Goal: Transaction & Acquisition: Download file/media

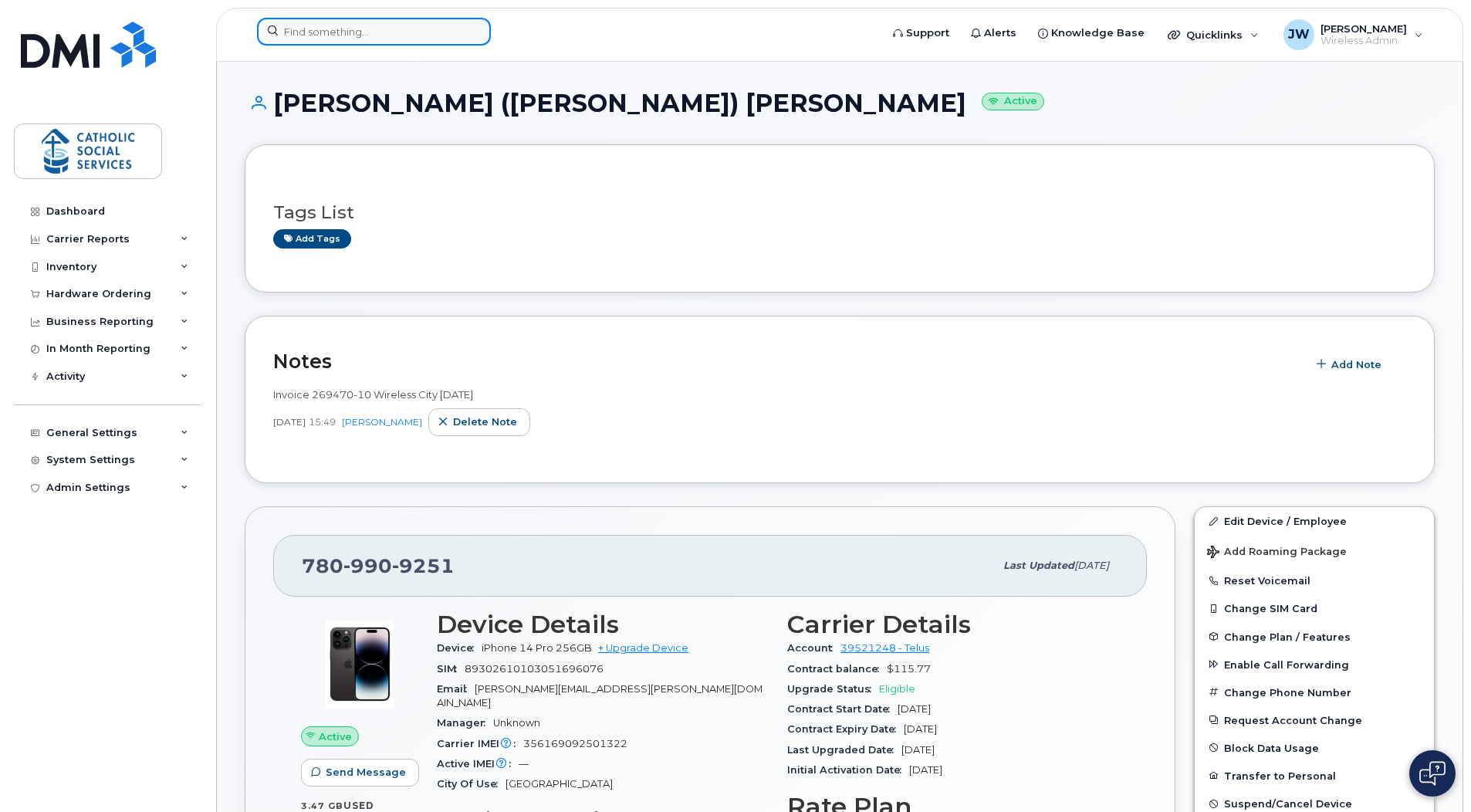
click at [316, 27] on input at bounding box center [374, 32] width 234 height 28
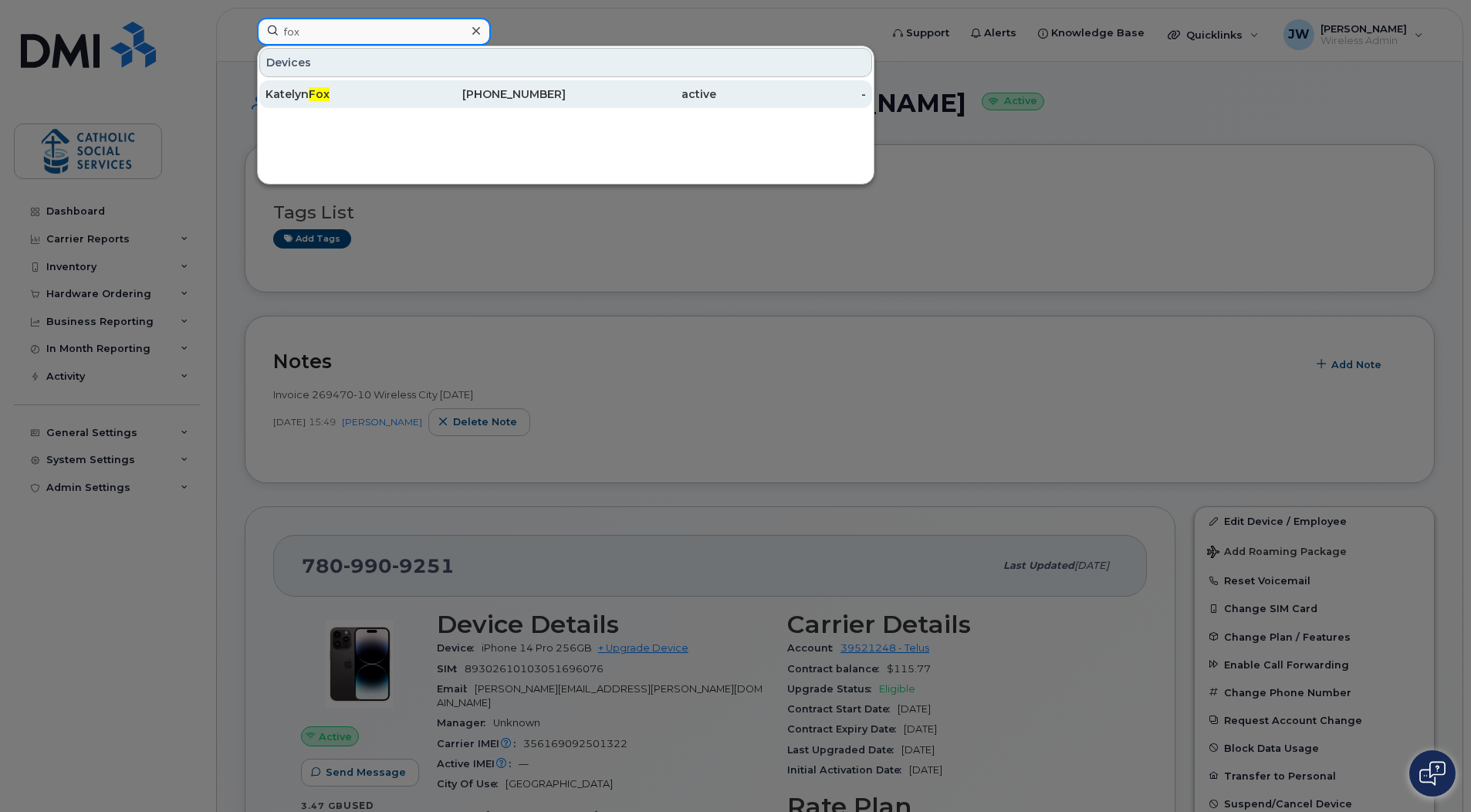
type input "fox"
click at [309, 89] on div "Katelyn Fox" at bounding box center [340, 94] width 151 height 15
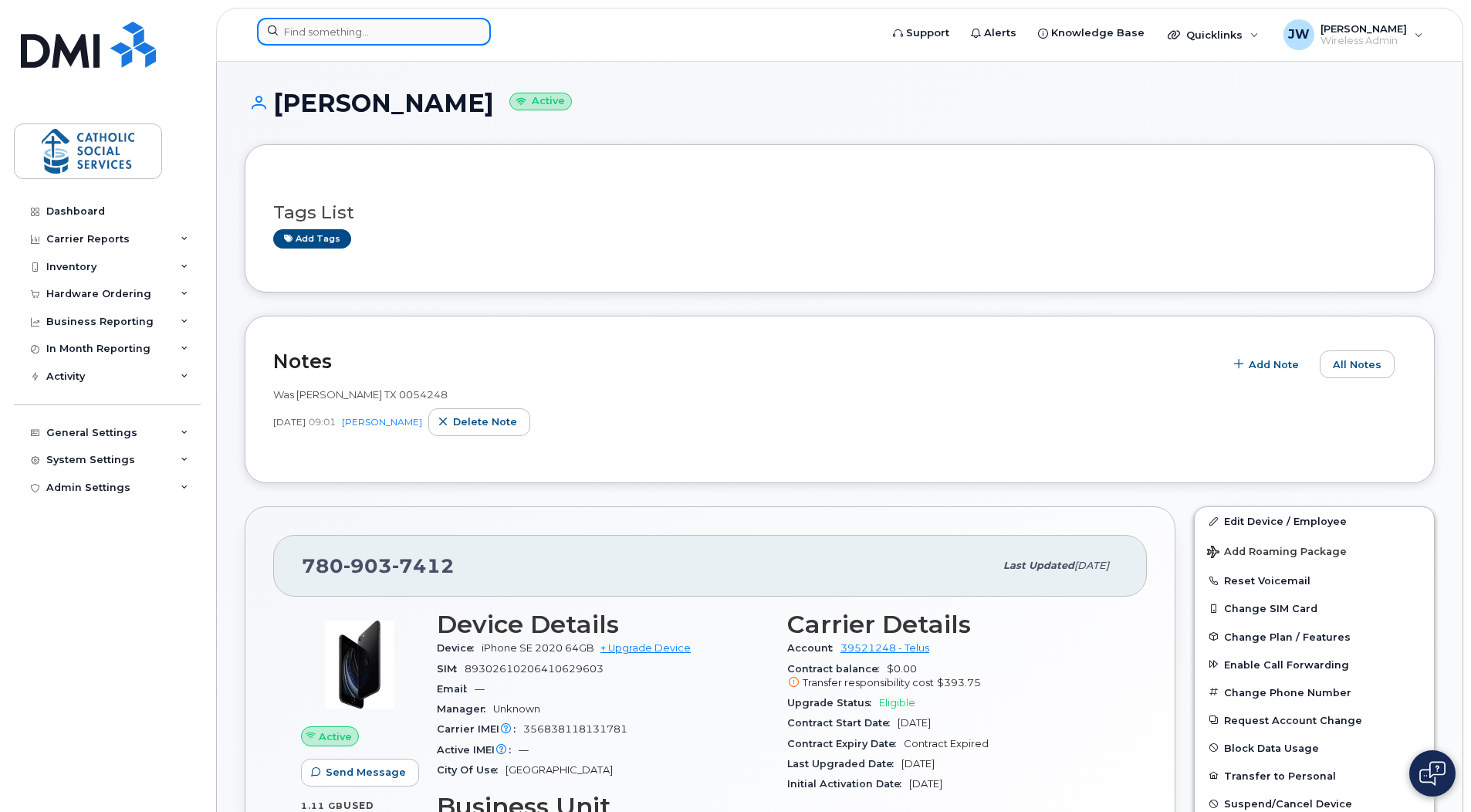
click at [403, 37] on input at bounding box center [374, 32] width 234 height 28
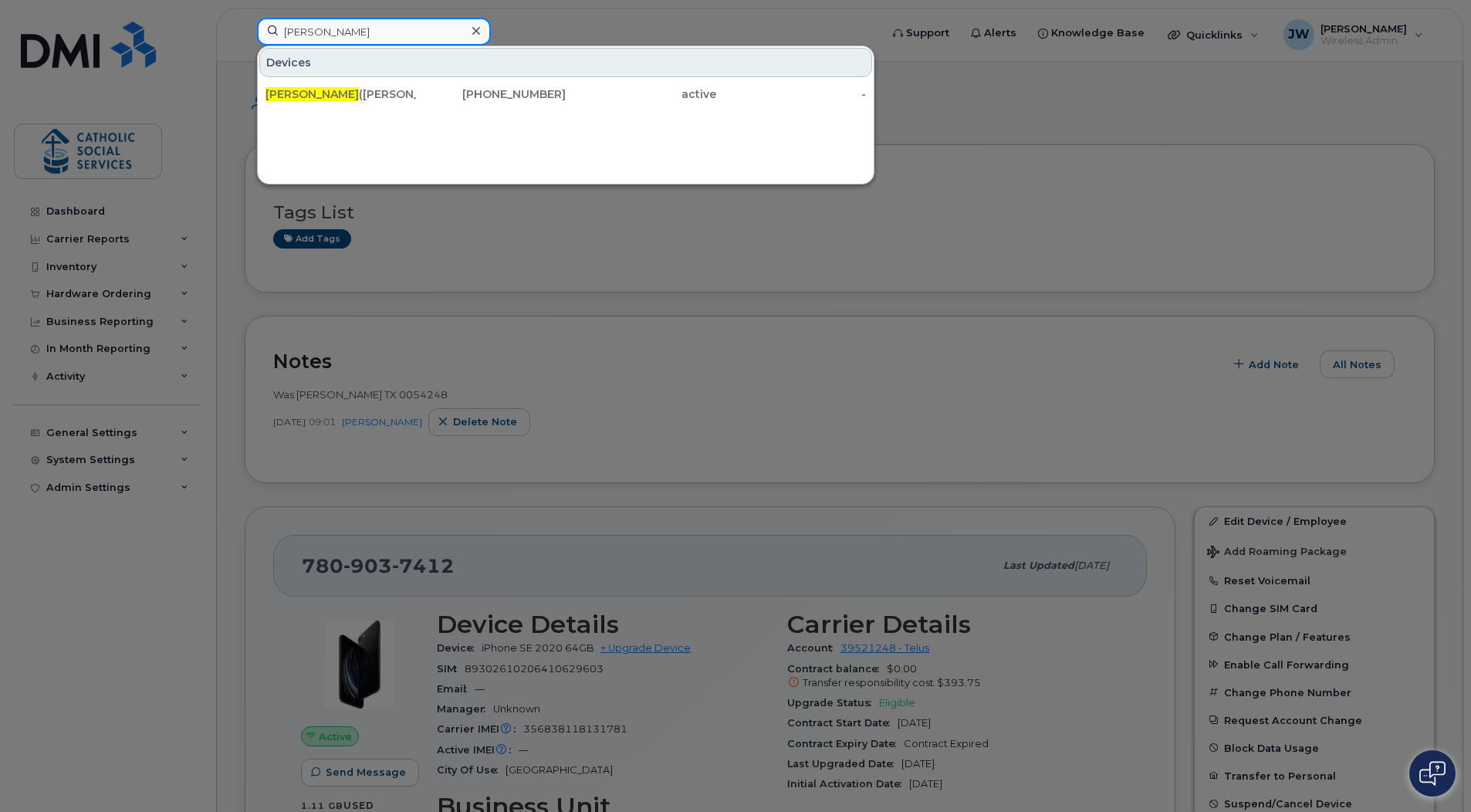
type input "[PERSON_NAME]"
drag, startPoint x: 639, startPoint y: 322, endPoint x: 434, endPoint y: 144, distance: 271.5
click at [639, 320] on div at bounding box center [736, 406] width 1471 height 812
click at [368, 34] on input "[PERSON_NAME]" at bounding box center [374, 32] width 234 height 28
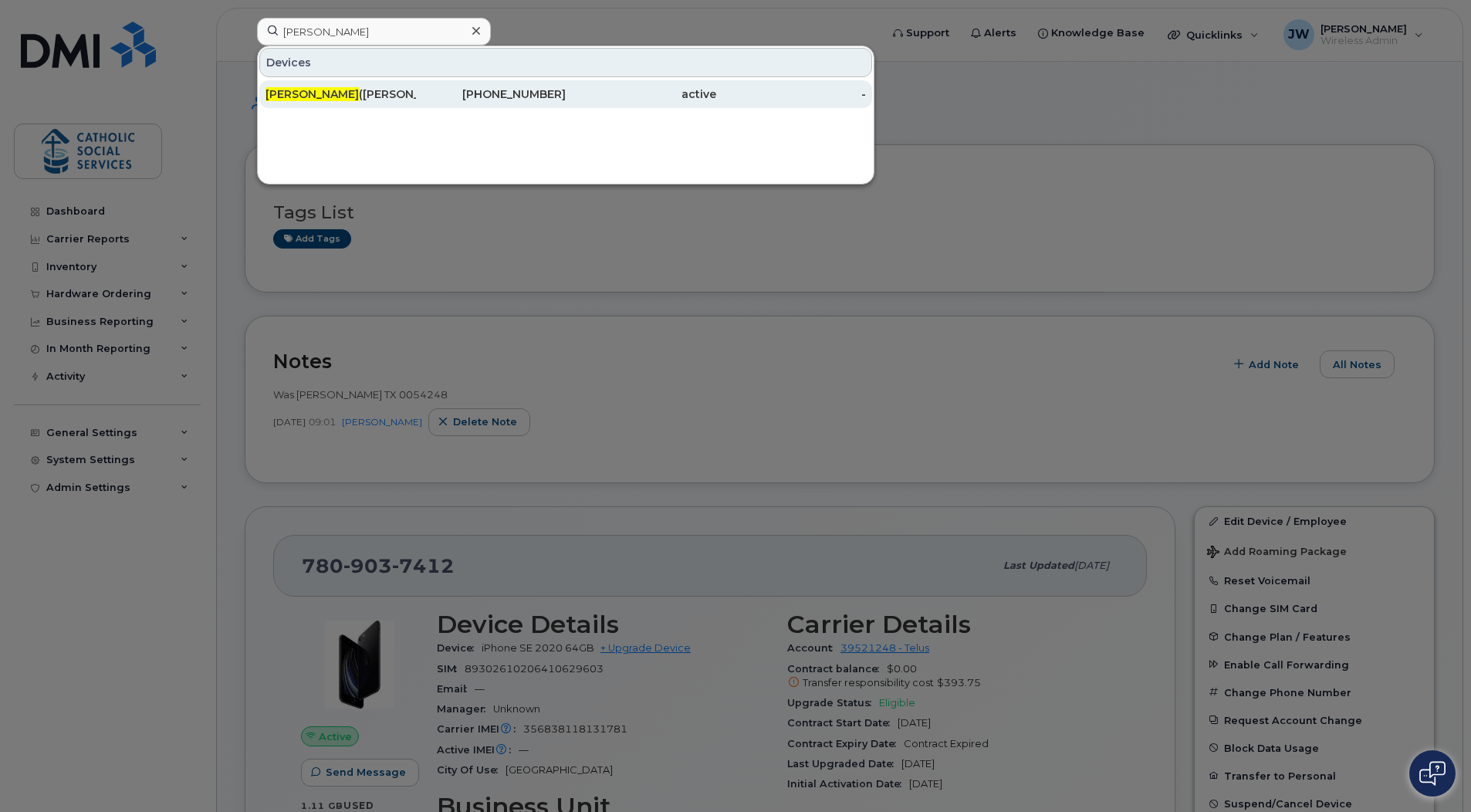
click at [271, 92] on span "[PERSON_NAME]" at bounding box center [312, 94] width 94 height 14
click at [355, 95] on div "[PERSON_NAME] ([PERSON_NAME]) [PERSON_NAME]" at bounding box center [340, 94] width 151 height 15
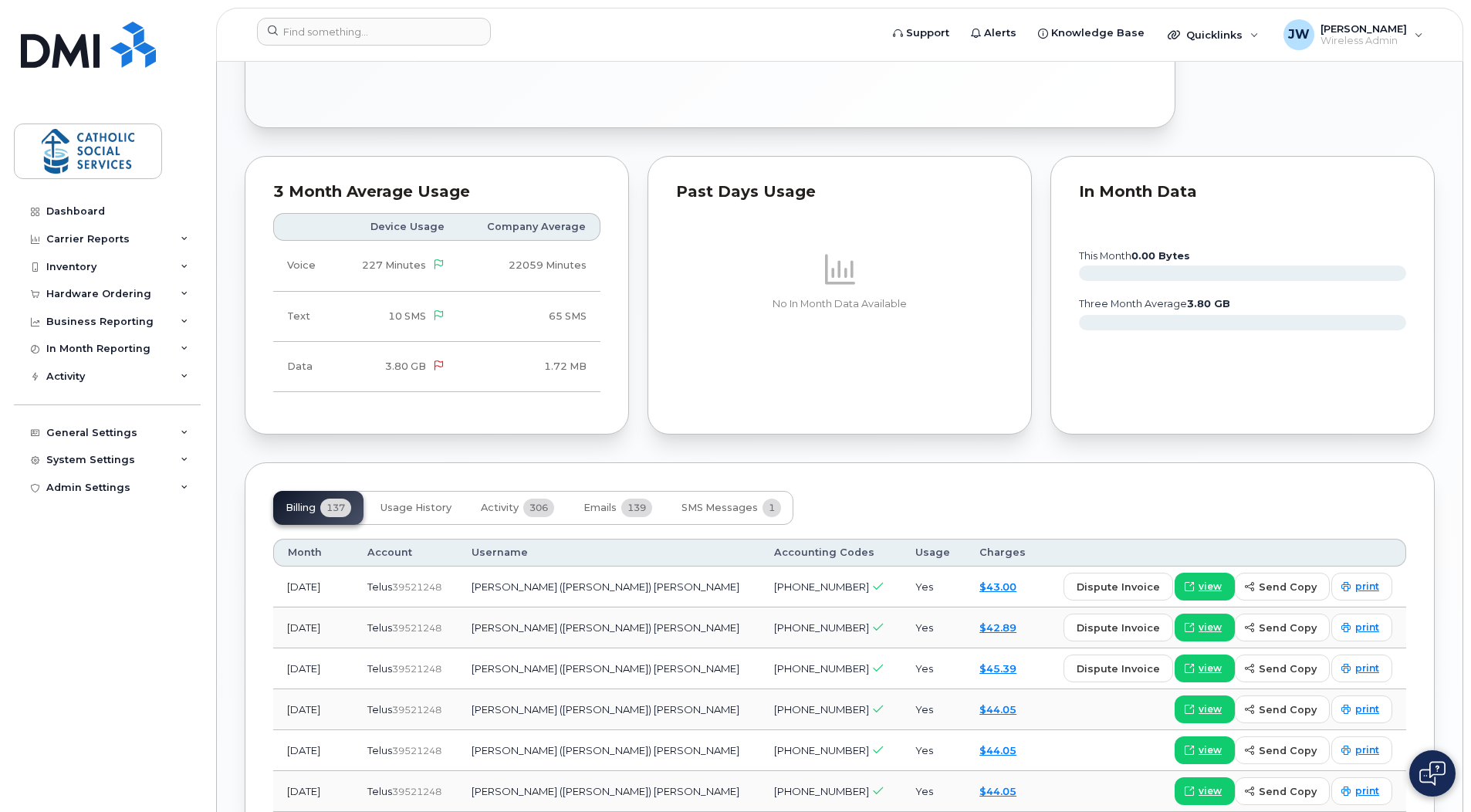
scroll to position [926, 0]
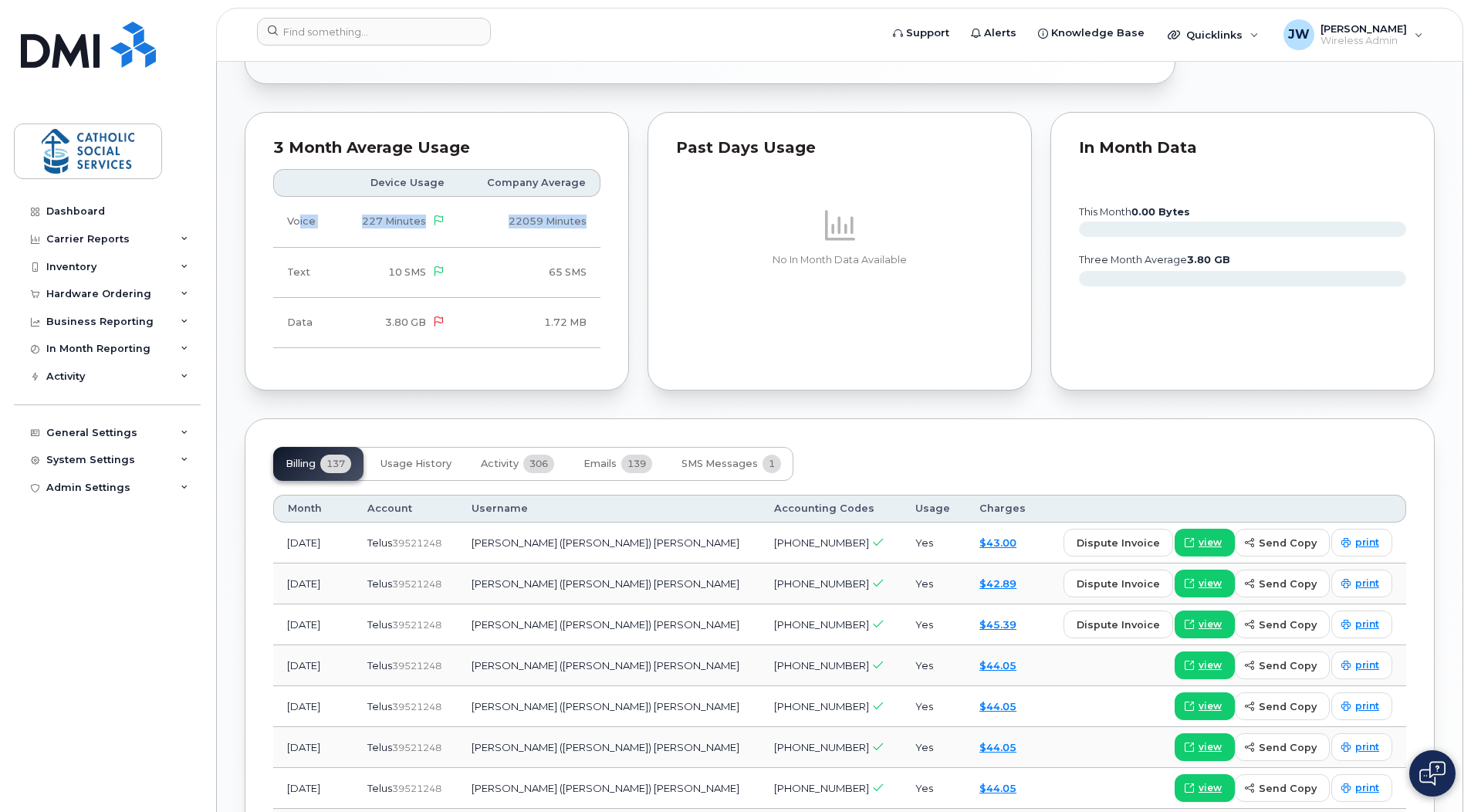
drag, startPoint x: 299, startPoint y: 216, endPoint x: 597, endPoint y: 222, distance: 298.1
click at [597, 222] on tr "Voice 227 Minutes 22059 Minutes" at bounding box center [437, 222] width 327 height 50
drag, startPoint x: 597, startPoint y: 222, endPoint x: 495, endPoint y: 221, distance: 102.0
click at [495, 221] on td "22059 Minutes" at bounding box center [529, 222] width 142 height 50
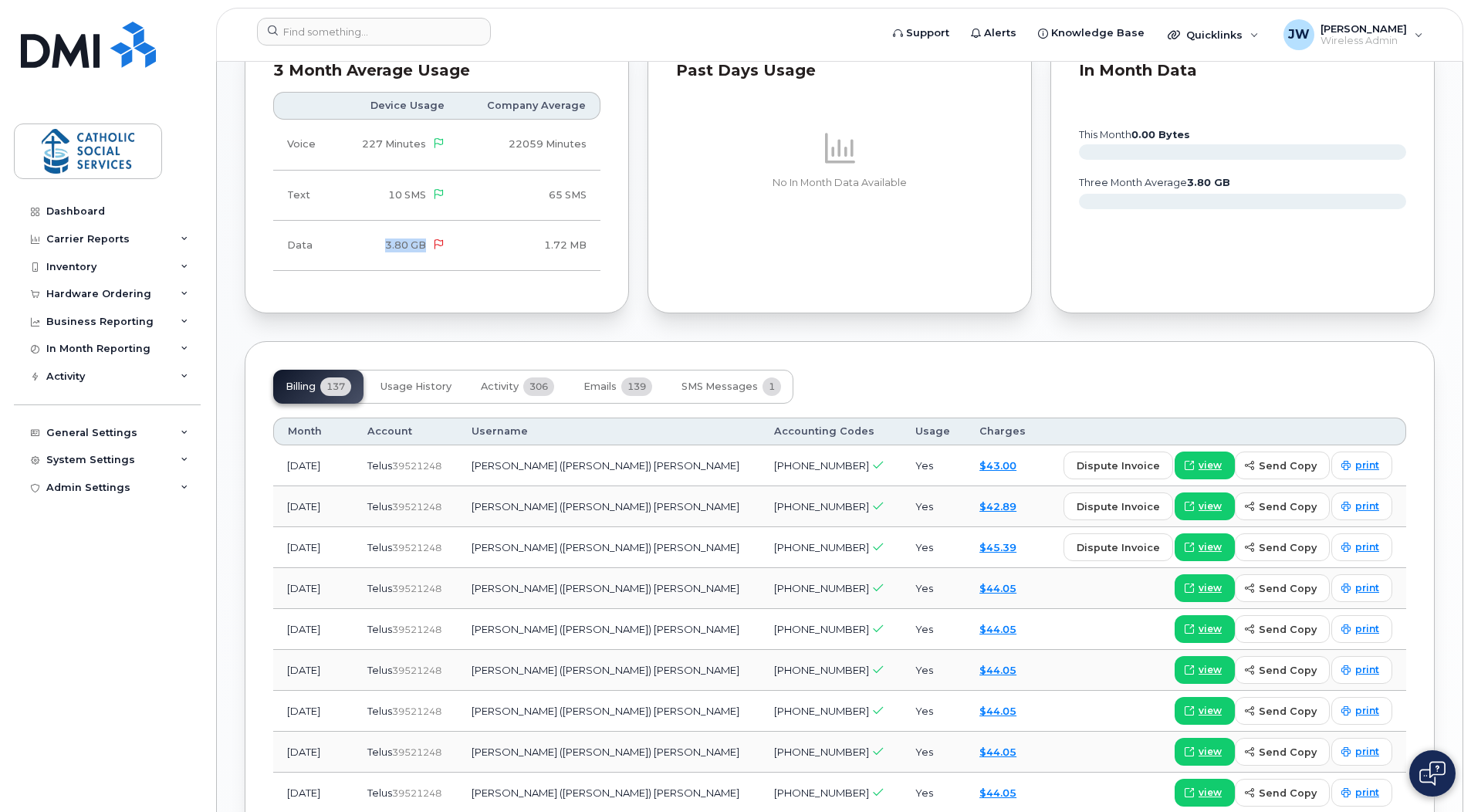
drag, startPoint x: 377, startPoint y: 249, endPoint x: 471, endPoint y: 242, distance: 94.3
click at [471, 242] on tr "Data 3.80 GB 1.72 MB" at bounding box center [437, 245] width 327 height 50
click at [414, 243] on span "3.80 GB" at bounding box center [406, 245] width 41 height 12
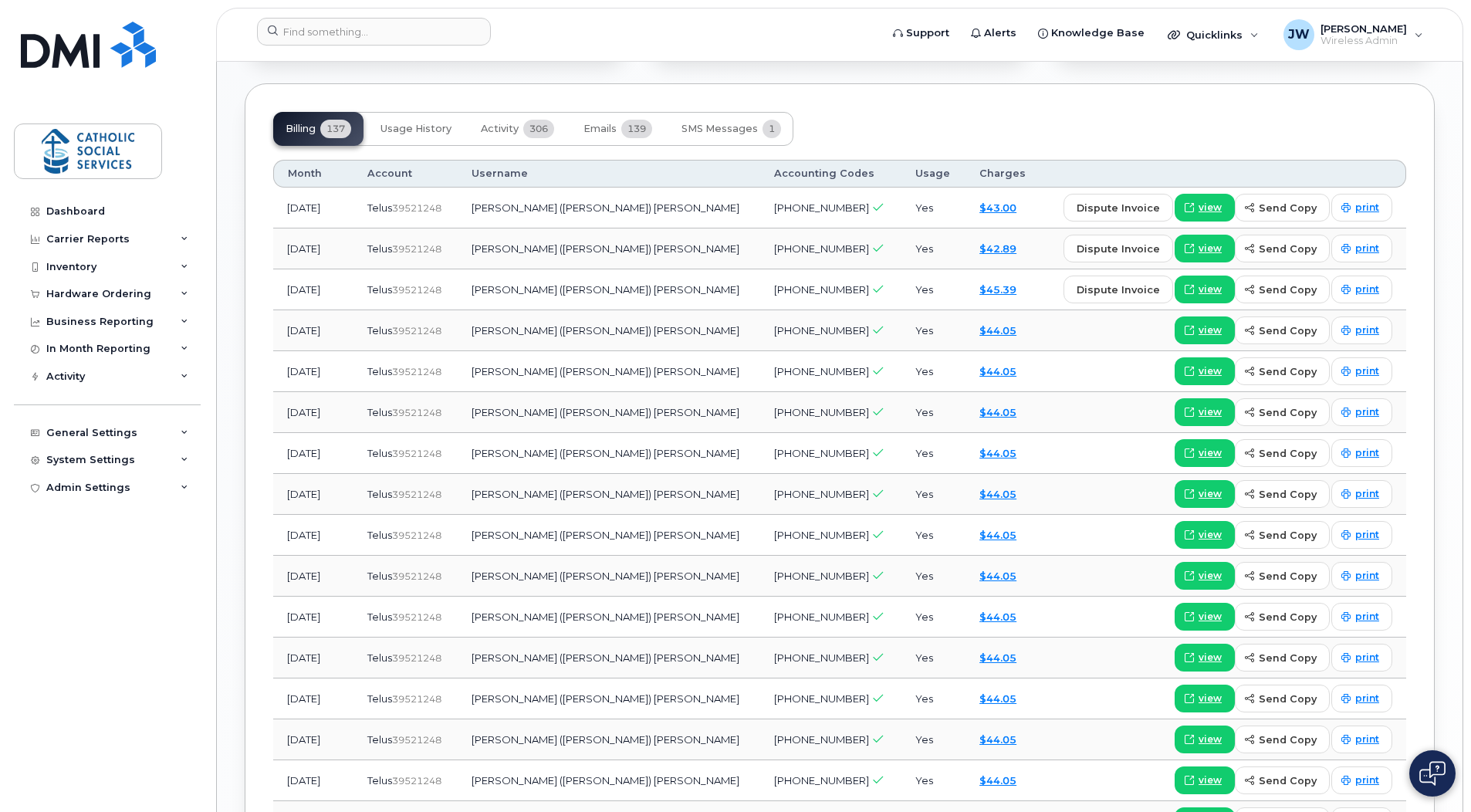
scroll to position [1311, 0]
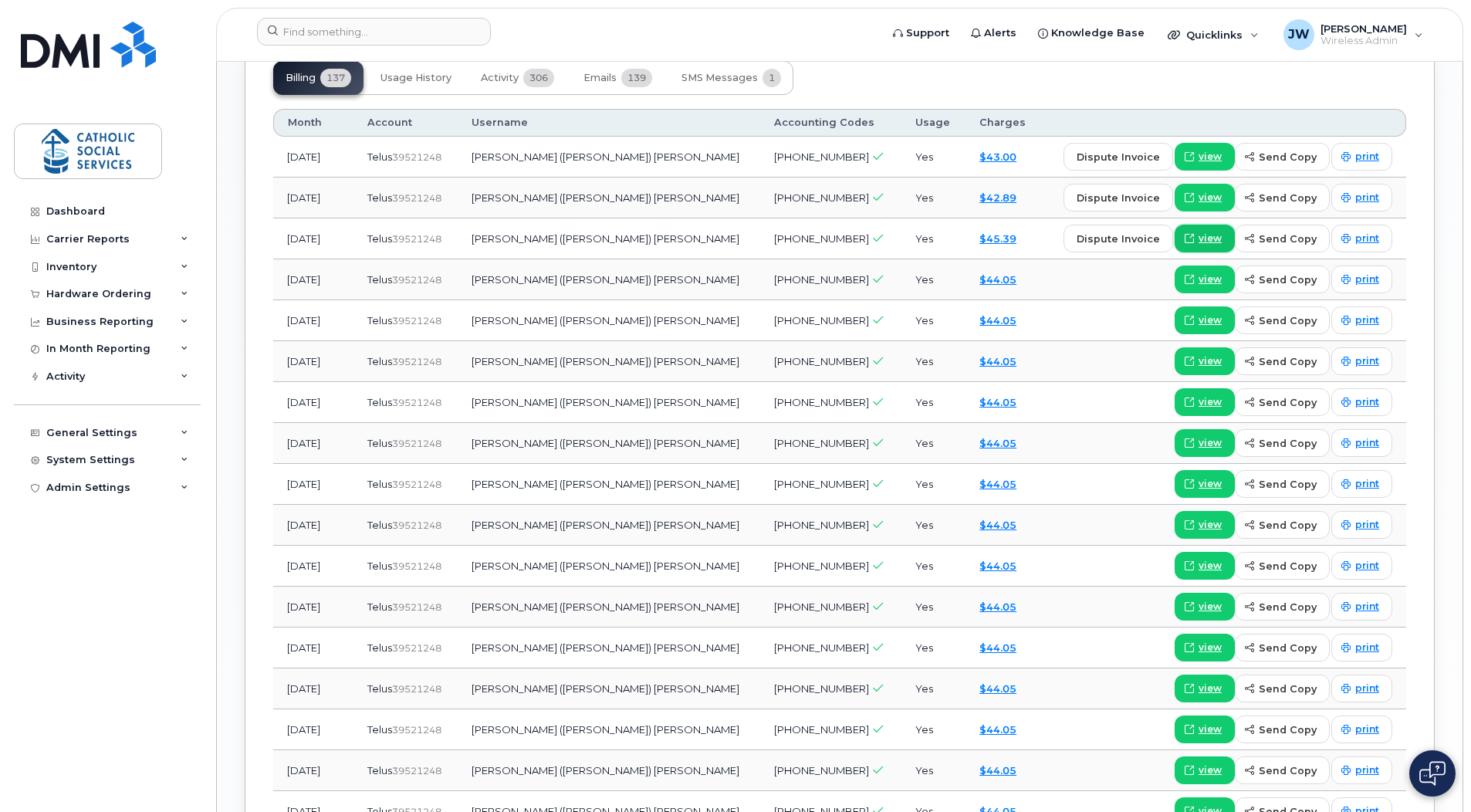
click at [1214, 233] on span "view" at bounding box center [1209, 239] width 23 height 14
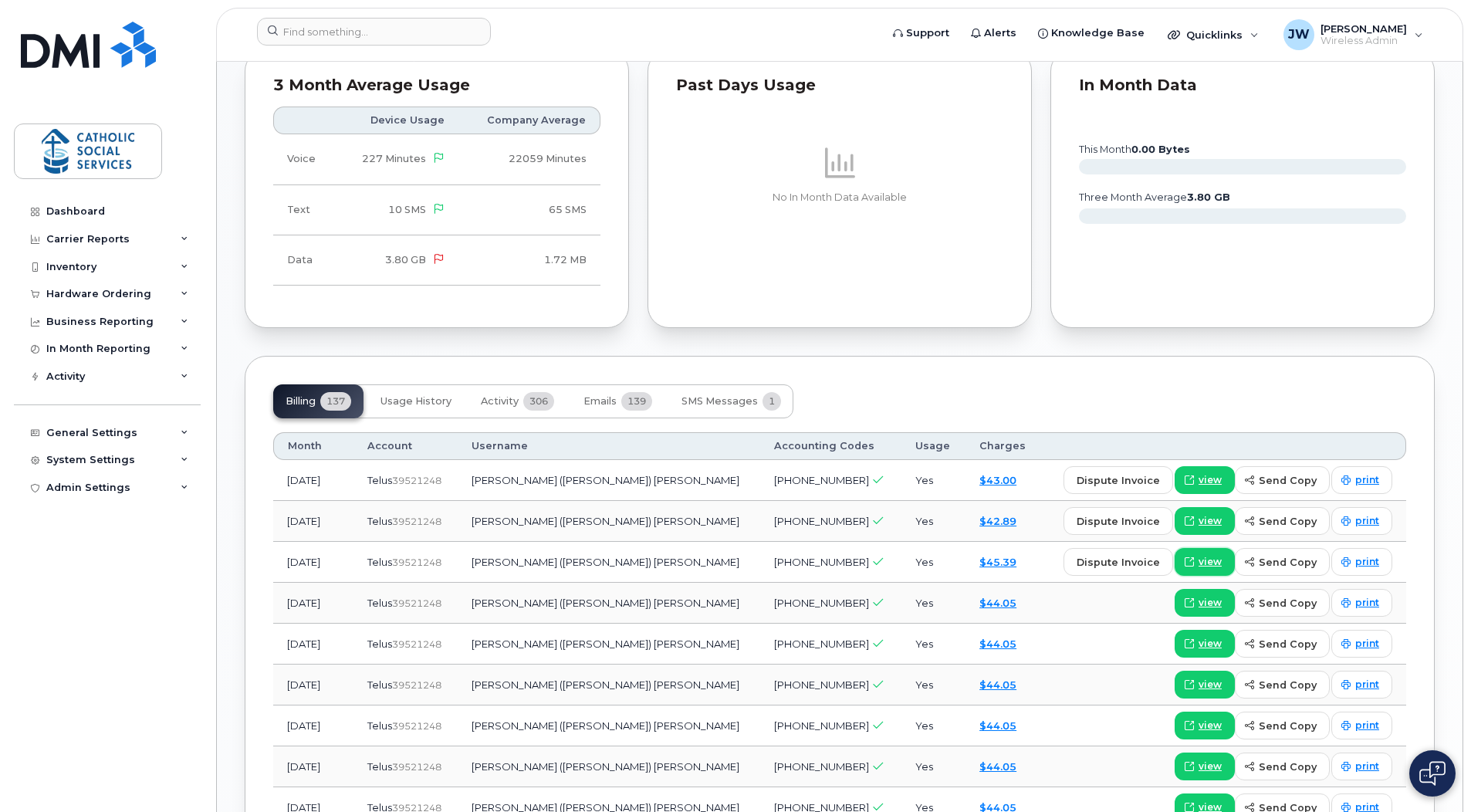
scroll to position [1003, 0]
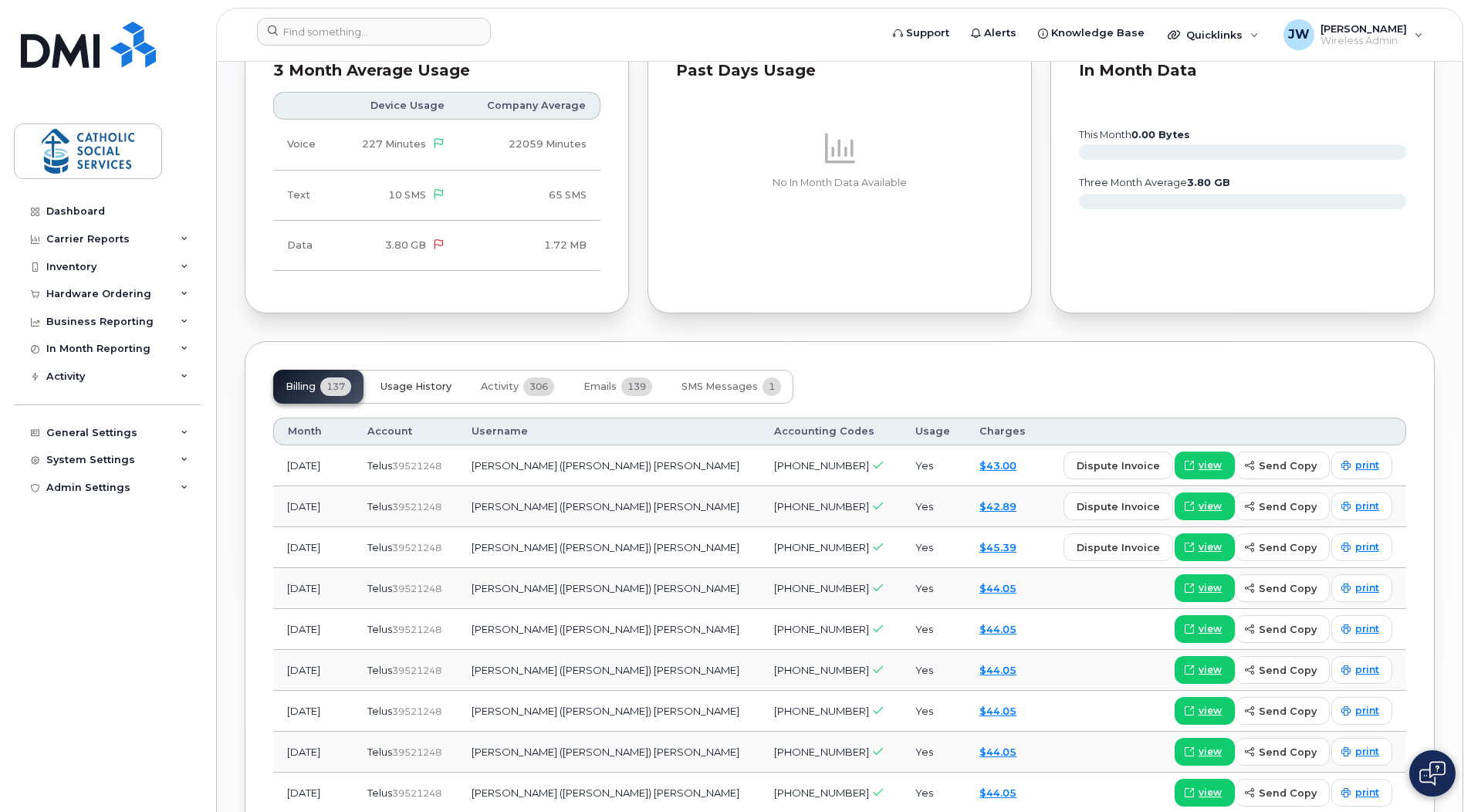
click at [435, 388] on span "Usage History" at bounding box center [415, 386] width 71 height 12
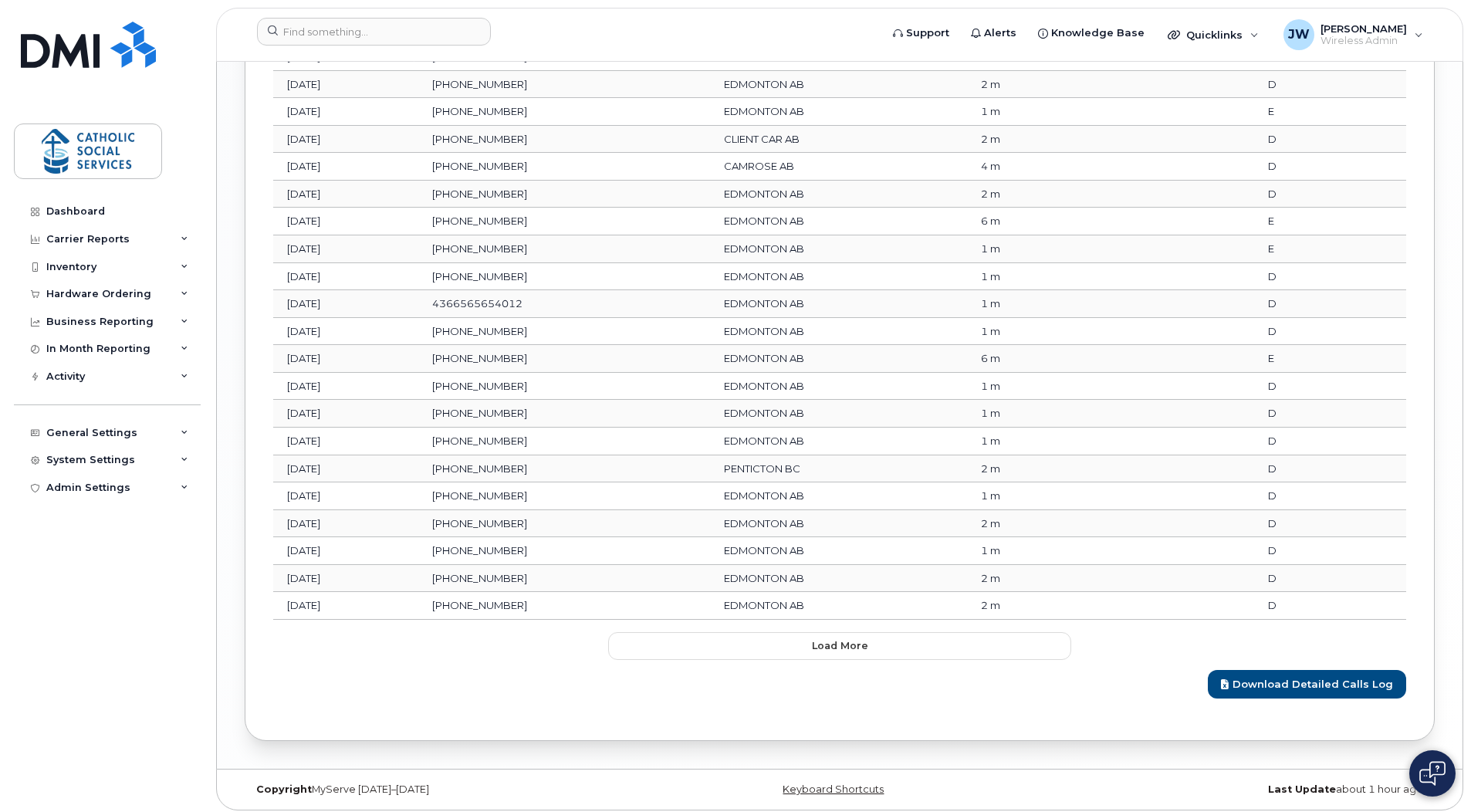
scroll to position [1872, 0]
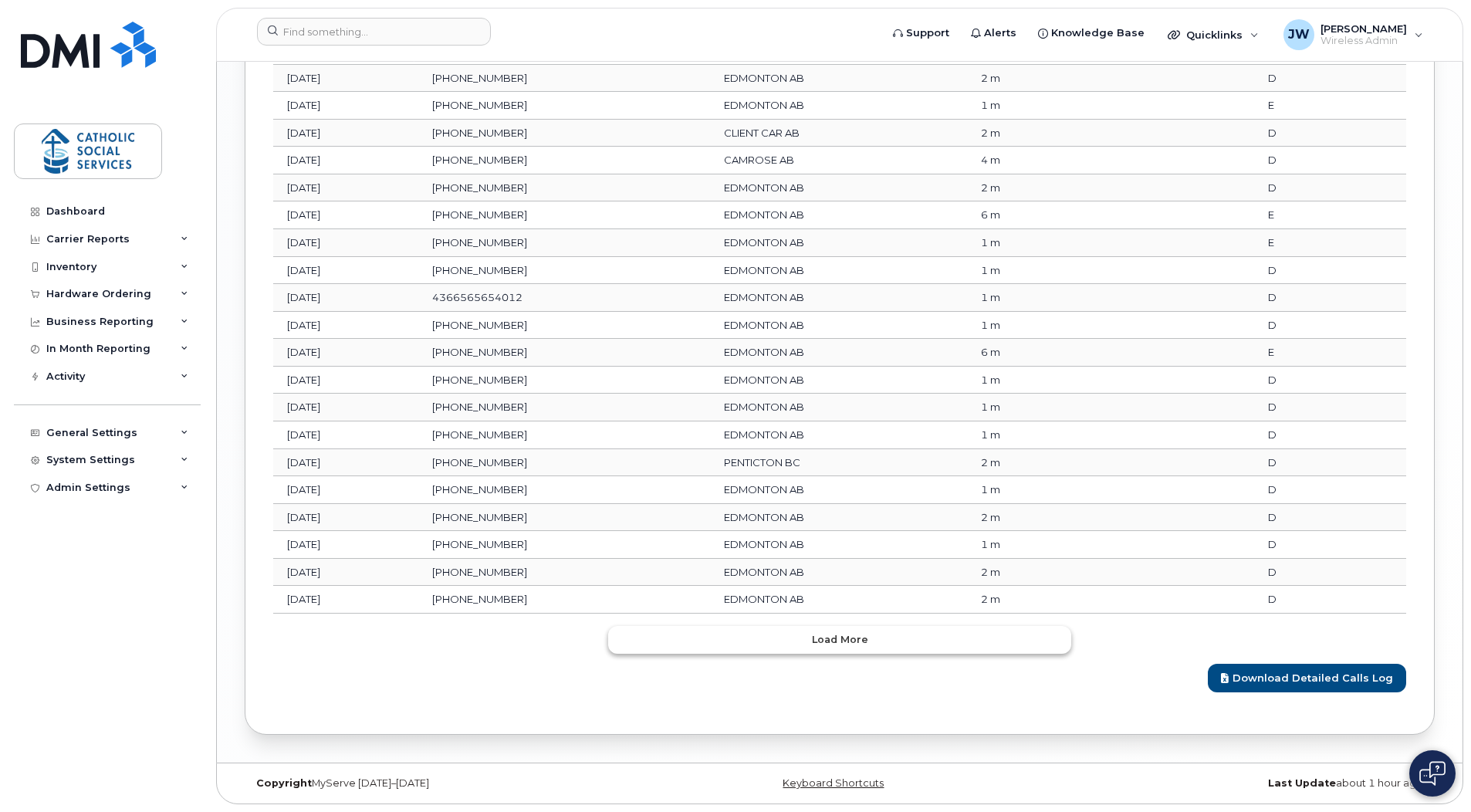
click at [855, 639] on span "Load more" at bounding box center [840, 639] width 56 height 14
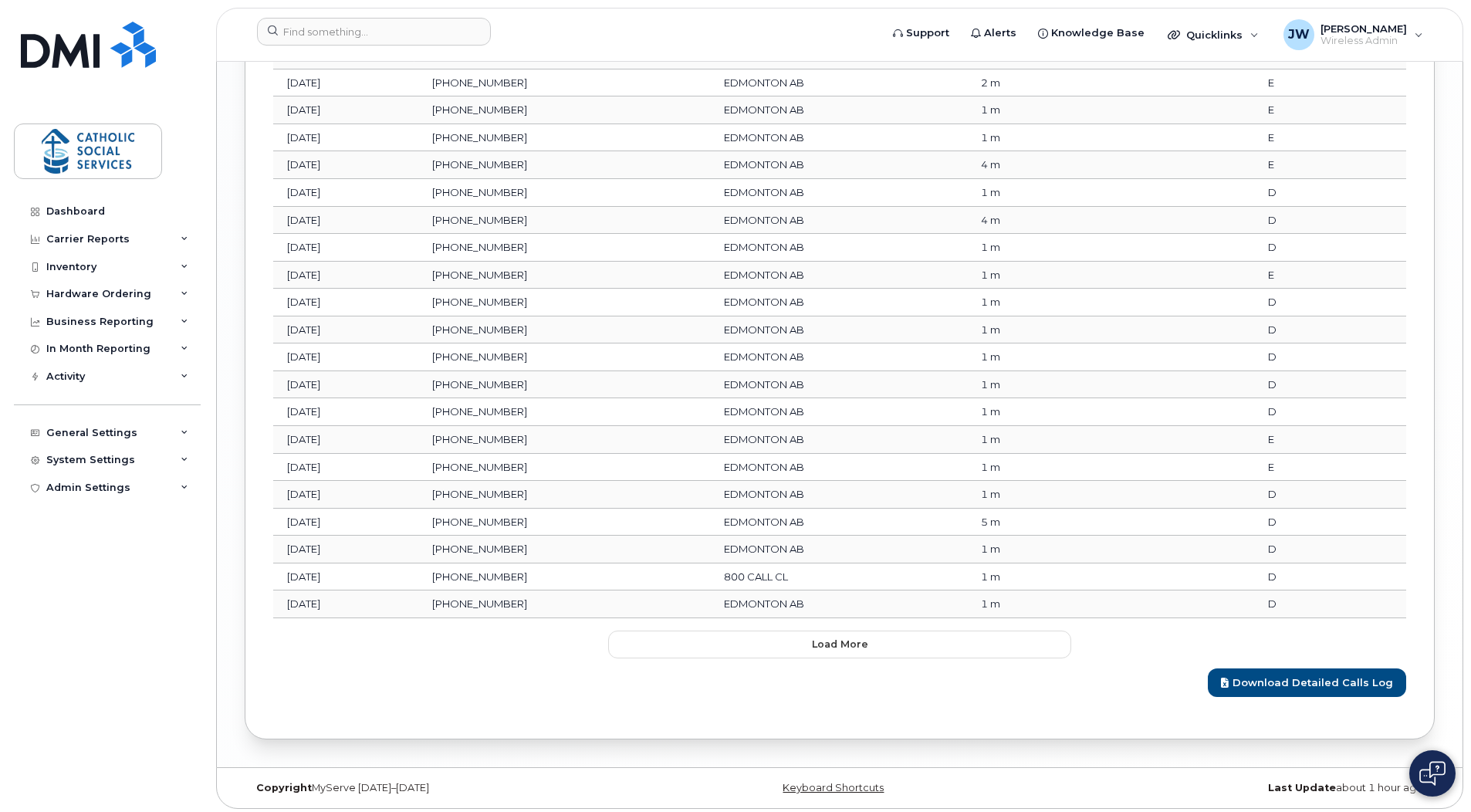
scroll to position [2557, 0]
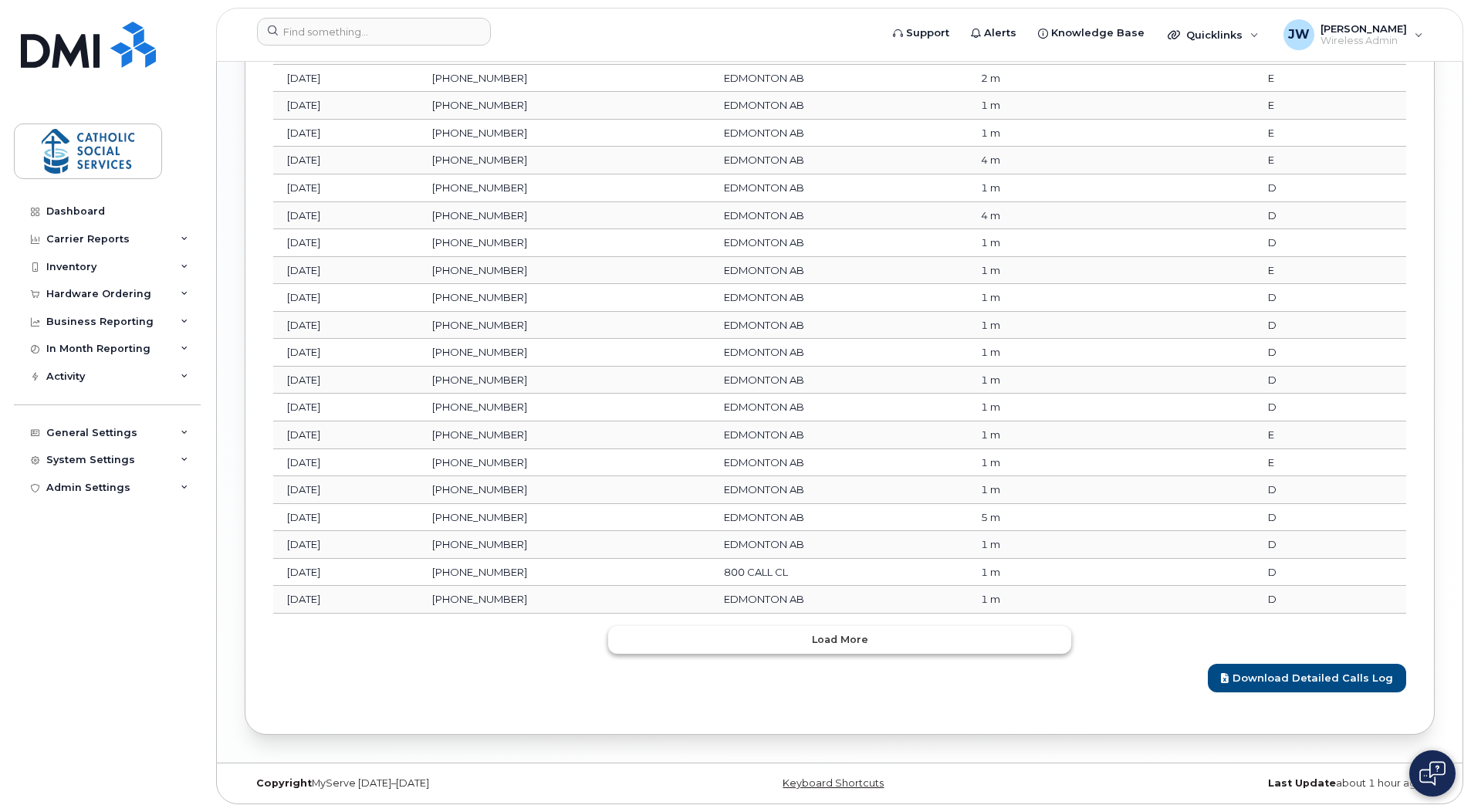
click at [807, 640] on button "Load more" at bounding box center [839, 639] width 463 height 28
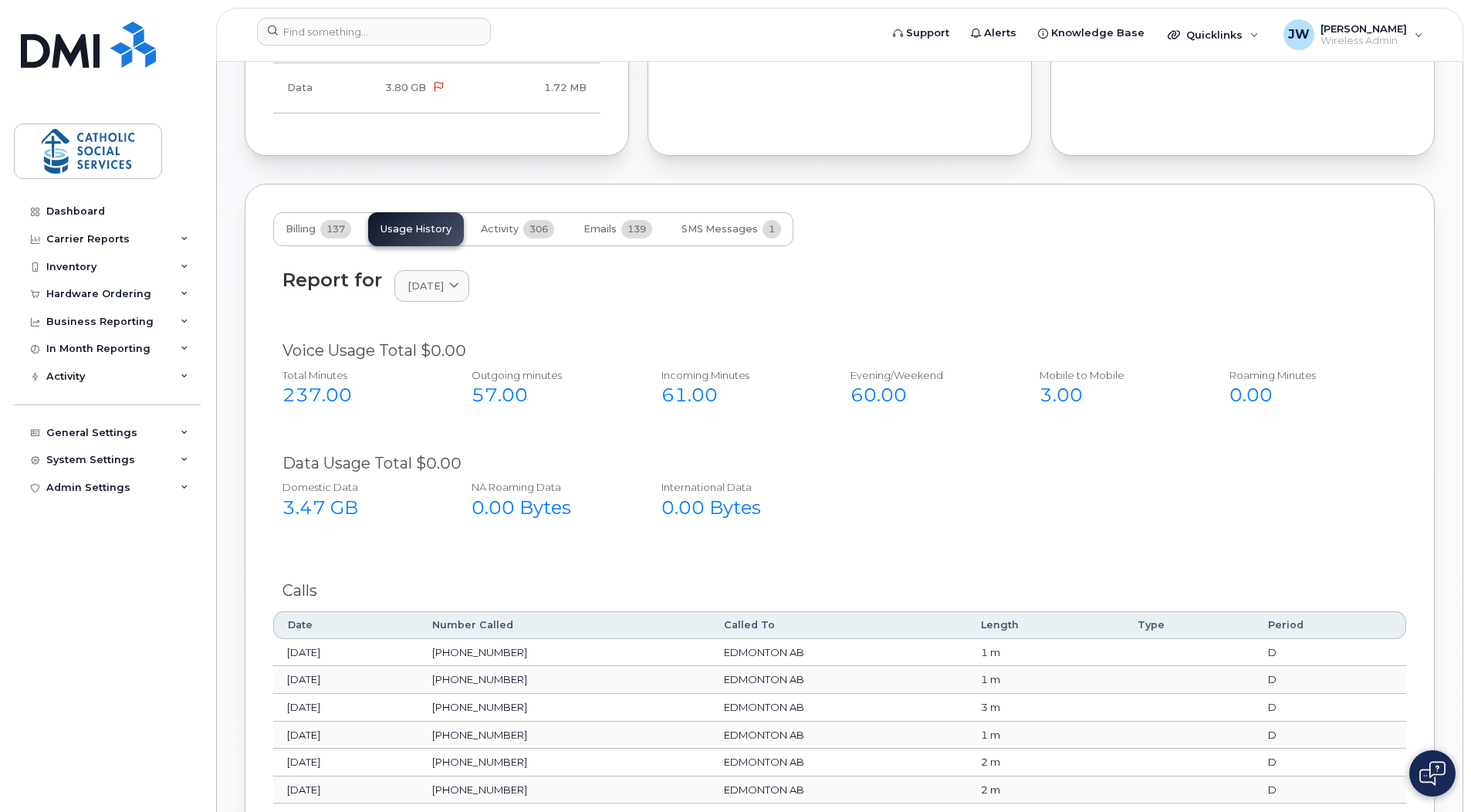
scroll to position [1315, 0]
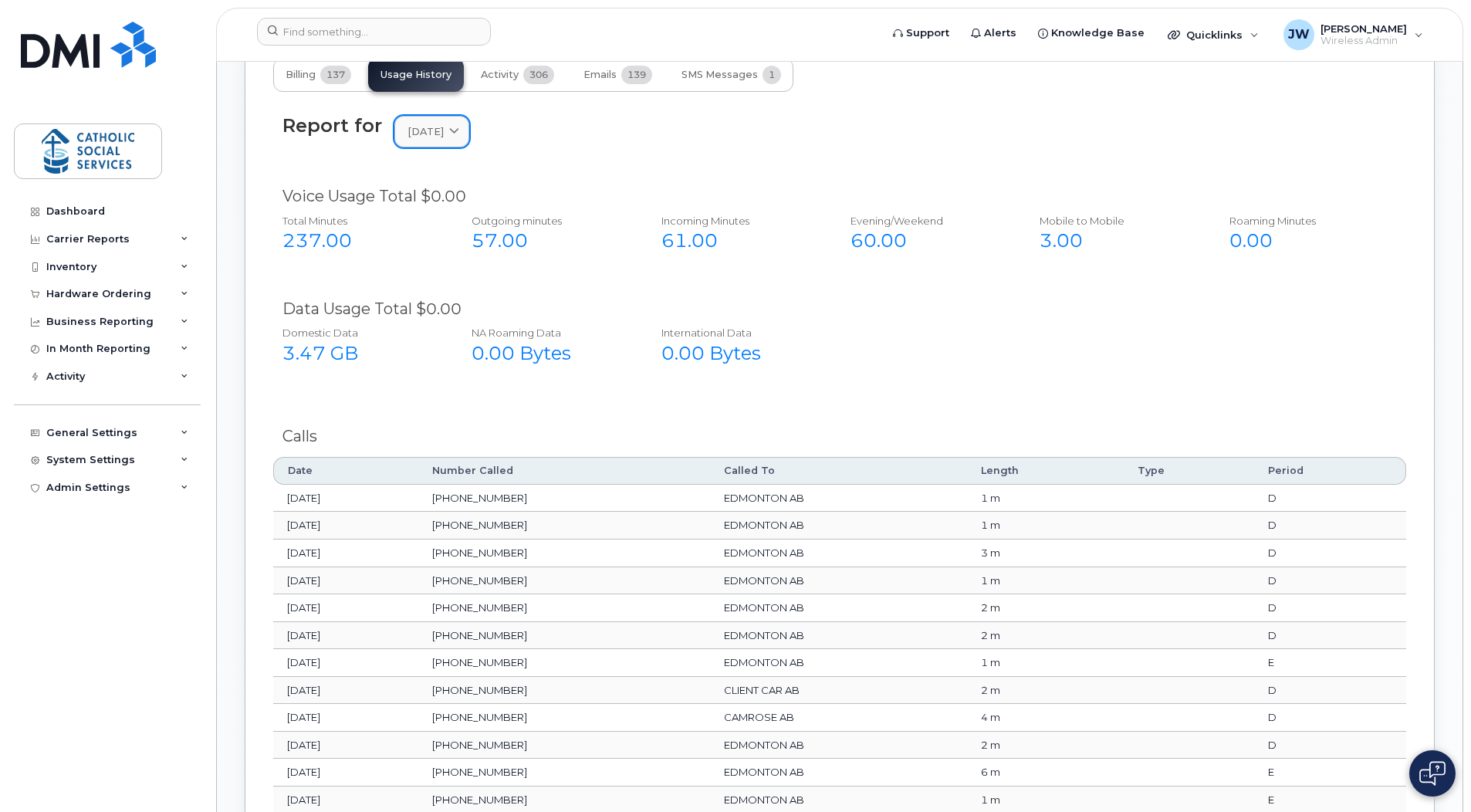
click at [444, 138] on span "August 2025" at bounding box center [425, 131] width 37 height 14
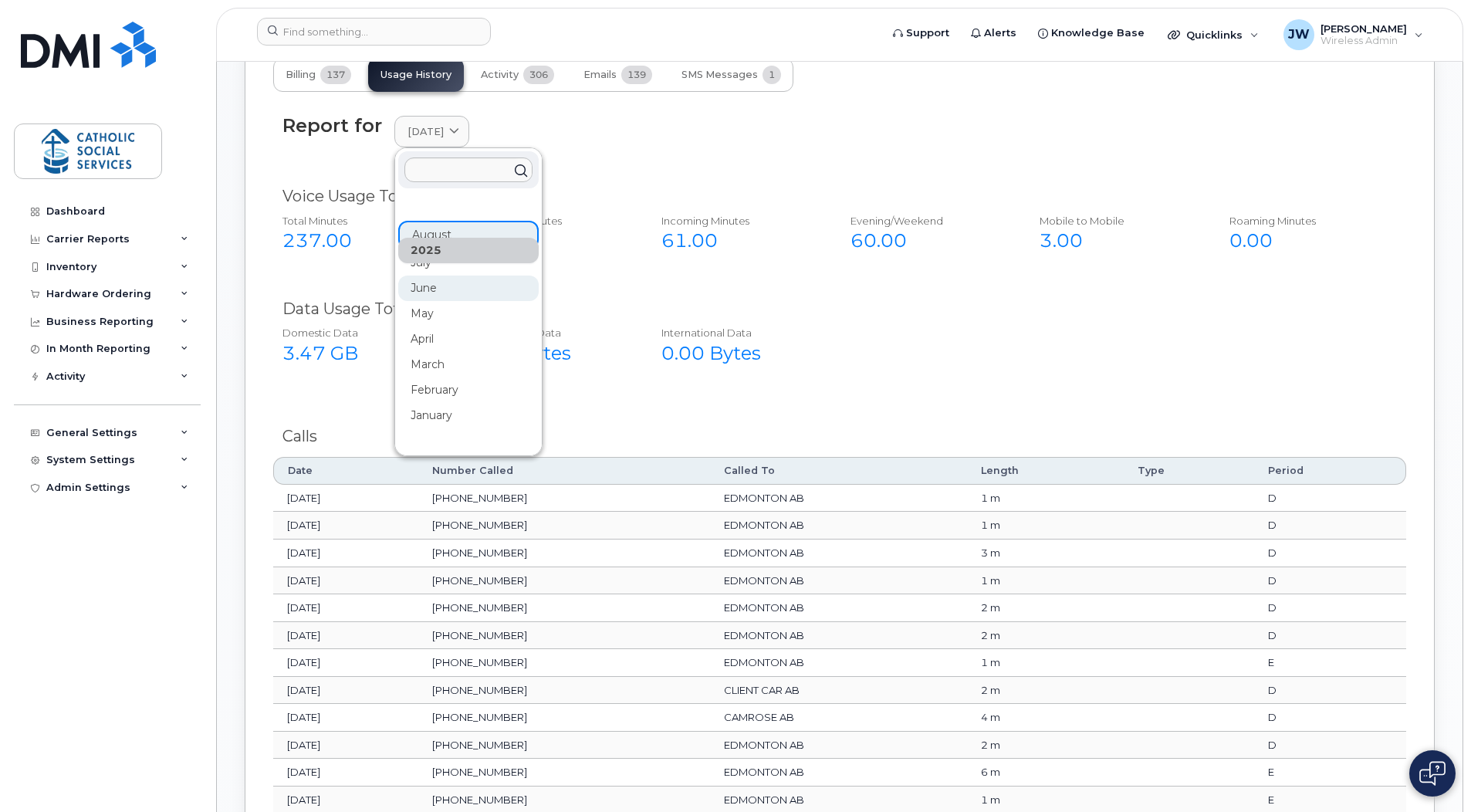
click at [436, 284] on div "June" at bounding box center [468, 288] width 141 height 26
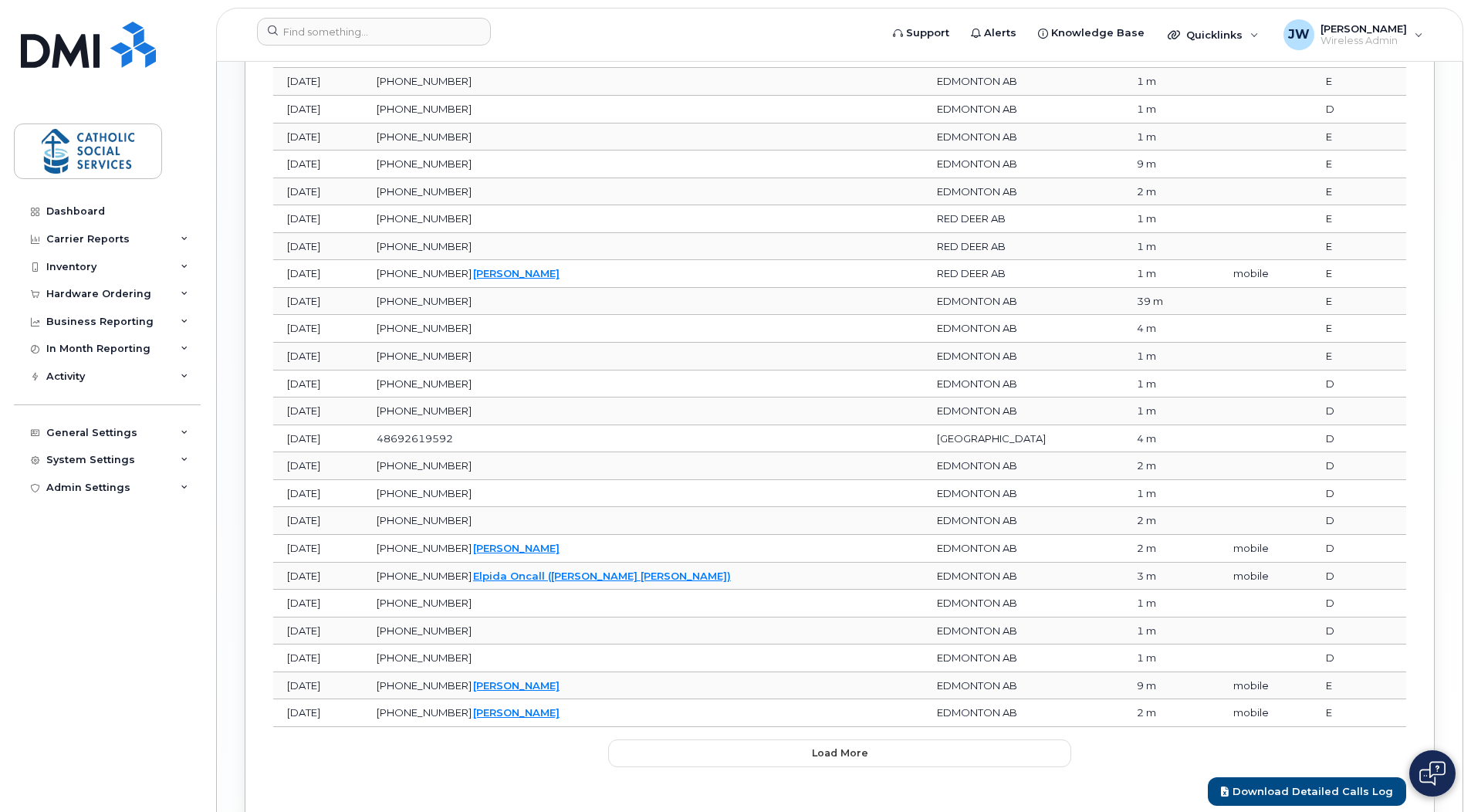
scroll to position [1777, 0]
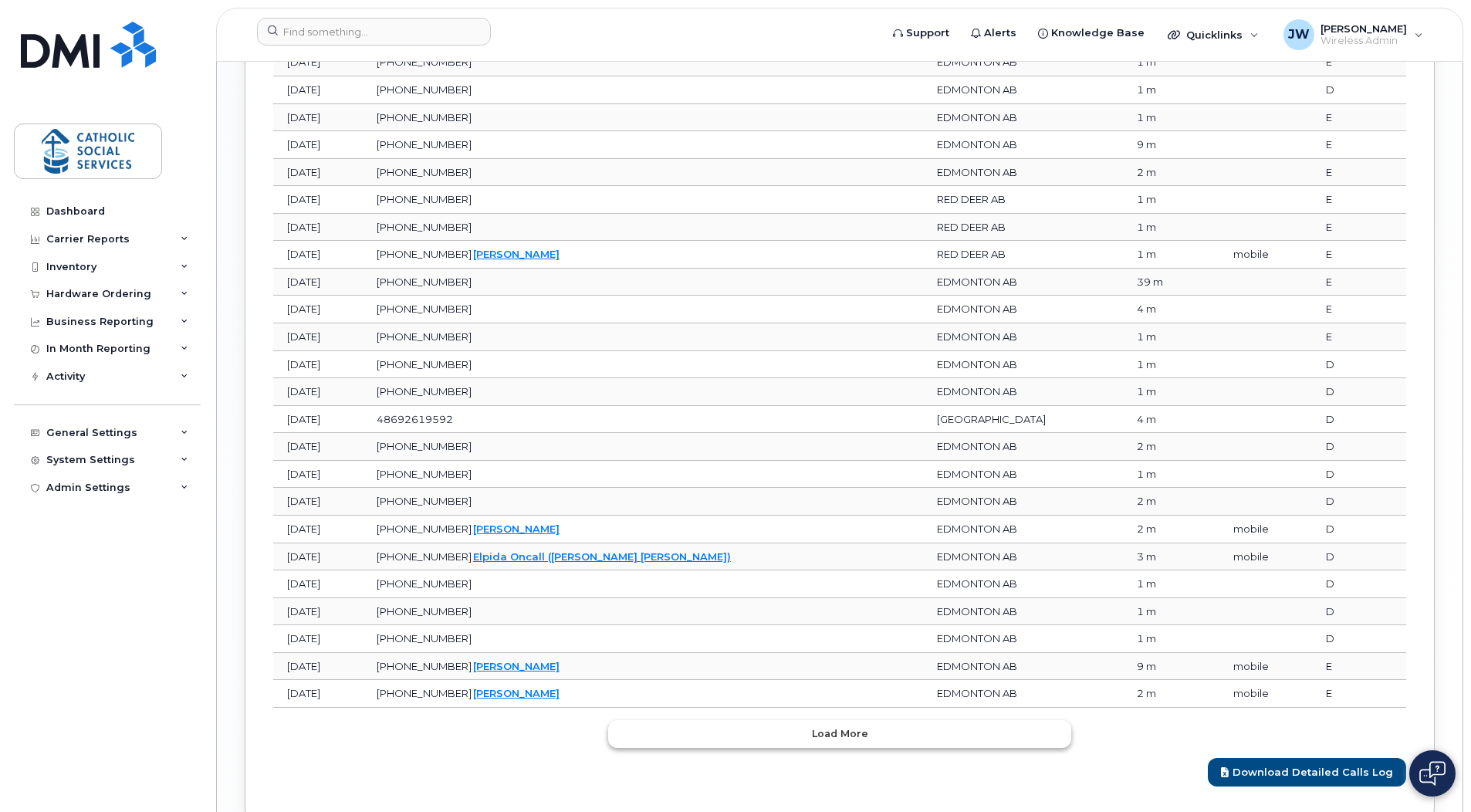
click at [839, 733] on span "Load more" at bounding box center [840, 733] width 56 height 14
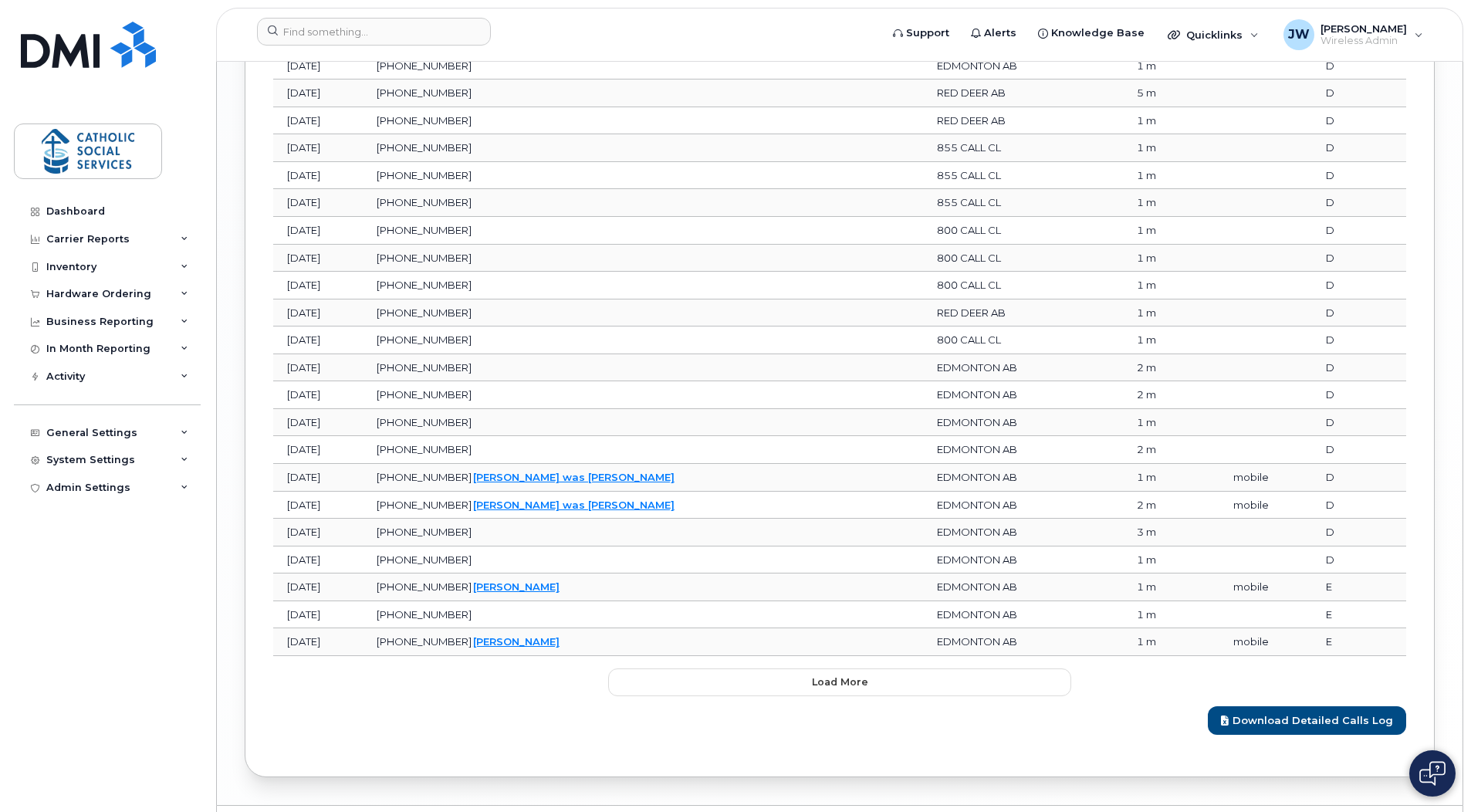
scroll to position [2557, 0]
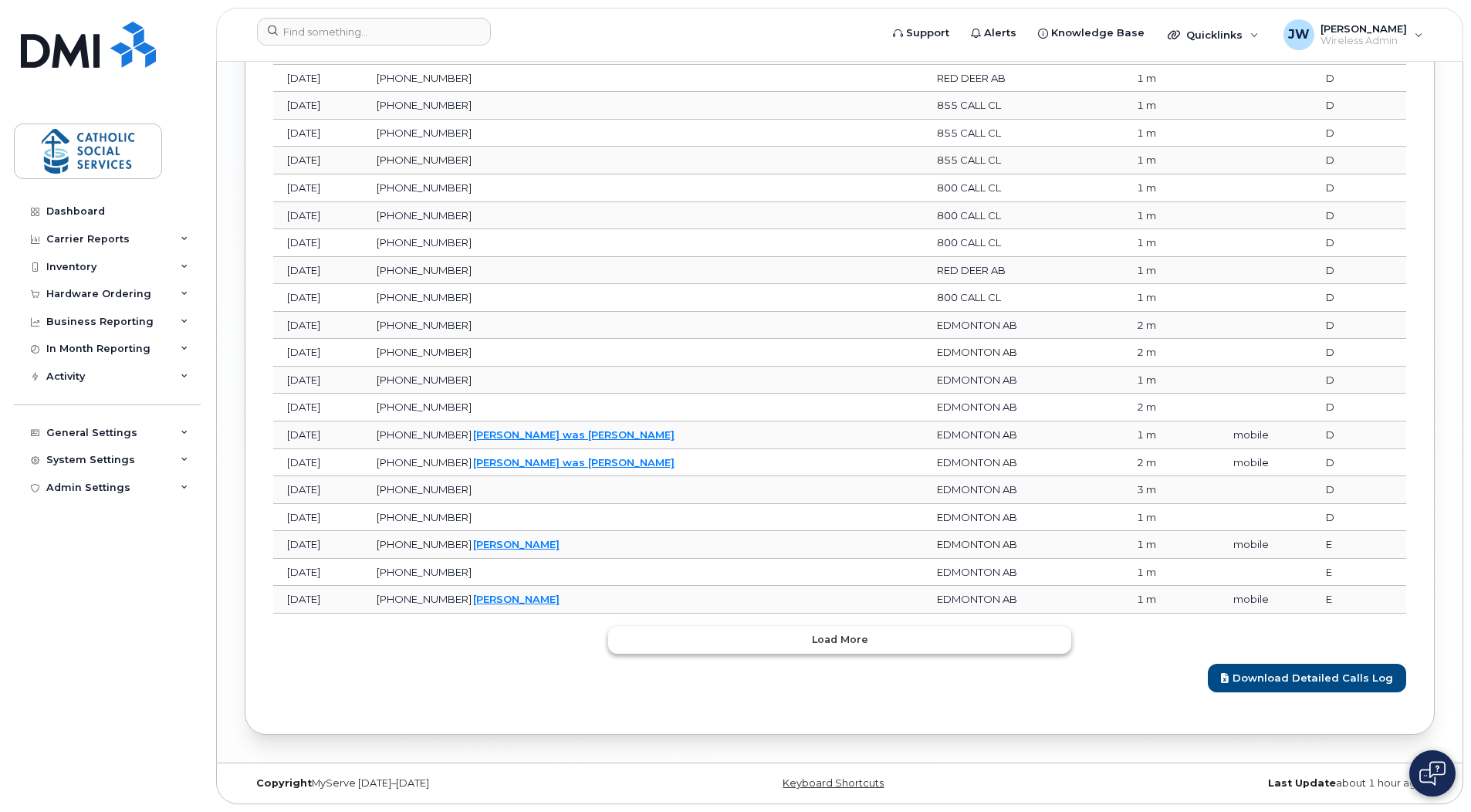
click at [847, 641] on span "Load more" at bounding box center [840, 639] width 56 height 14
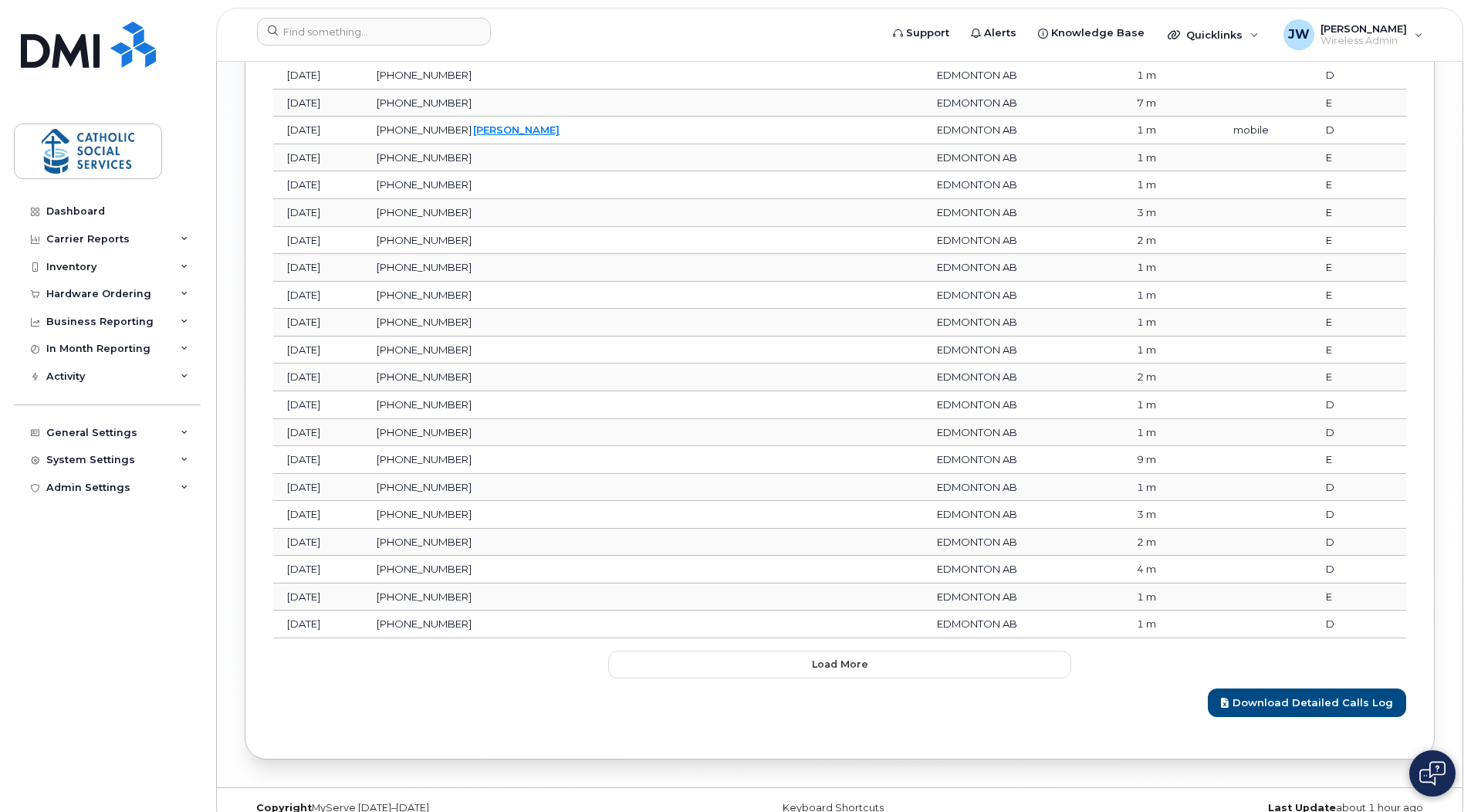
scroll to position [3243, 0]
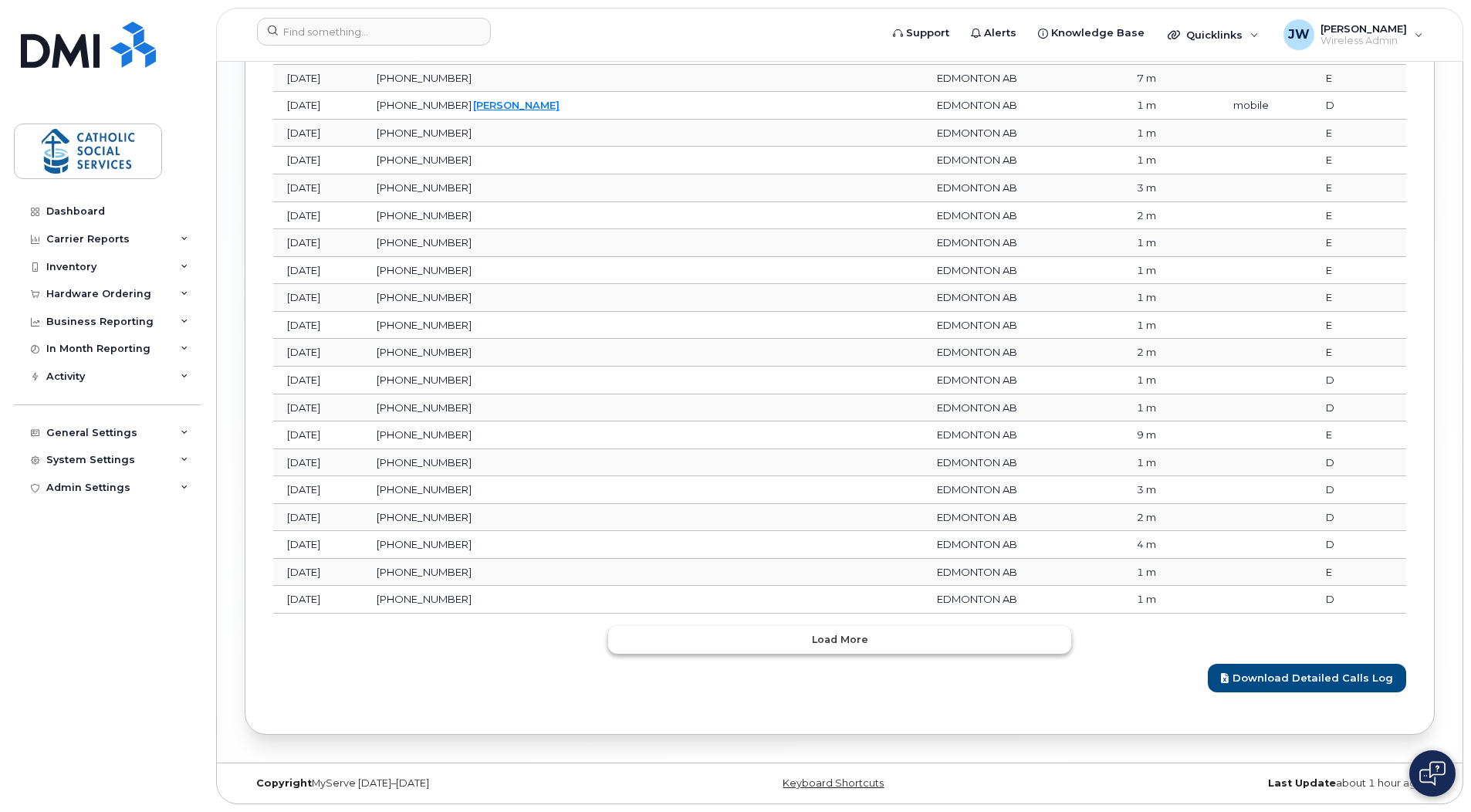
click at [822, 636] on span "Load more" at bounding box center [840, 639] width 56 height 14
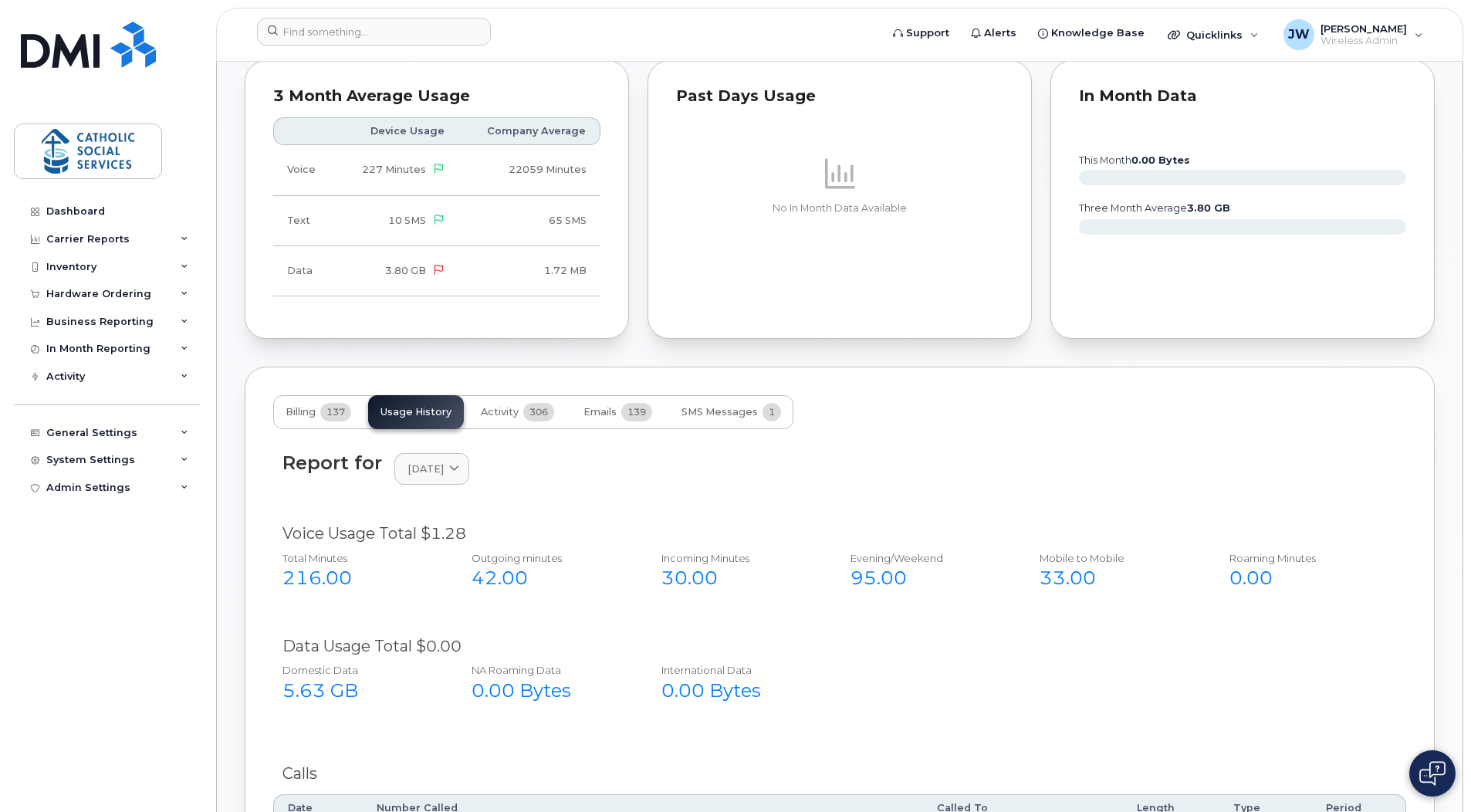
scroll to position [982, 0]
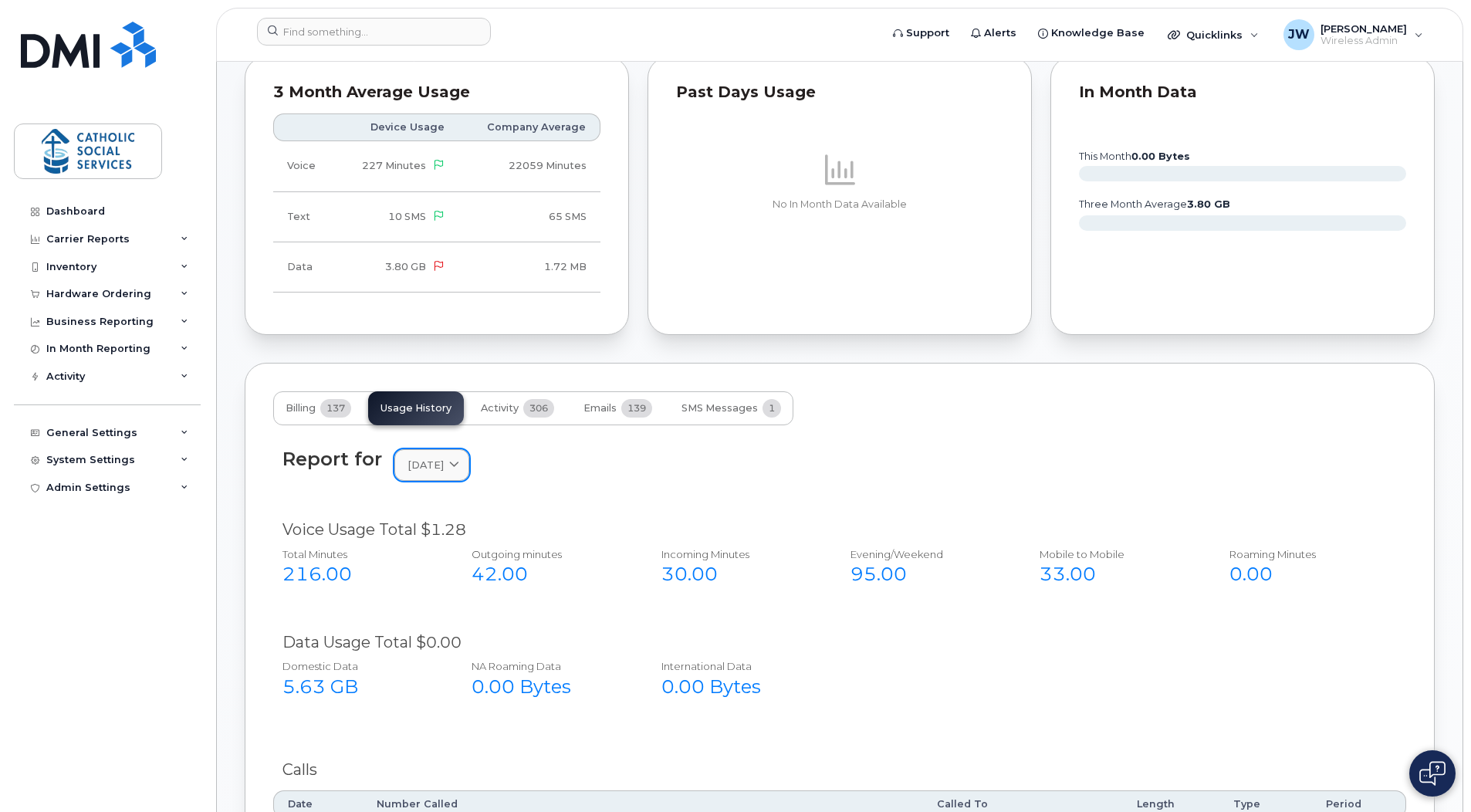
click at [459, 467] on icon at bounding box center [454, 465] width 10 height 10
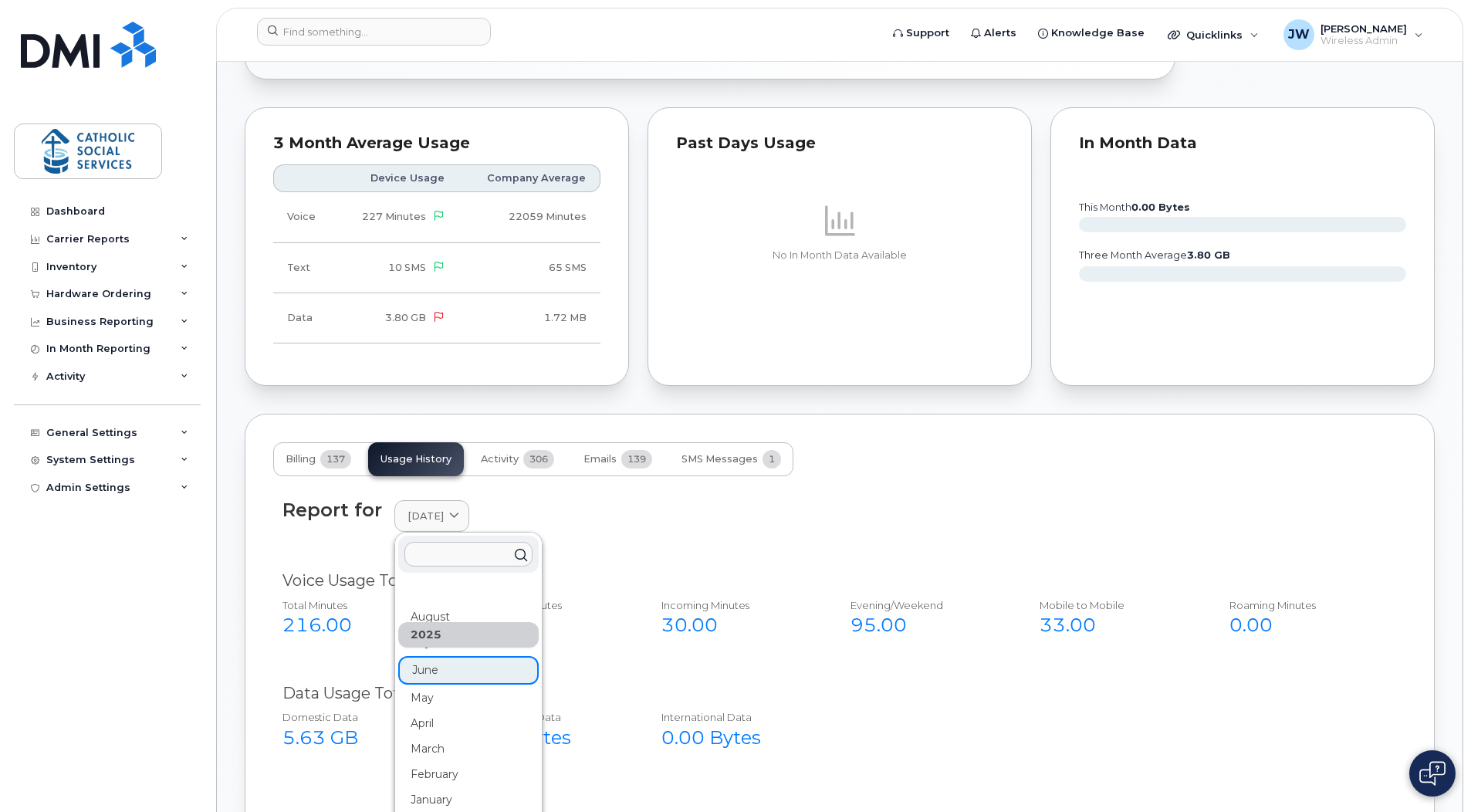
scroll to position [904, 0]
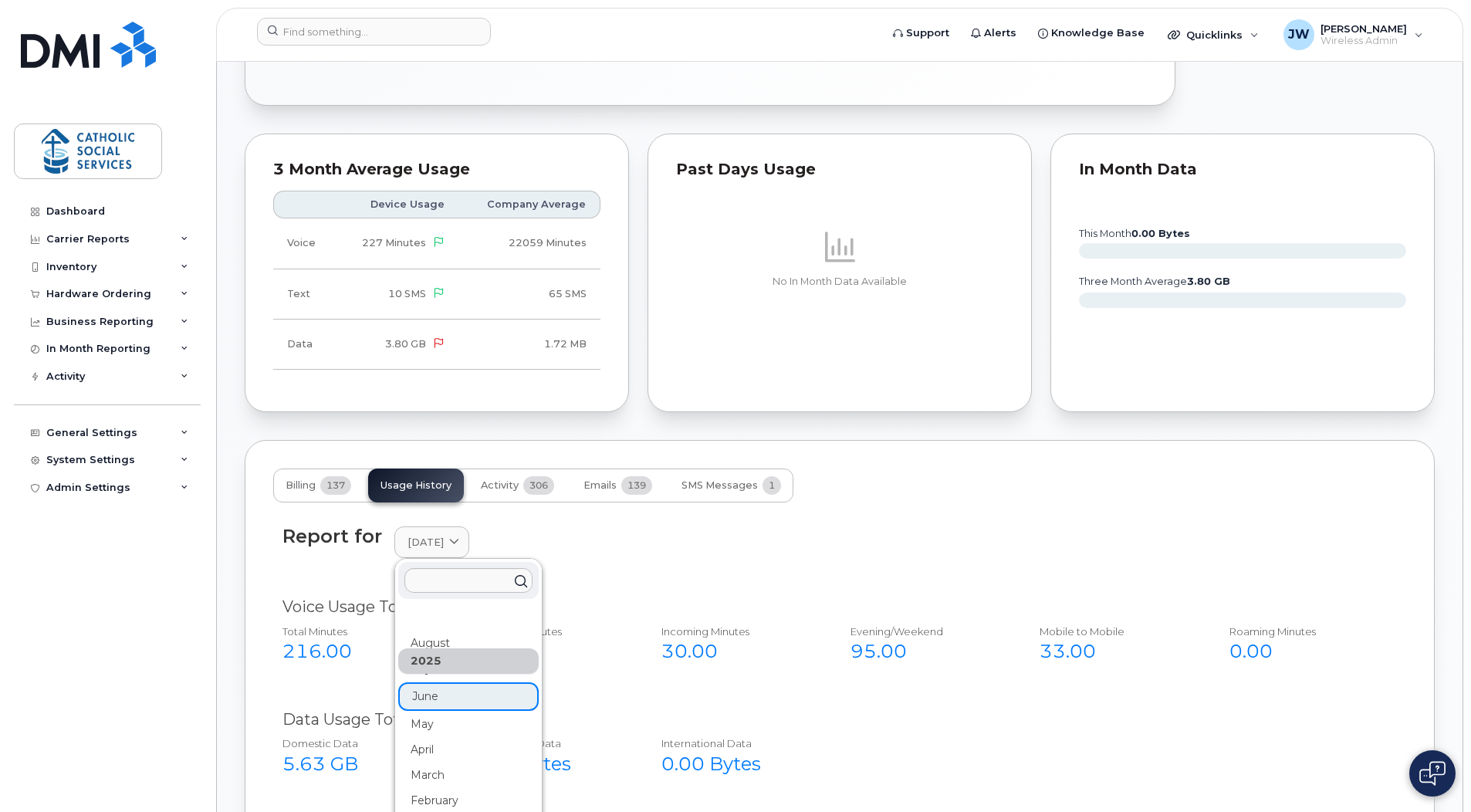
click at [499, 655] on div "2025" at bounding box center [468, 661] width 141 height 26
click at [421, 677] on div "July" at bounding box center [468, 669] width 141 height 26
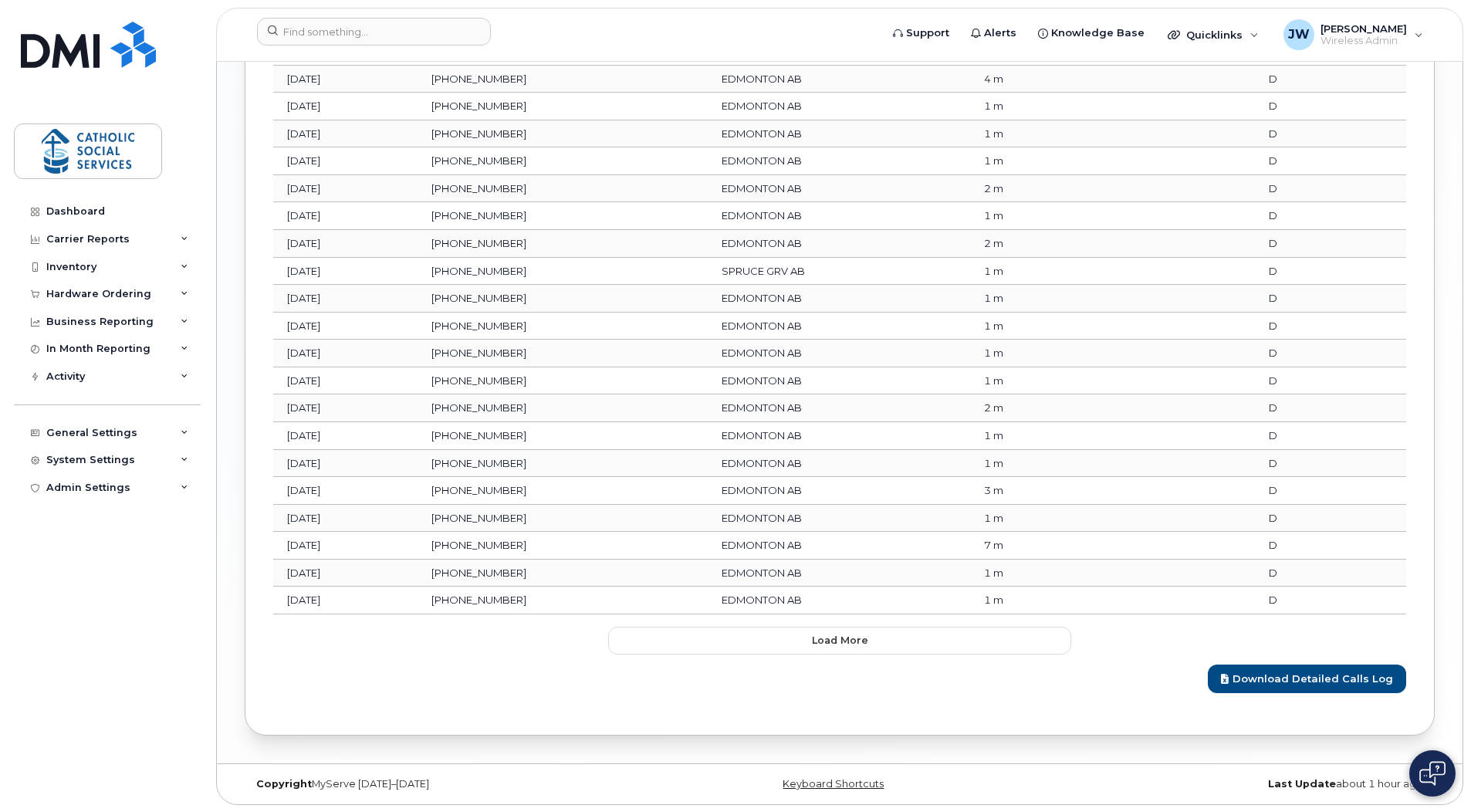
scroll to position [1872, 0]
click at [838, 642] on span "Load more" at bounding box center [840, 639] width 56 height 14
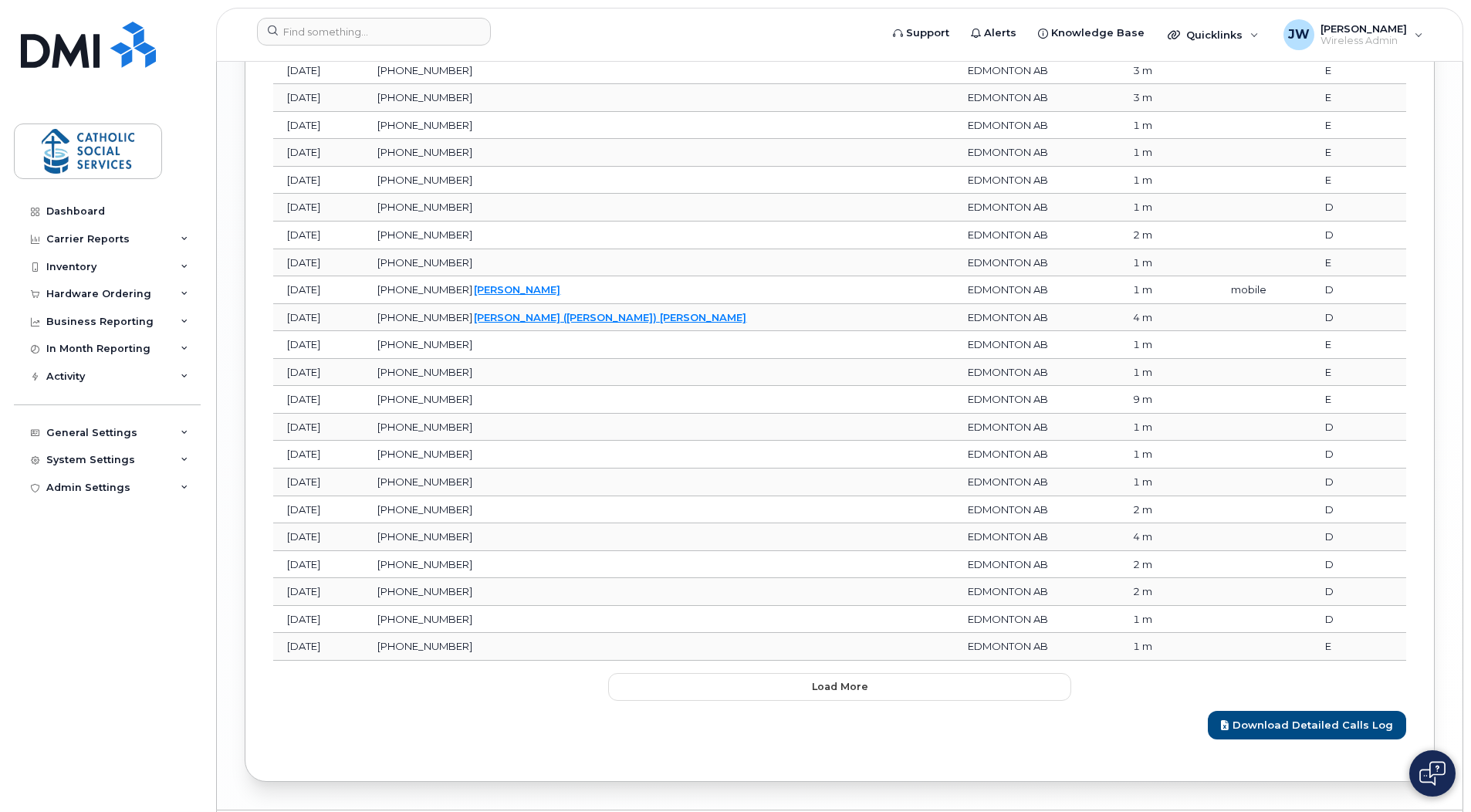
scroll to position [2557, 0]
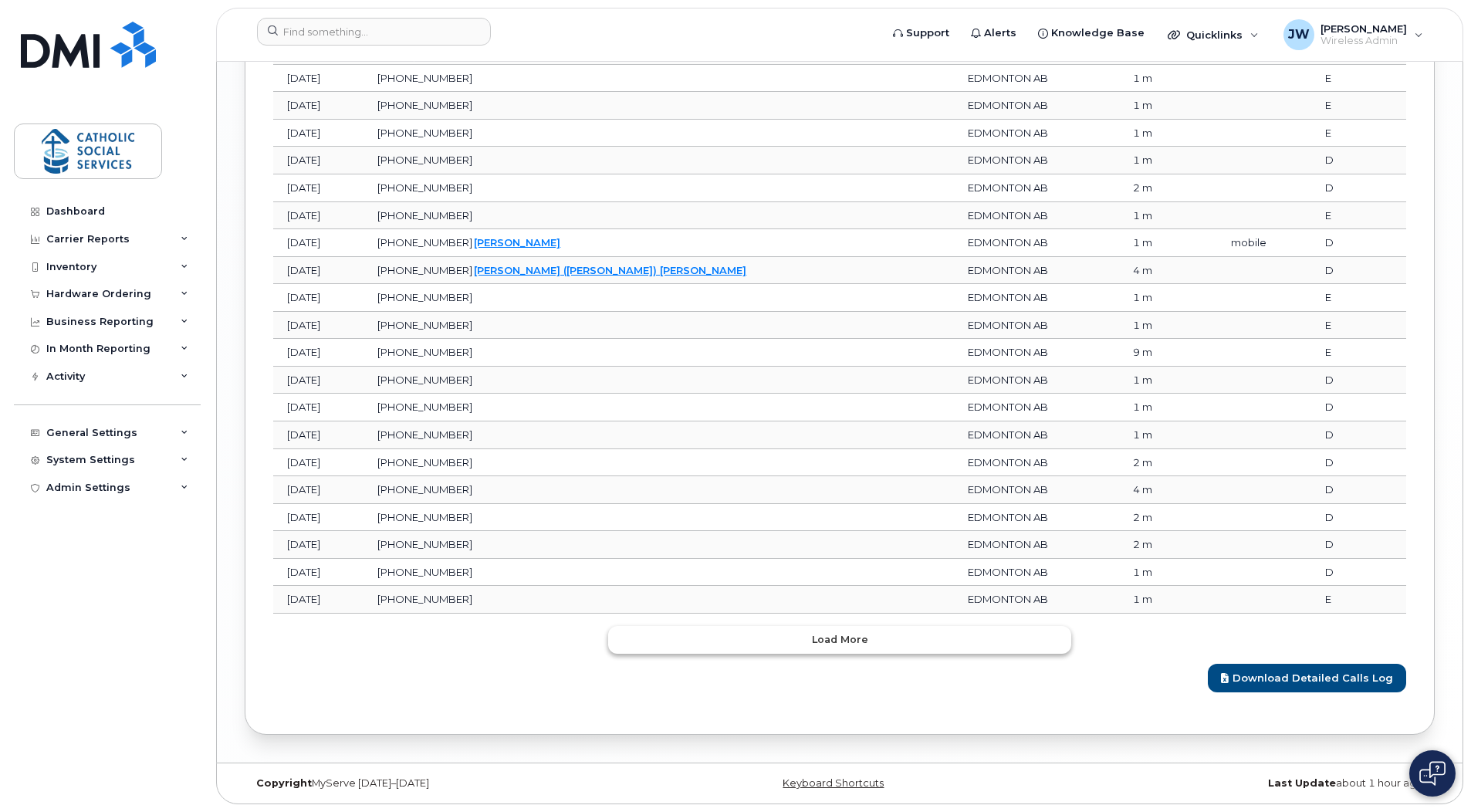
click at [828, 641] on span "Load more" at bounding box center [840, 639] width 56 height 14
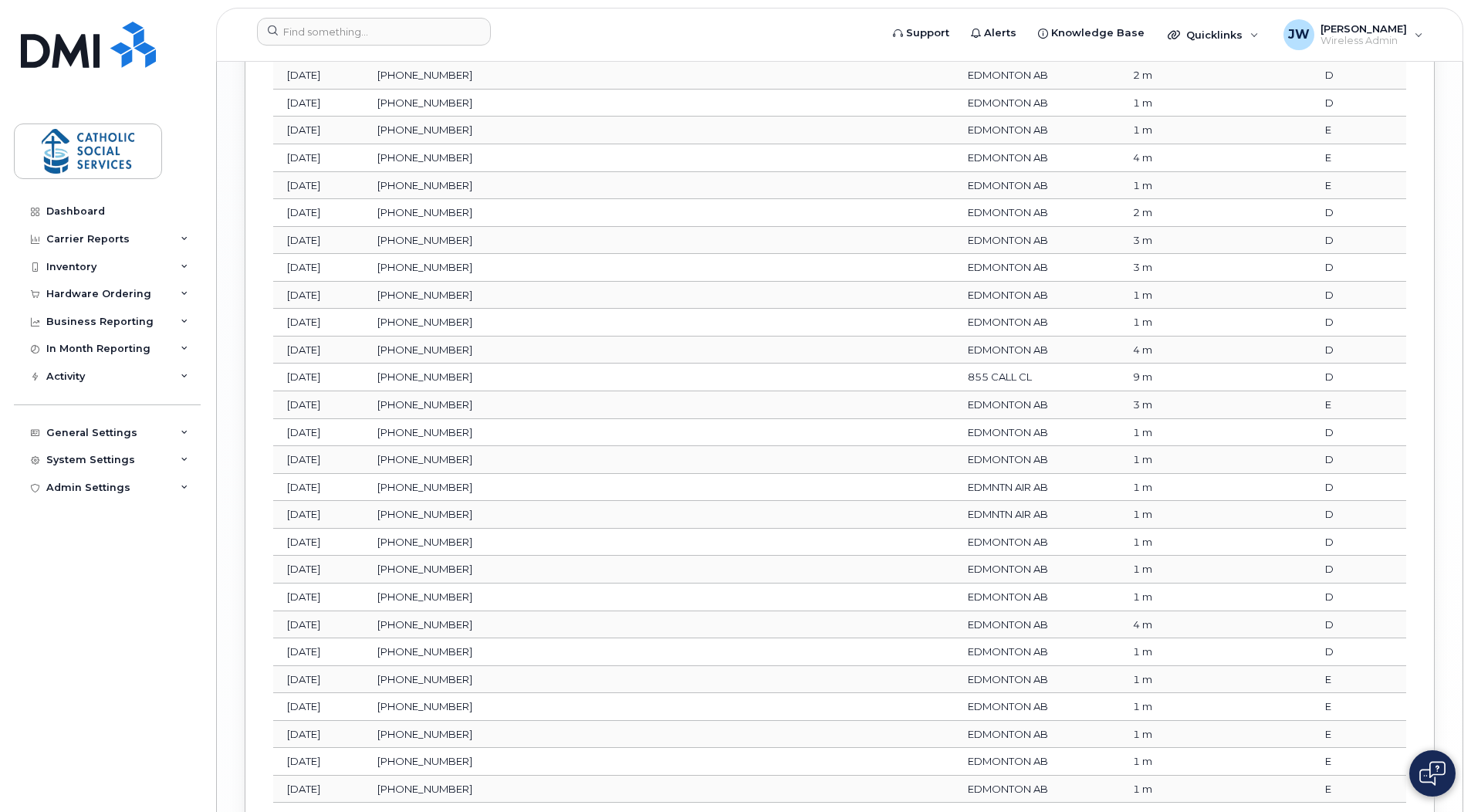
scroll to position [3243, 0]
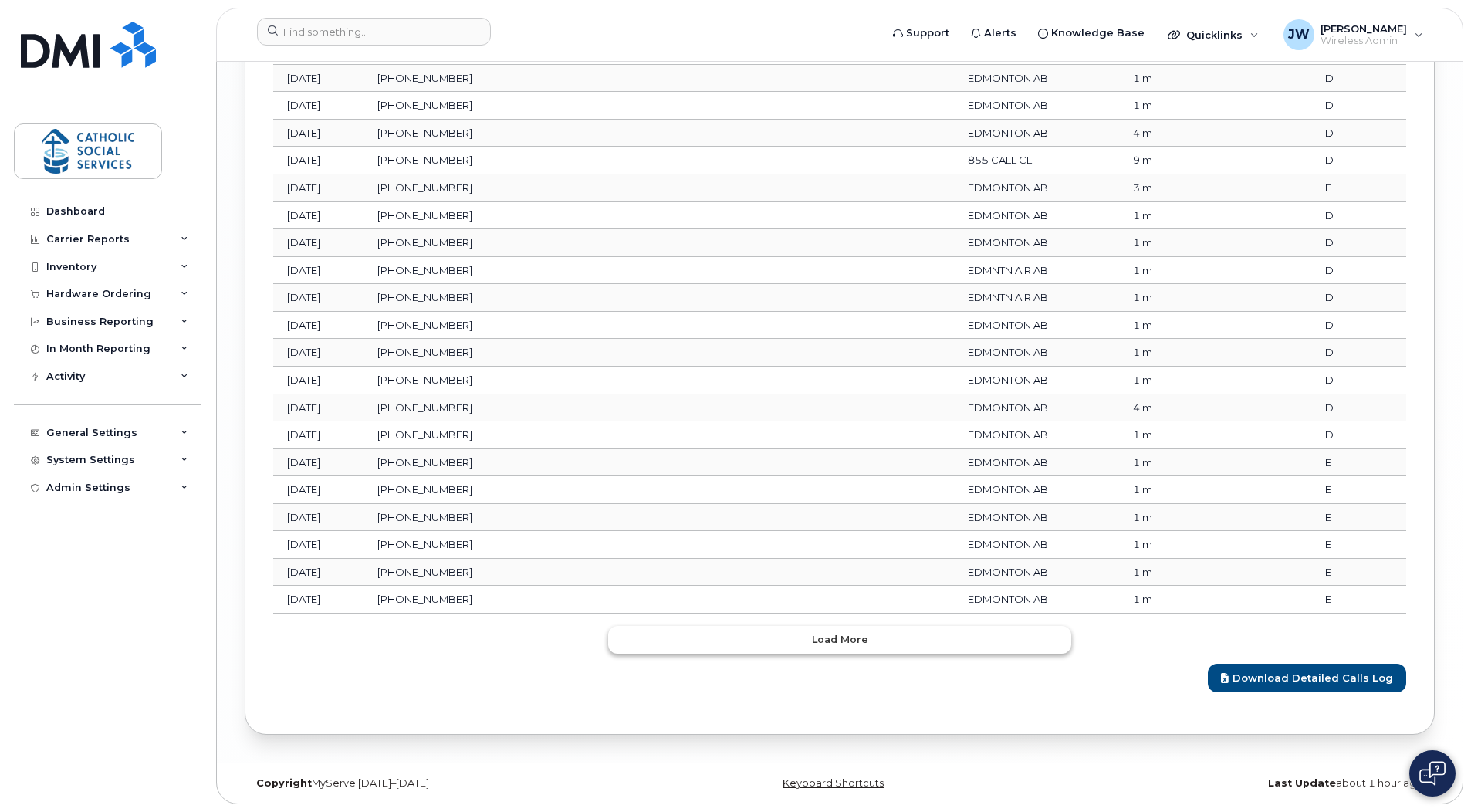
click at [791, 636] on button "Load more" at bounding box center [839, 639] width 463 height 28
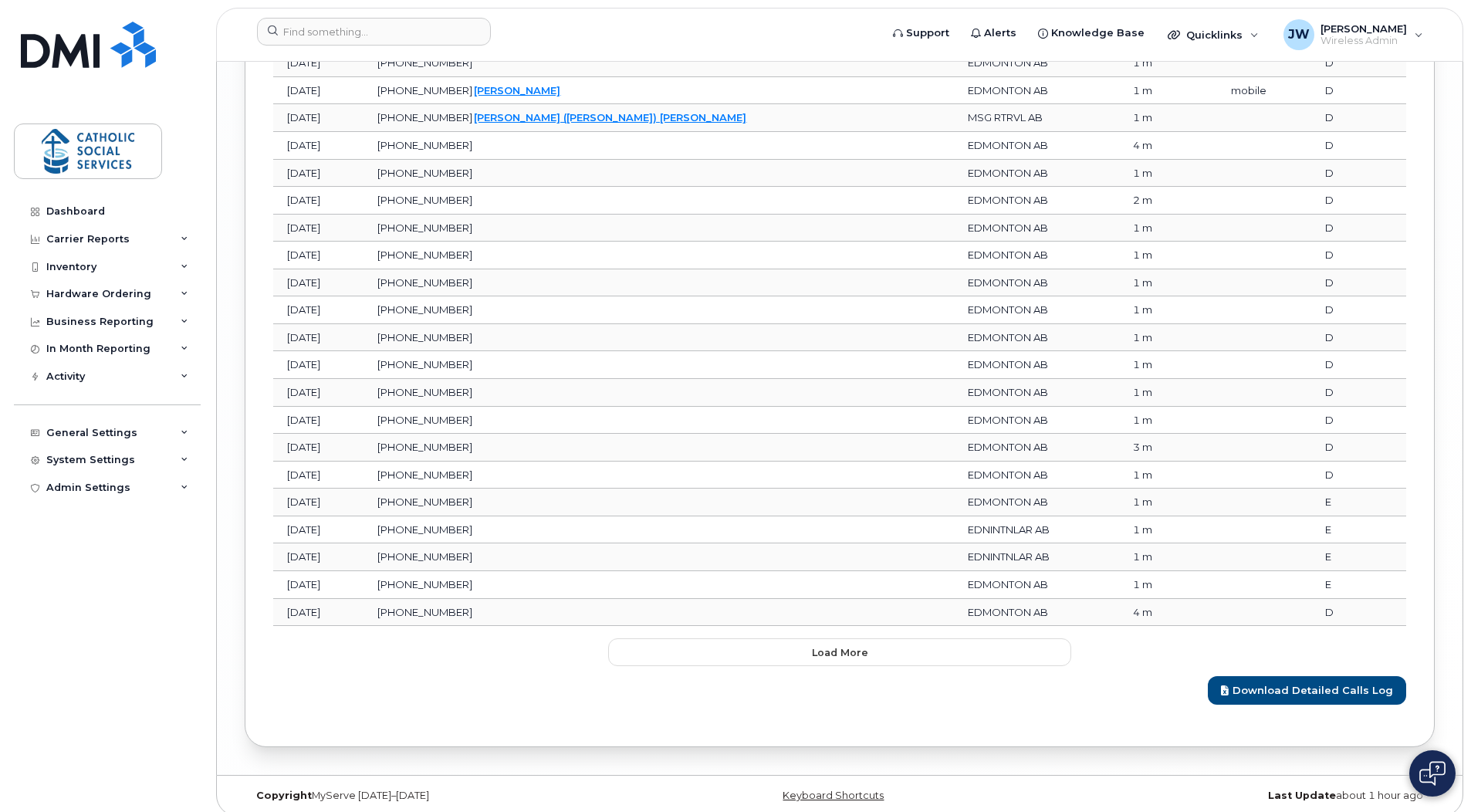
scroll to position [3929, 0]
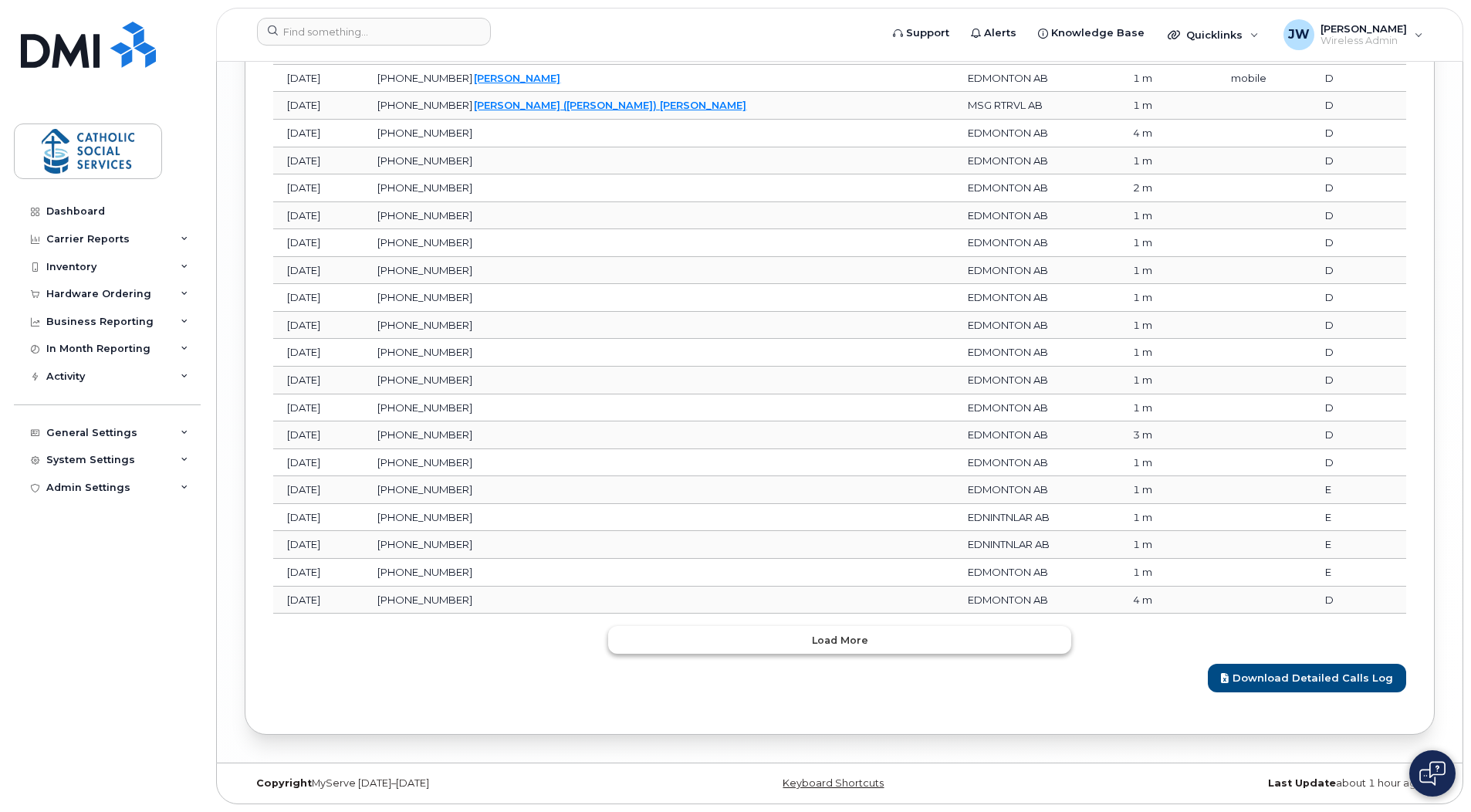
click at [816, 643] on span "Load more" at bounding box center [840, 639] width 56 height 14
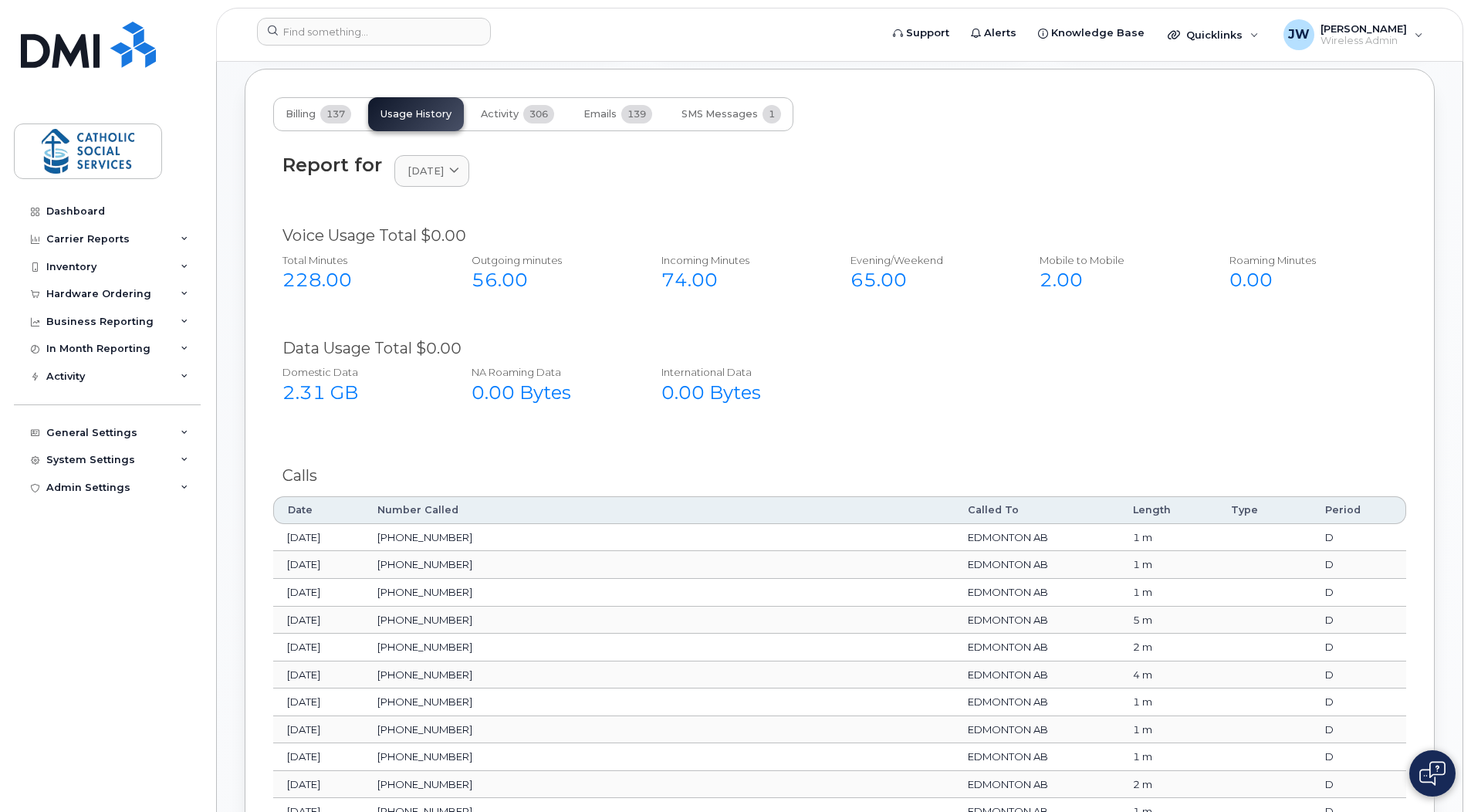
scroll to position [1249, 0]
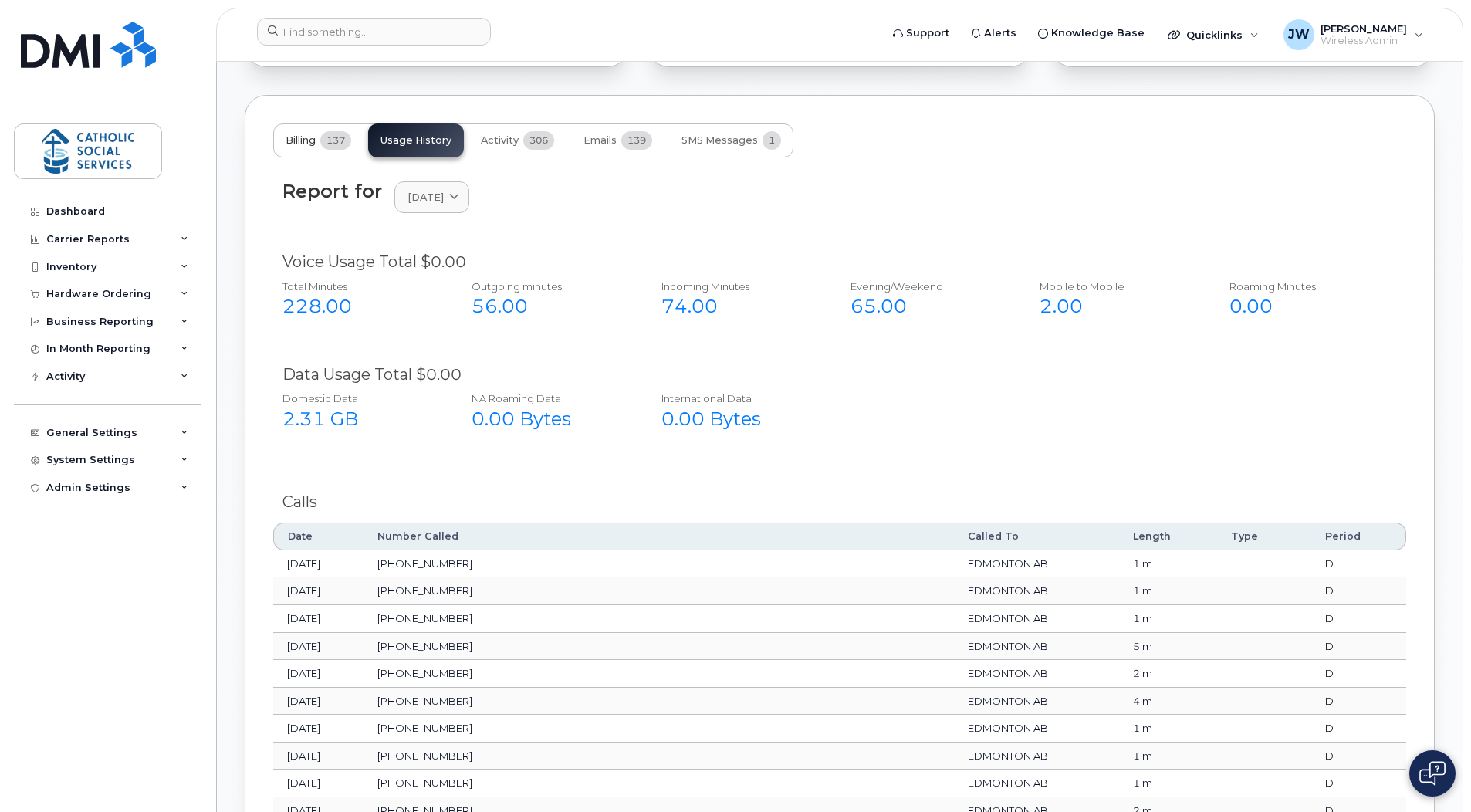
click at [331, 141] on span "137" at bounding box center [336, 141] width 31 height 19
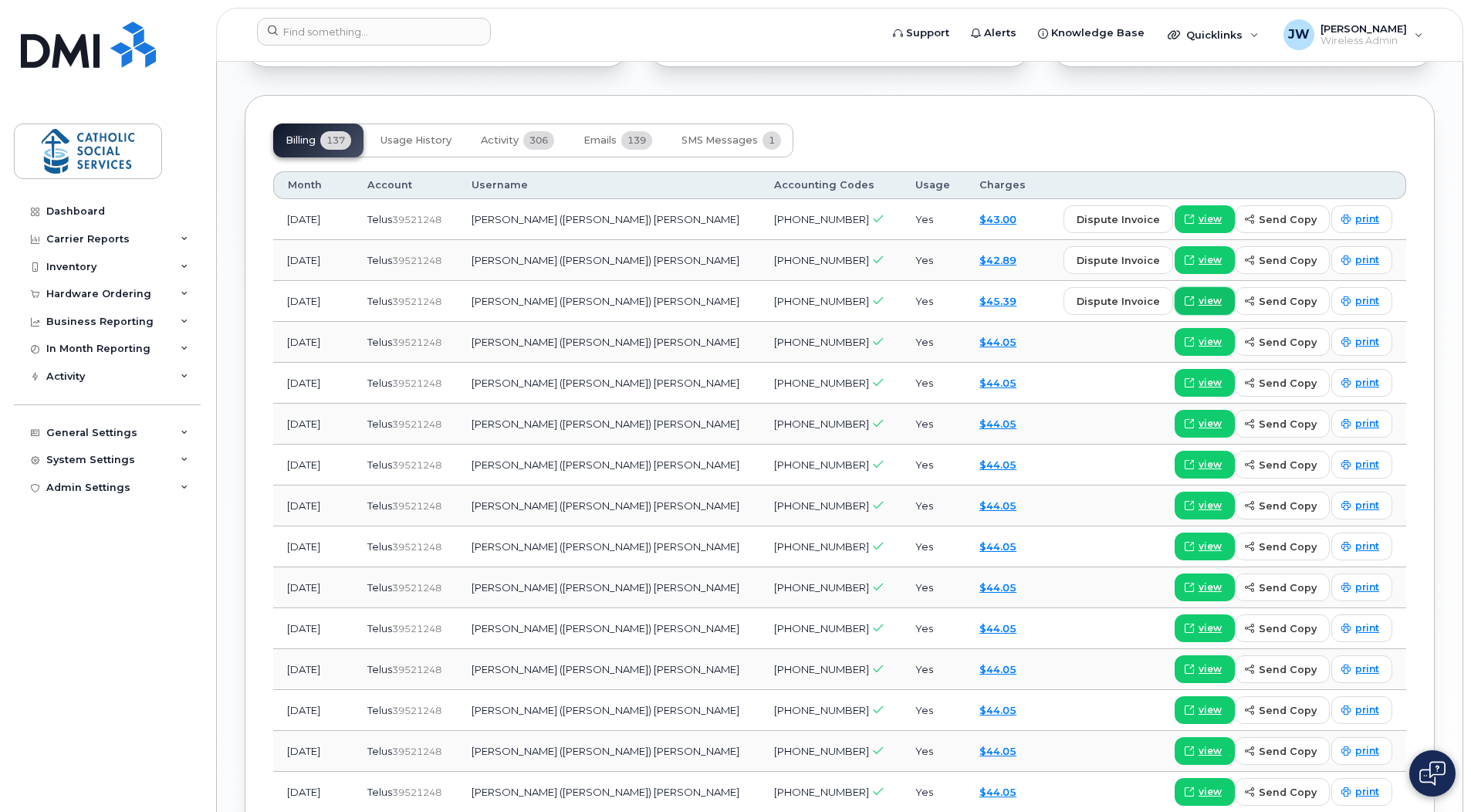
click at [1220, 298] on span "view" at bounding box center [1209, 301] width 23 height 14
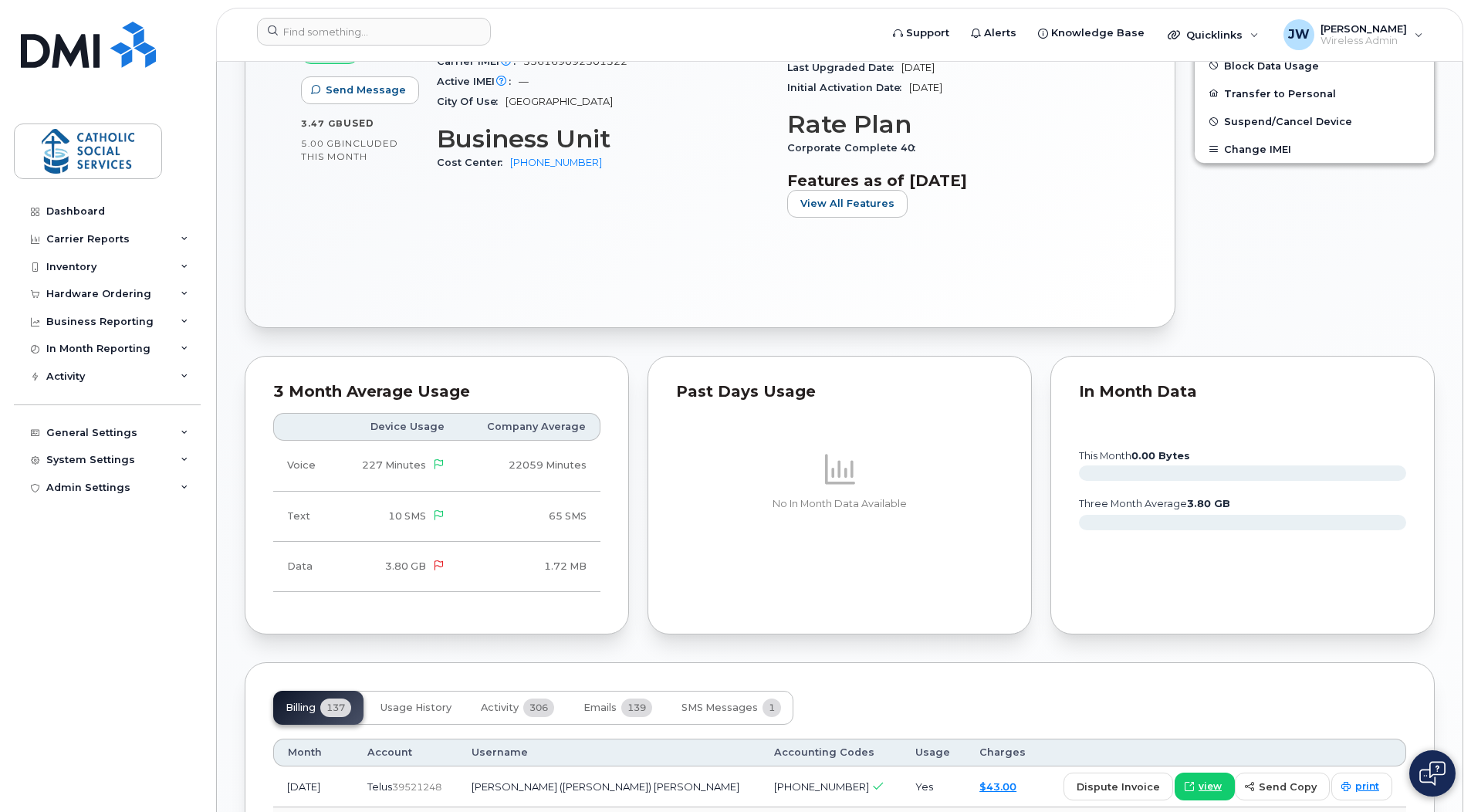
scroll to position [941, 0]
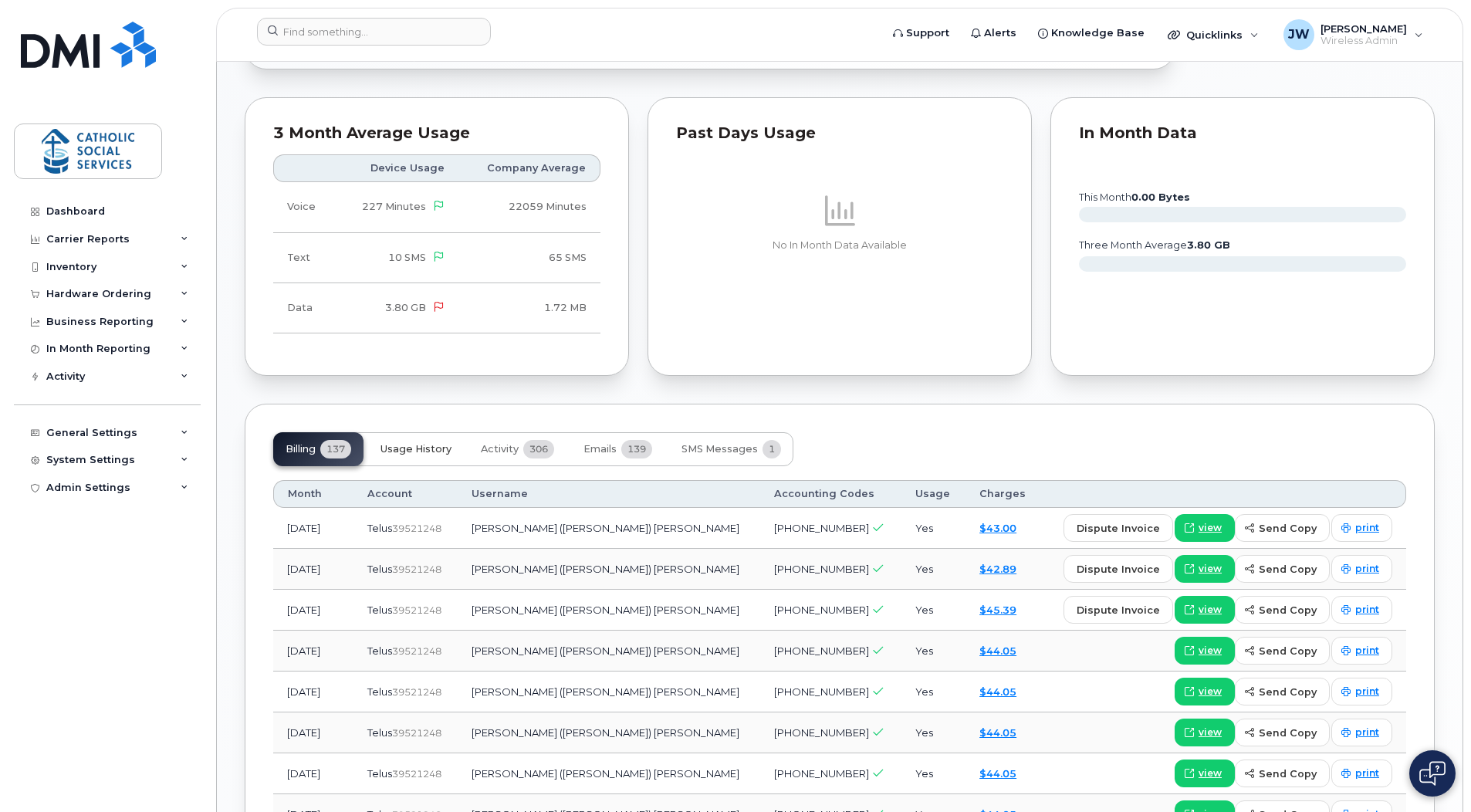
click at [425, 445] on span "Usage History" at bounding box center [415, 449] width 71 height 12
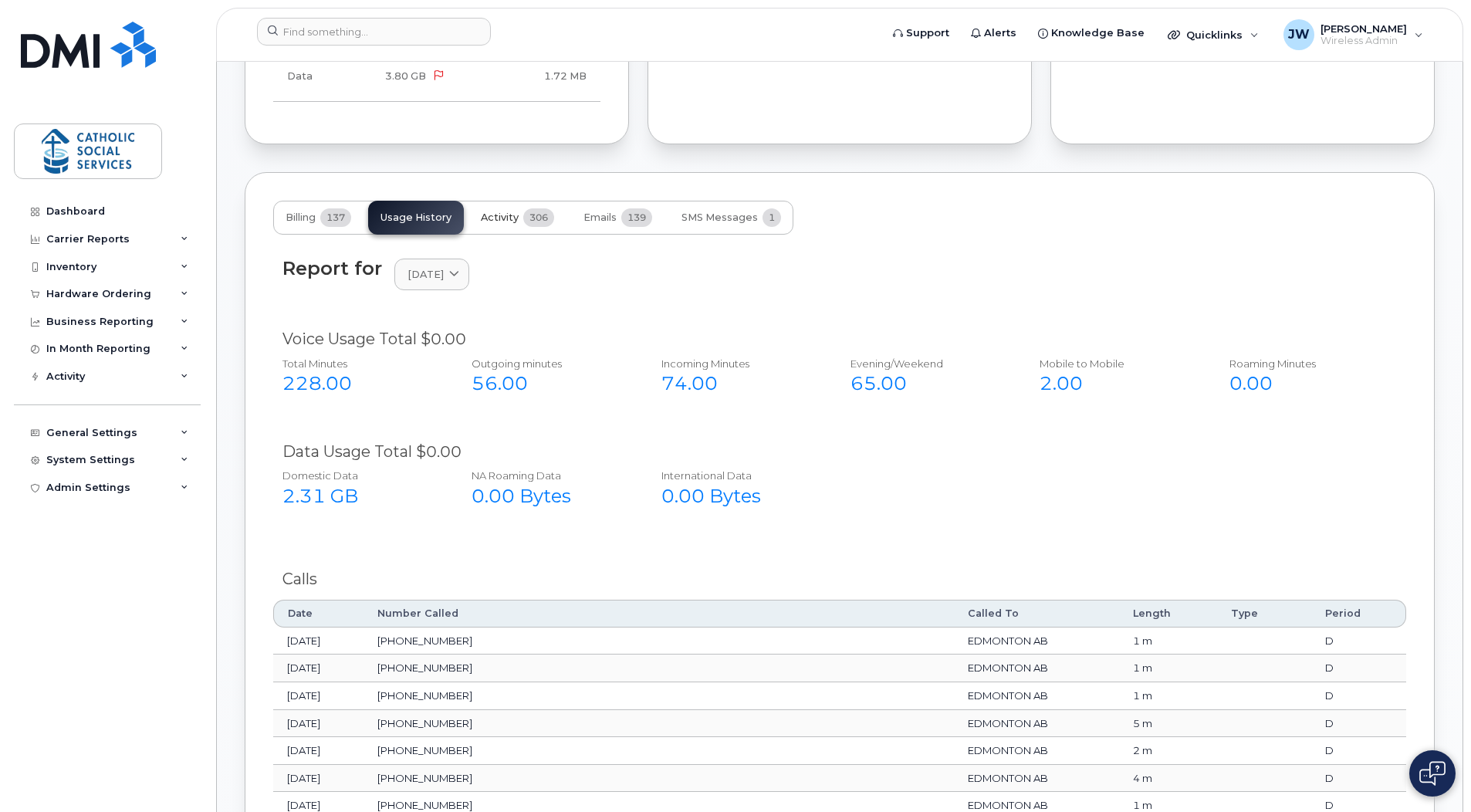
click at [532, 213] on span "306" at bounding box center [539, 217] width 31 height 19
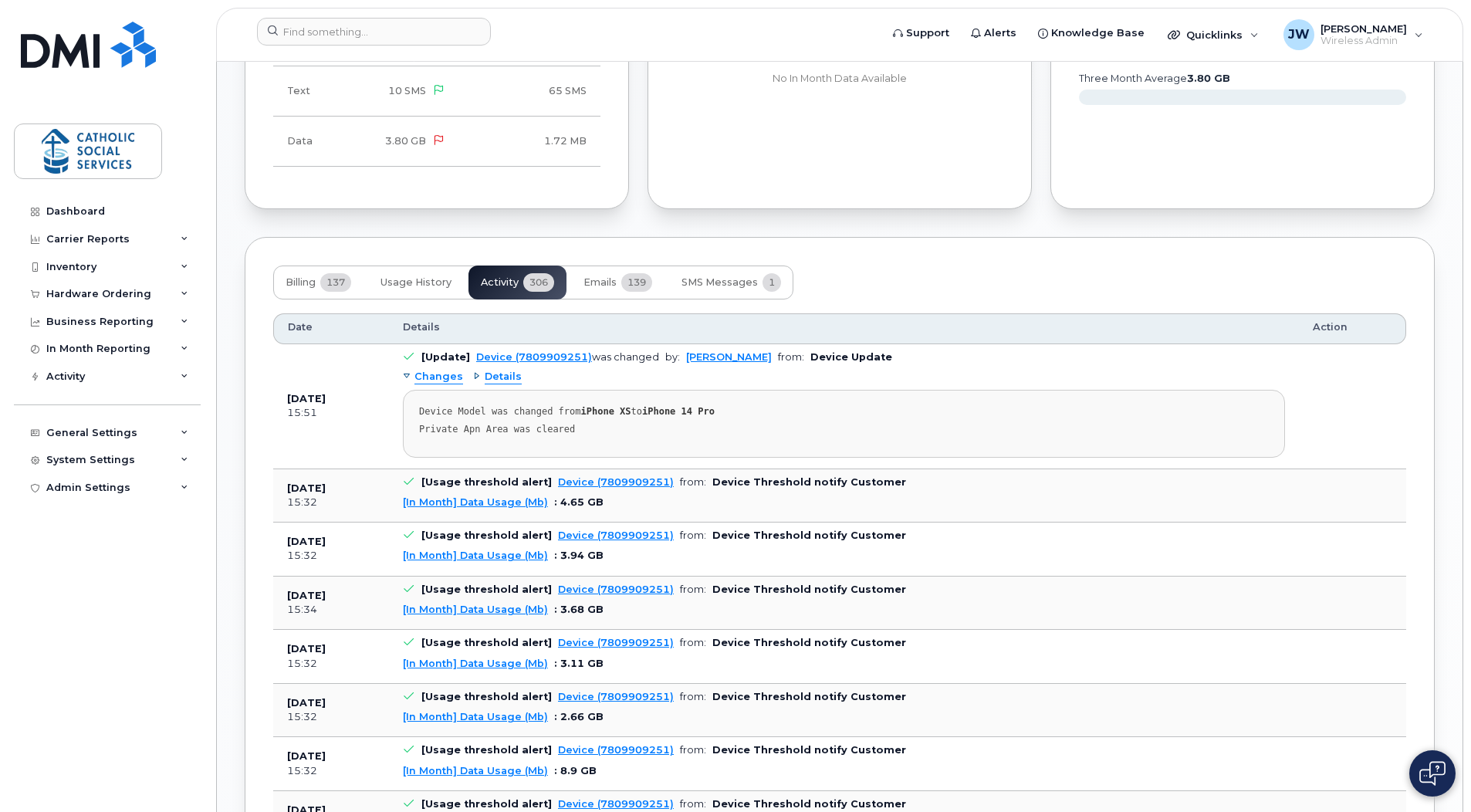
scroll to position [1095, 0]
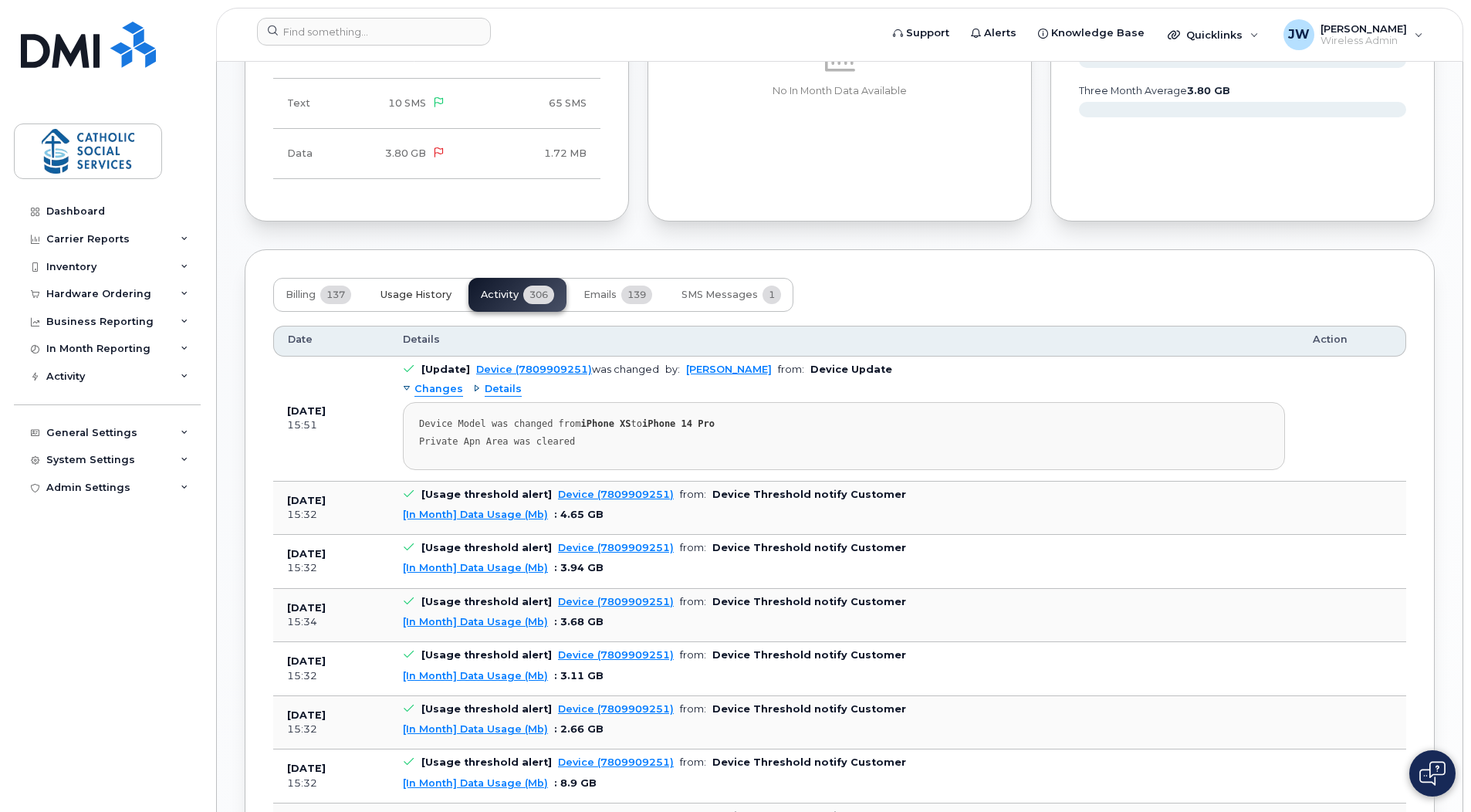
click at [422, 291] on span "Usage History" at bounding box center [415, 295] width 71 height 12
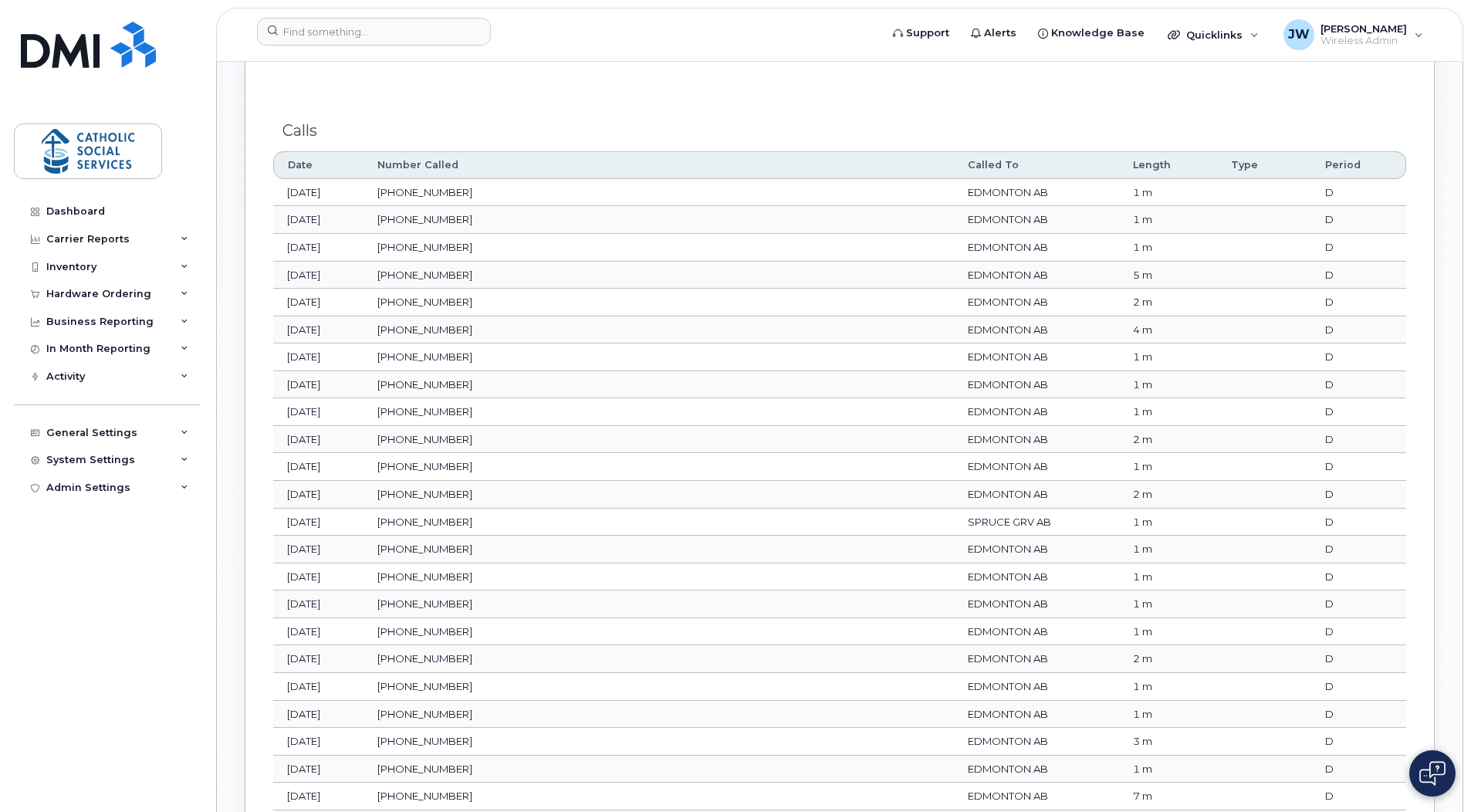
scroll to position [1635, 0]
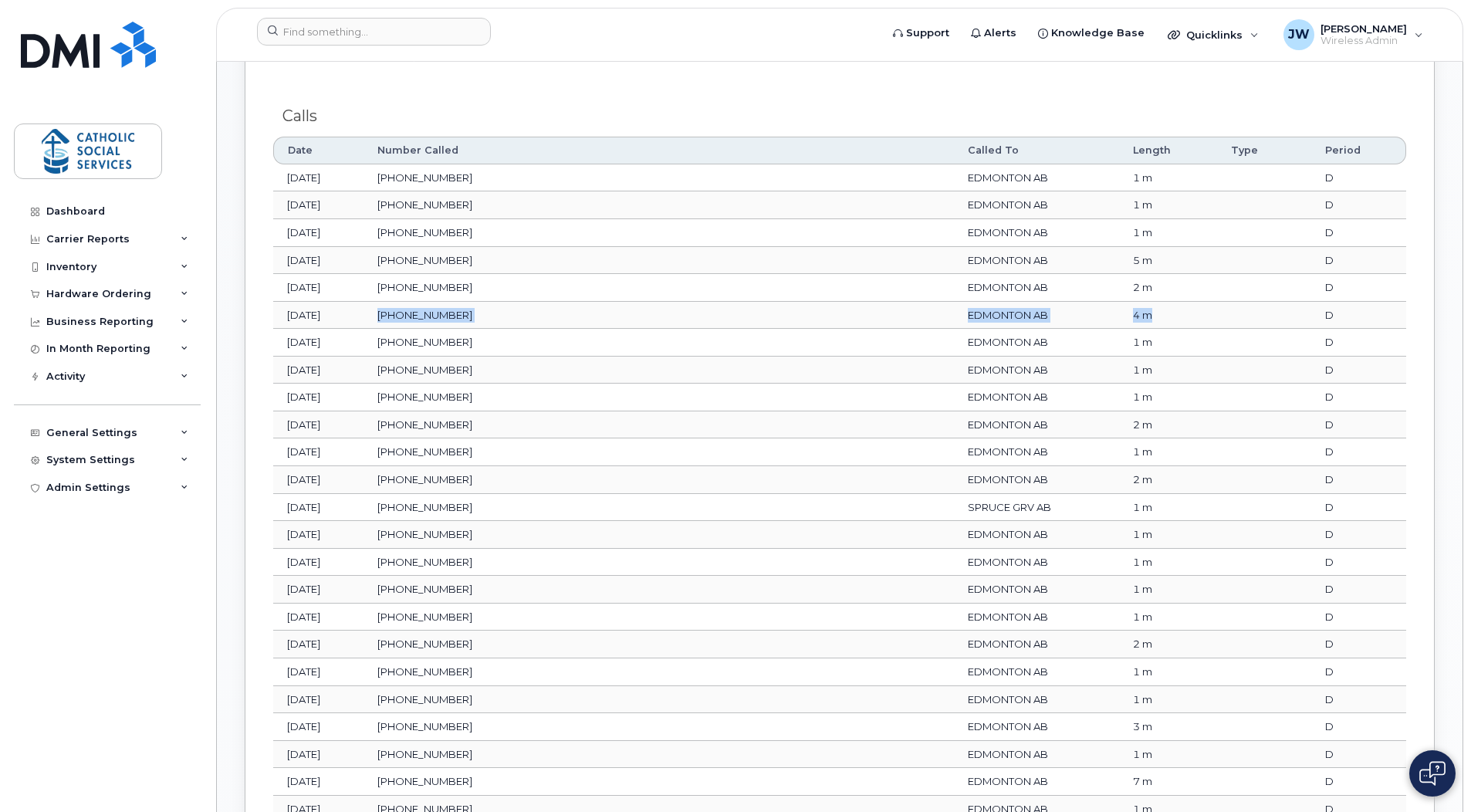
drag, startPoint x: 1095, startPoint y: 308, endPoint x: 453, endPoint y: 313, distance: 642.0
click at [453, 313] on tr "Jun 15, 2025 780-907-6070 EDMONTON AB 4 m D" at bounding box center [839, 315] width 1133 height 28
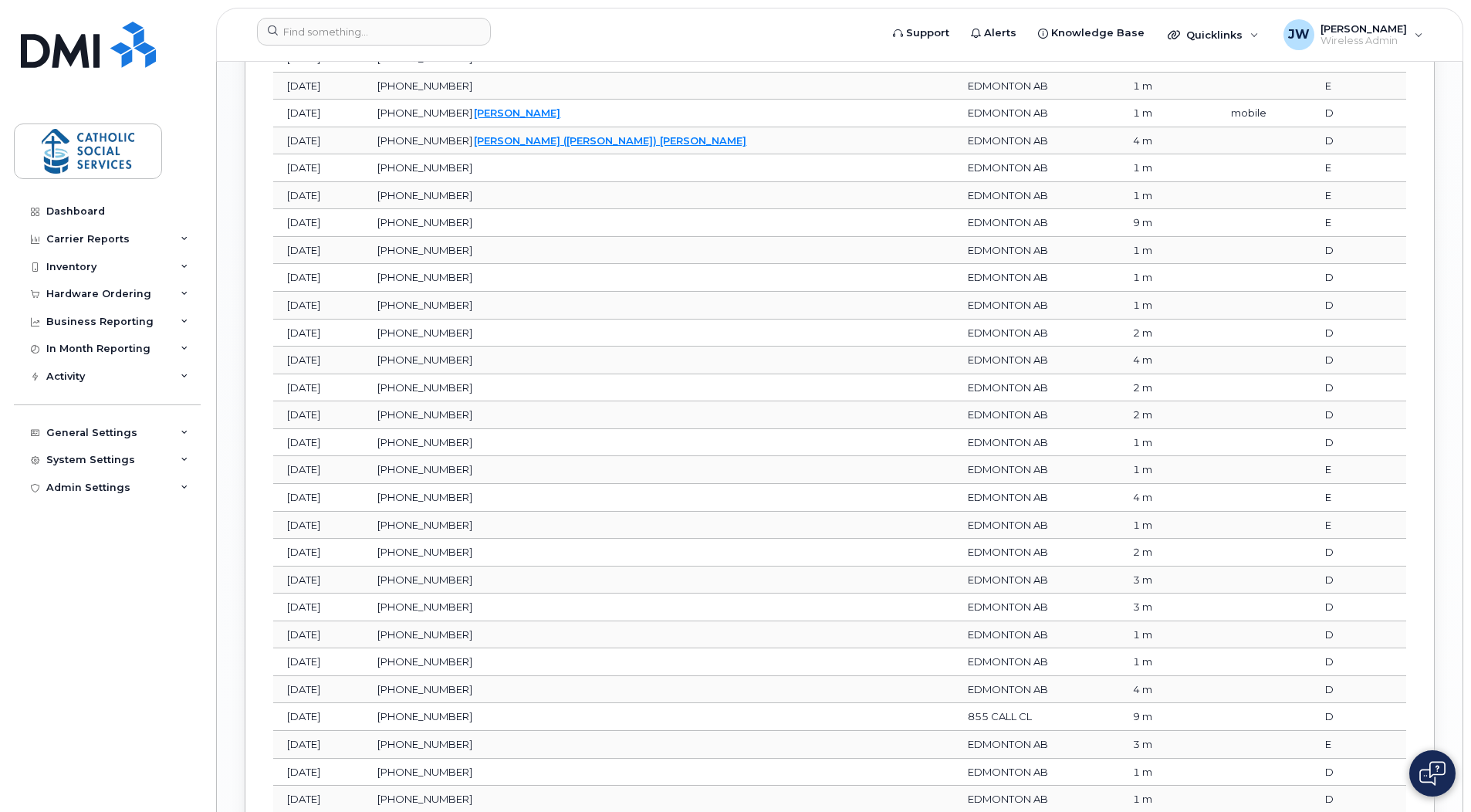
scroll to position [2715, 0]
drag, startPoint x: 1105, startPoint y: 325, endPoint x: 439, endPoint y: 327, distance: 666.0
click at [439, 327] on tr "Jun 26, 2025 780-486-7838 EDMONTON AB 4 m D" at bounding box center [839, 332] width 1133 height 28
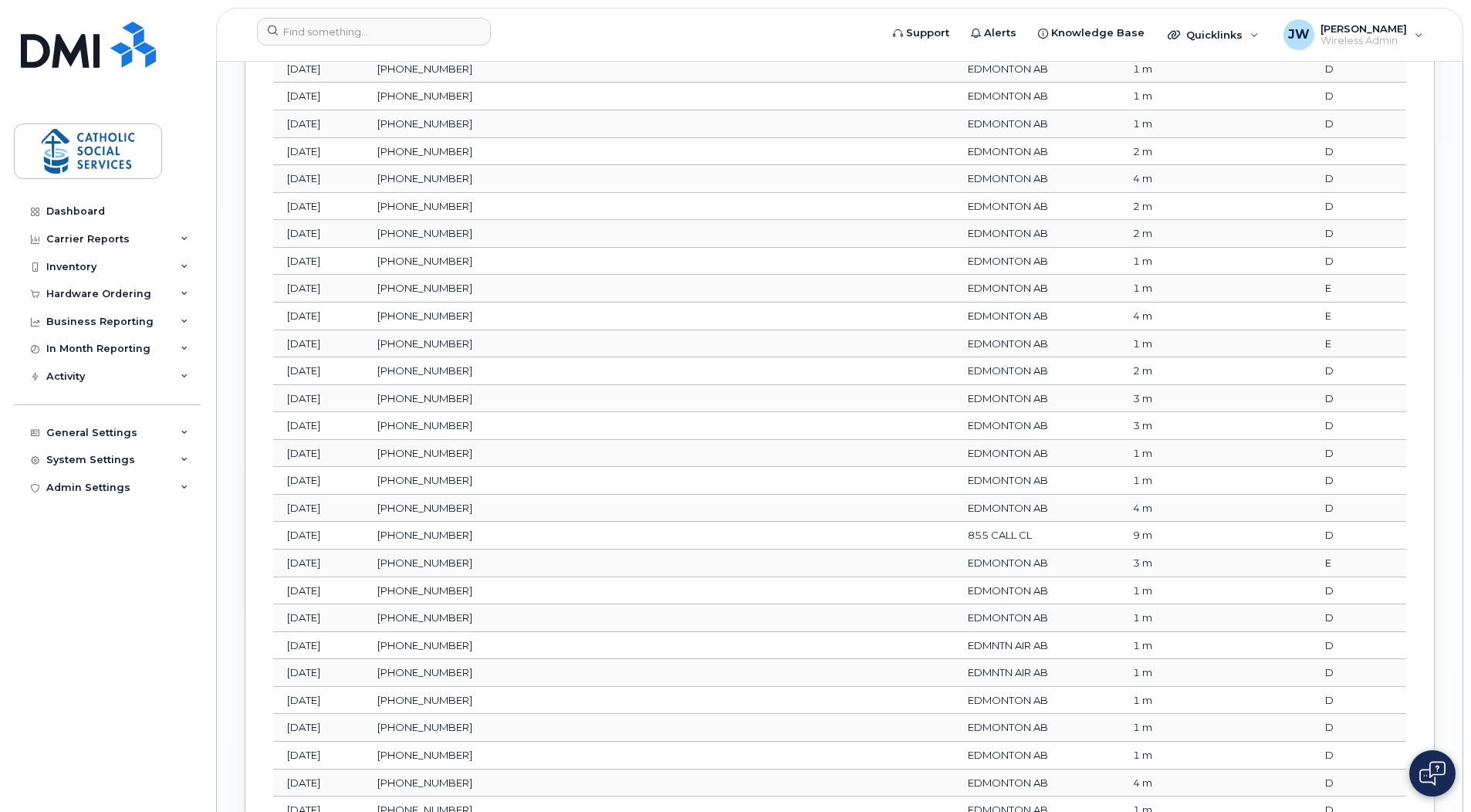
scroll to position [2869, 0]
drag, startPoint x: 1104, startPoint y: 314, endPoint x: 449, endPoint y: 319, distance: 655.0
click at [449, 319] on tr "Jun 27, 2025 800-461-4879 EDMONTON AB 4 m E" at bounding box center [839, 315] width 1133 height 28
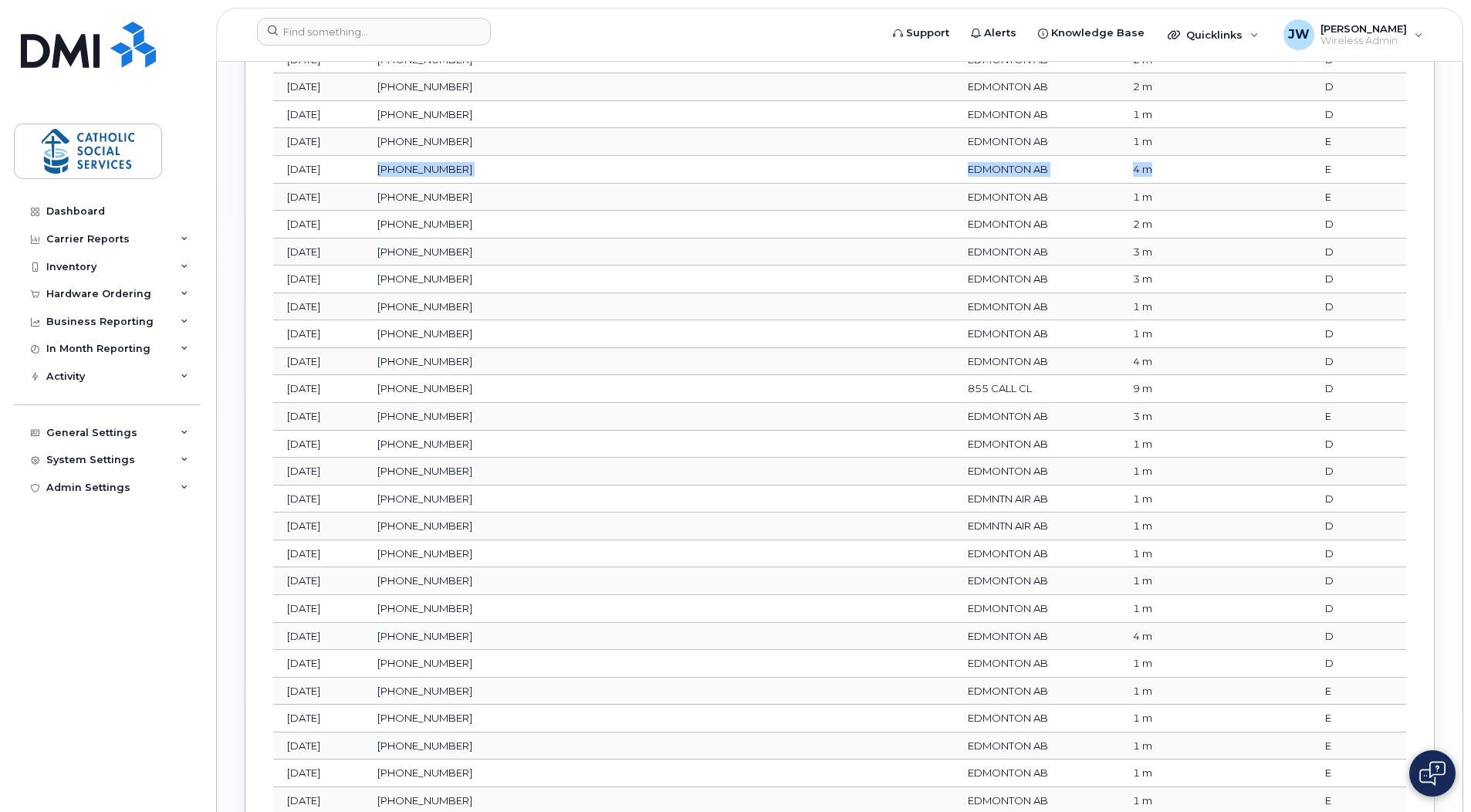
scroll to position [3023, 0]
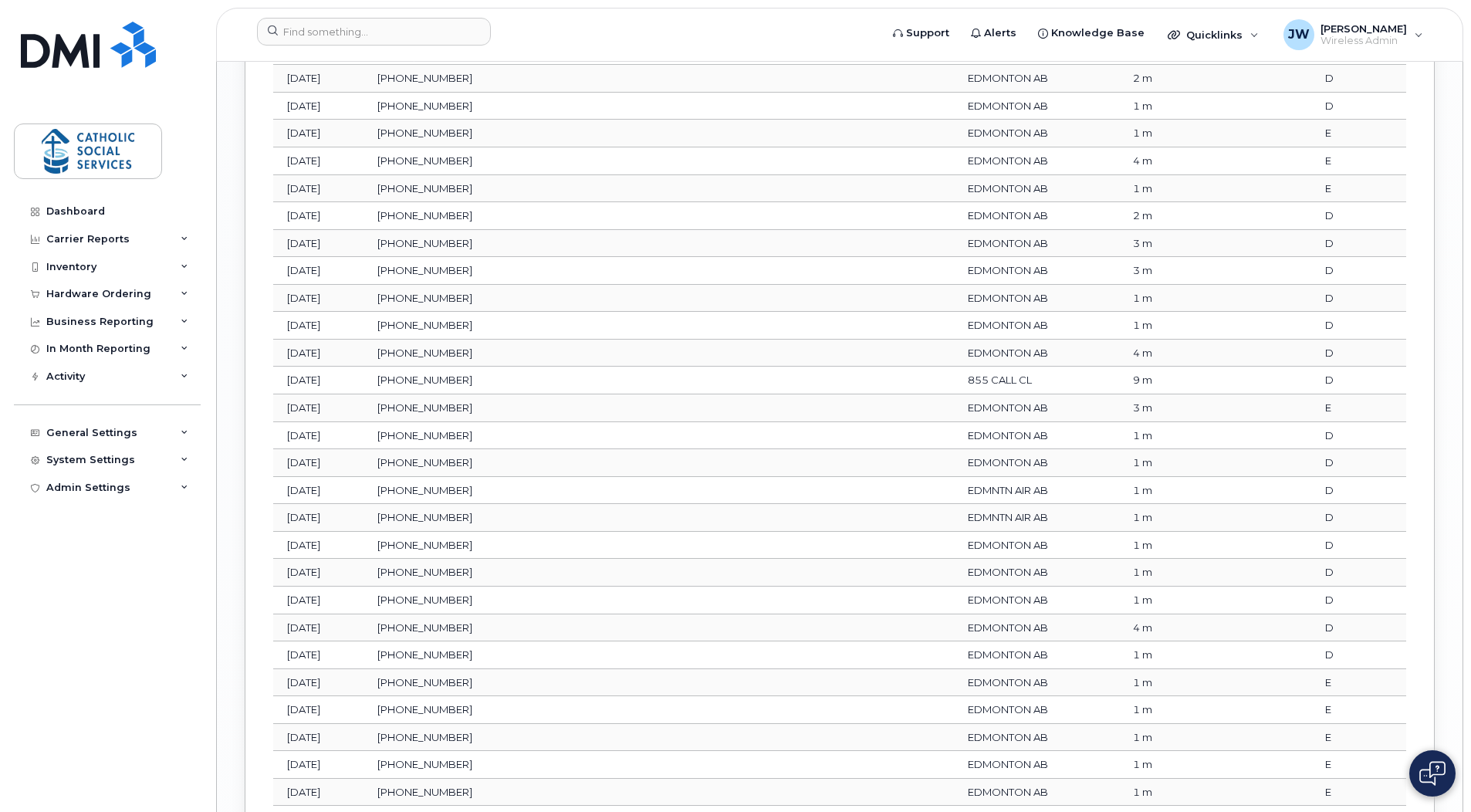
click at [1119, 347] on td "4 m" at bounding box center [1168, 353] width 97 height 28
drag, startPoint x: 1098, startPoint y: 347, endPoint x: 474, endPoint y: 350, distance: 624.0
click at [474, 350] on tr "Jun 30, 2025 780-983-9391 EDMONTON AB 4 m D" at bounding box center [839, 353] width 1133 height 28
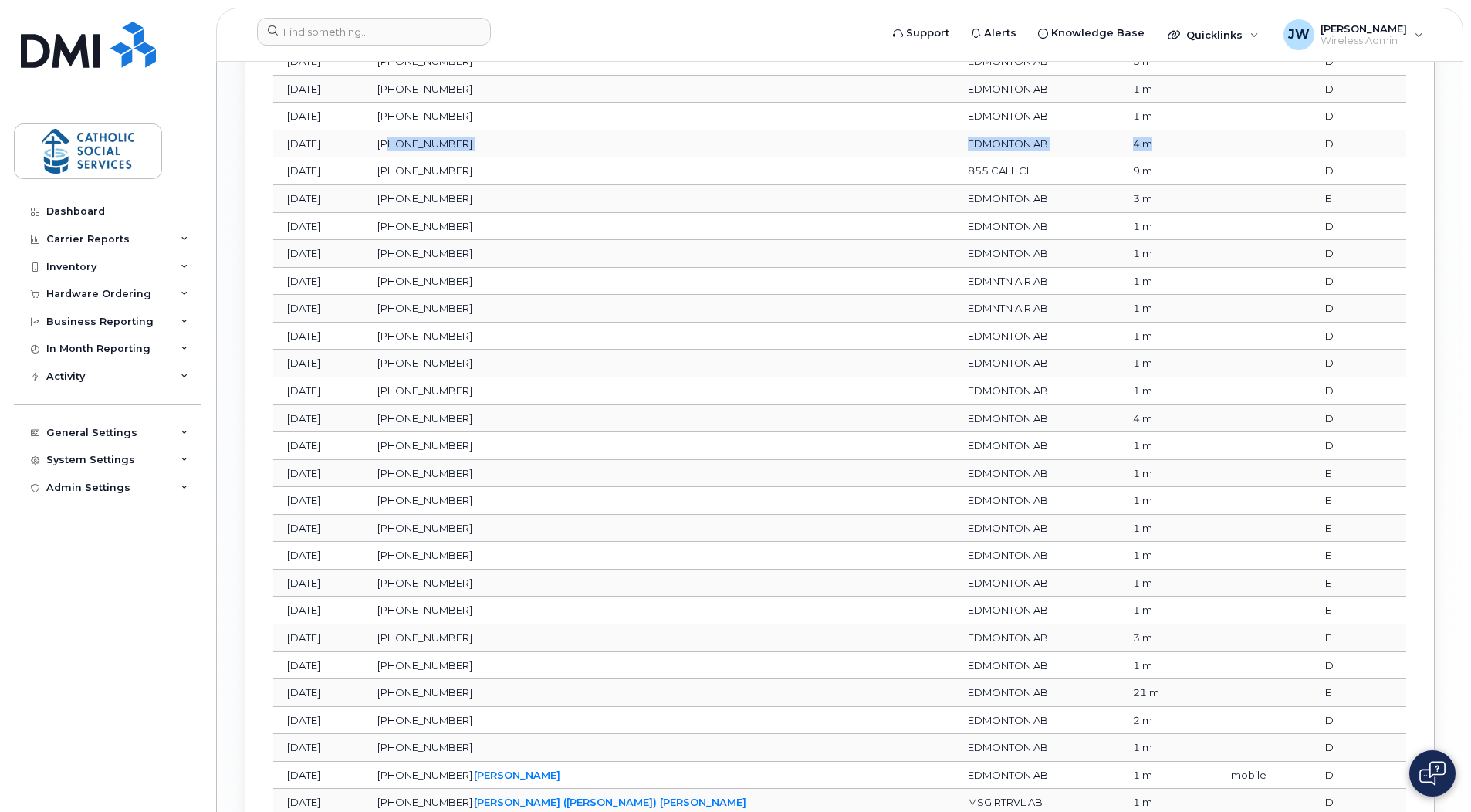
scroll to position [3255, 0]
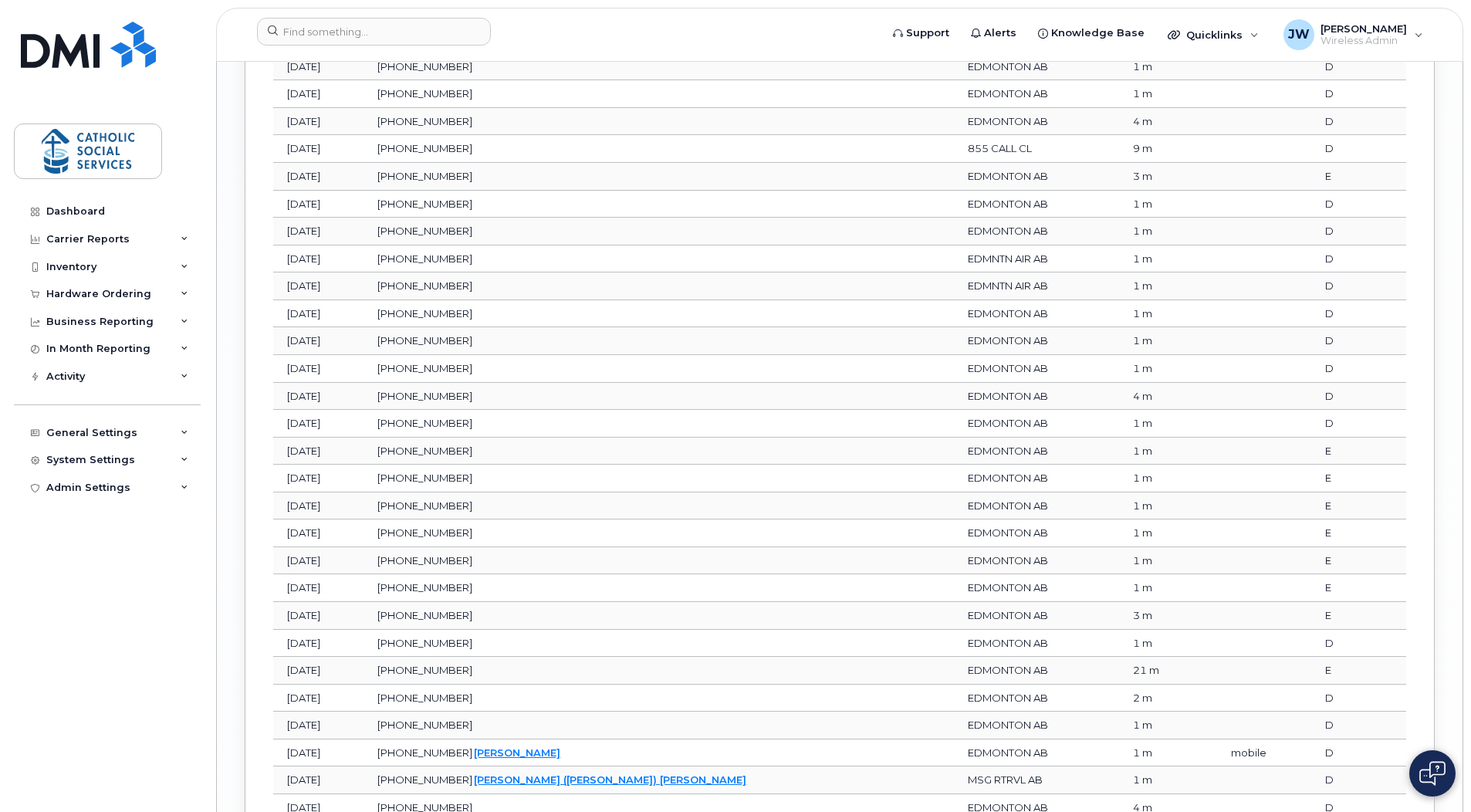
click at [954, 396] on td "EDMONTON AB" at bounding box center [1036, 396] width 165 height 28
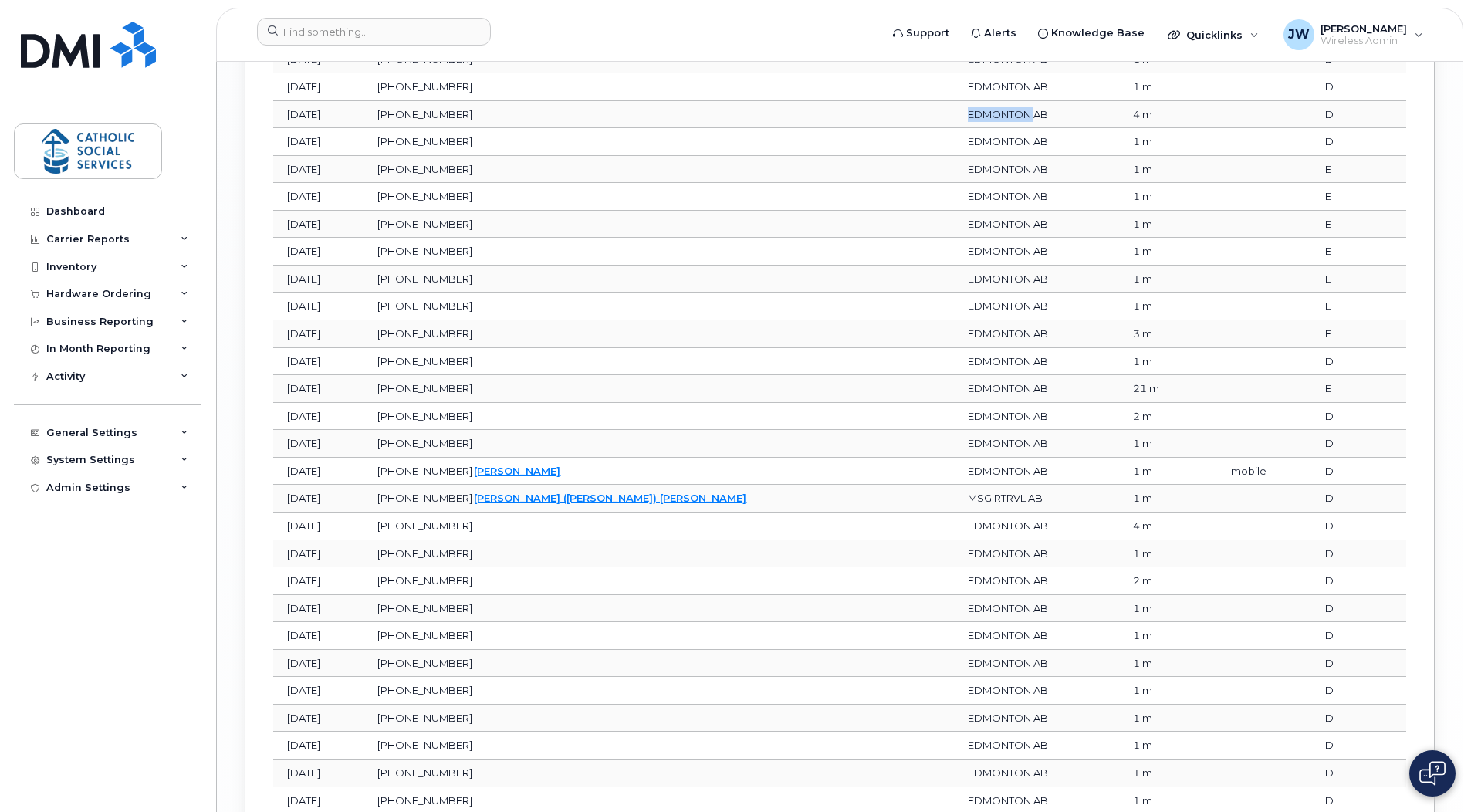
scroll to position [3563, 0]
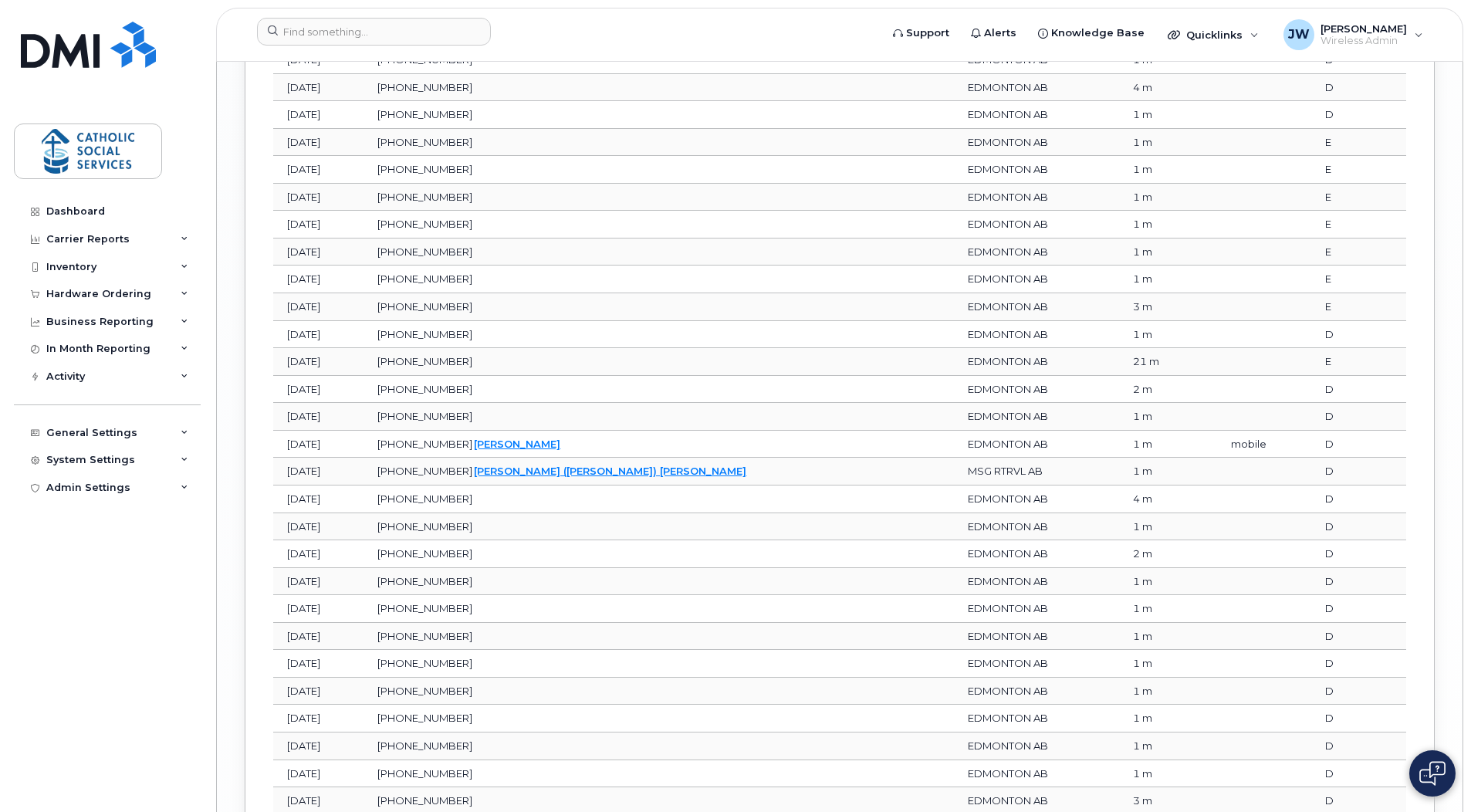
click at [954, 495] on td "EDMONTON AB" at bounding box center [1036, 499] width 165 height 28
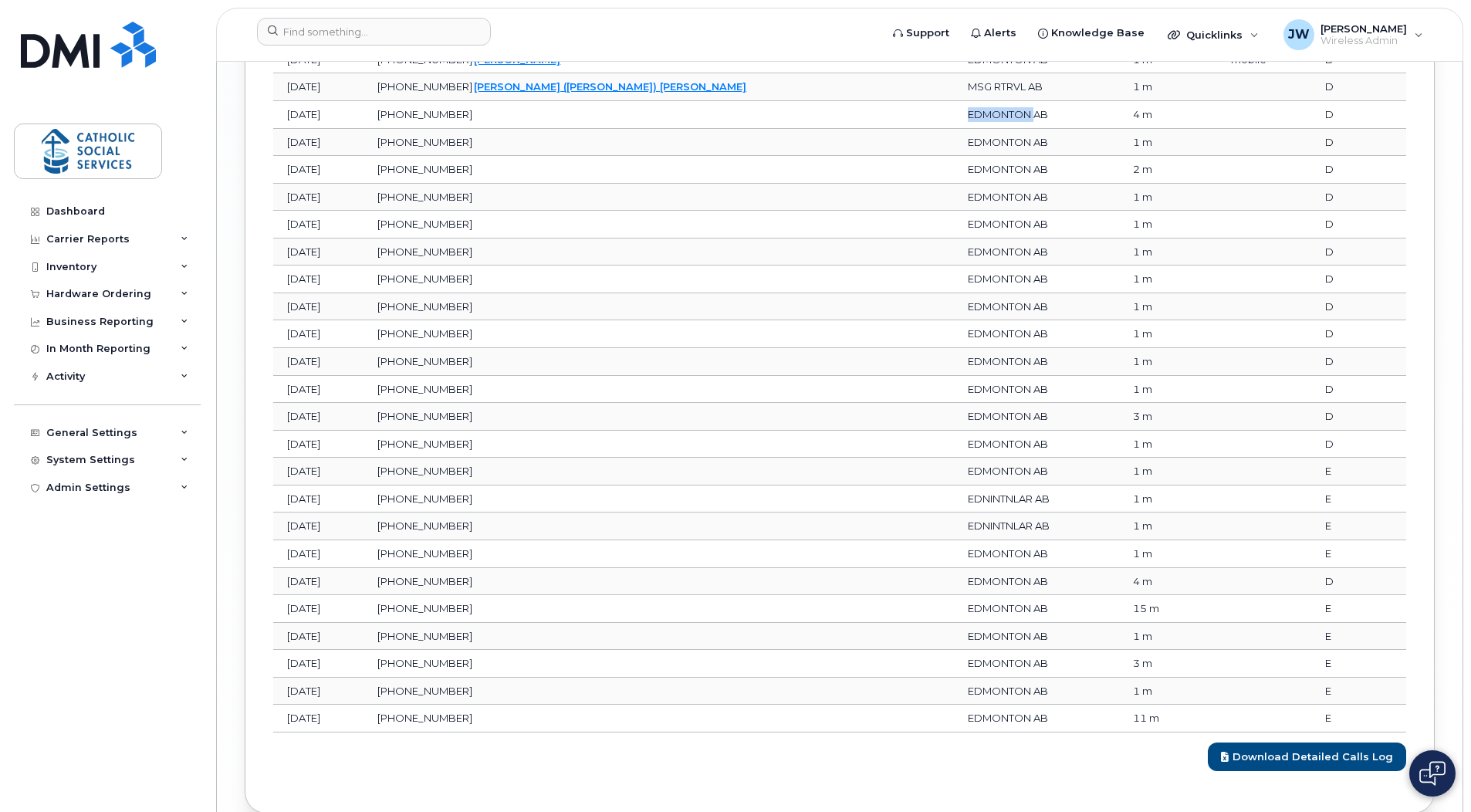
scroll to position [3949, 0]
click at [954, 574] on td "EDMONTON AB" at bounding box center [1036, 580] width 165 height 28
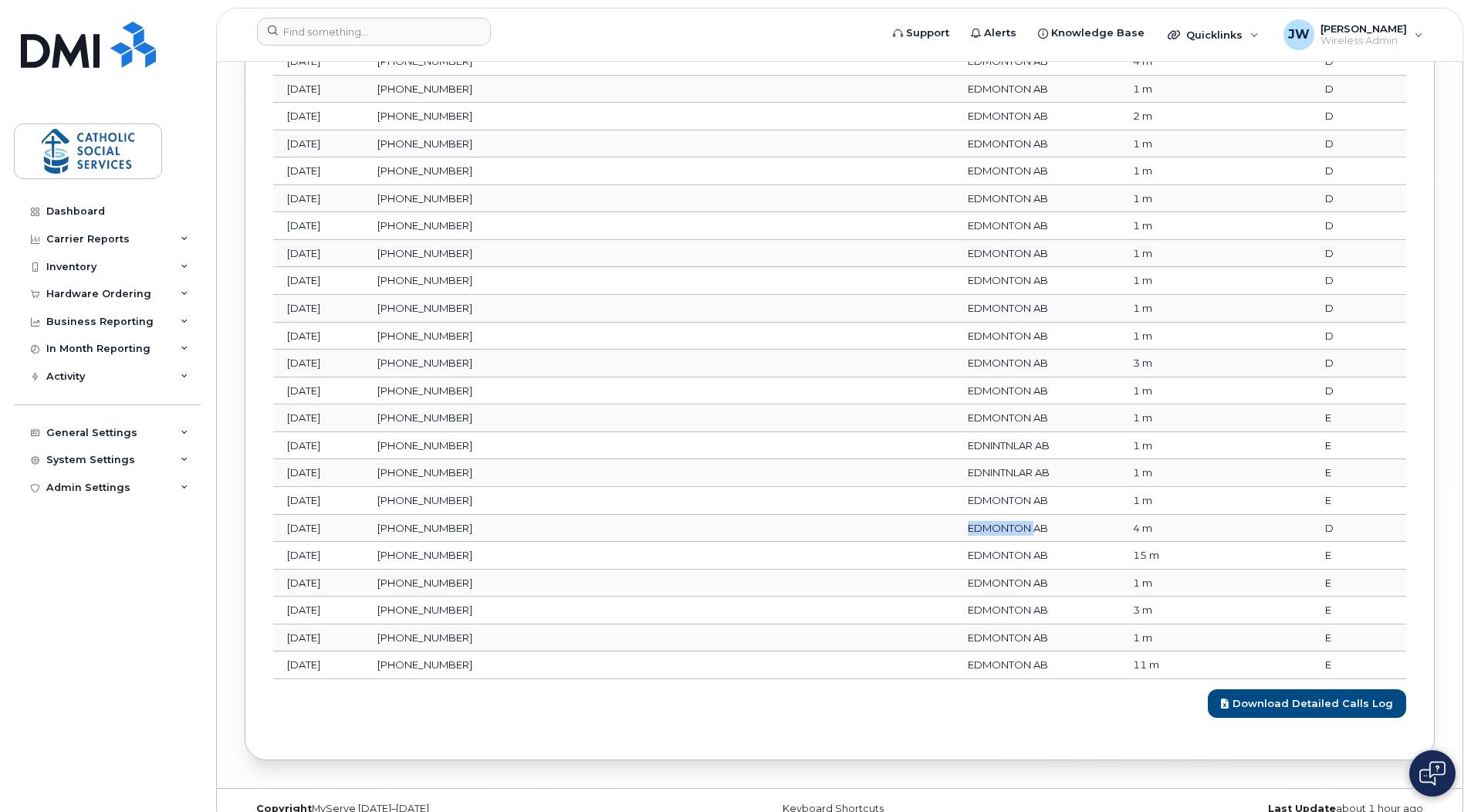
scroll to position [4026, 0]
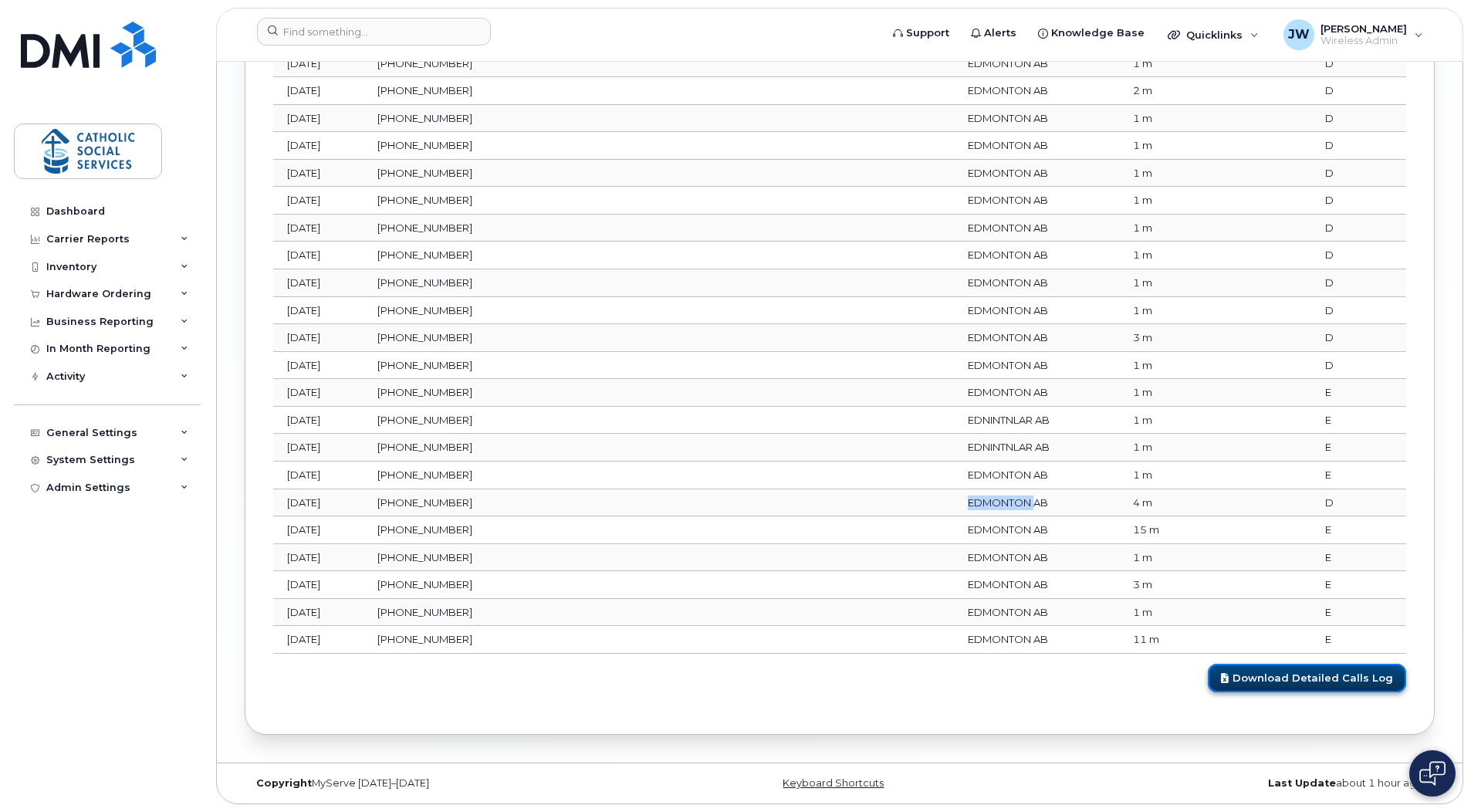
click at [1313, 681] on link "Download Detailed Calls Log" at bounding box center [1307, 678] width 199 height 29
click at [158, 630] on div "Dashboard Carrier Reports Monthly Billing Data Daily Data Pooling Data Behavior…" at bounding box center [109, 493] width 191 height 591
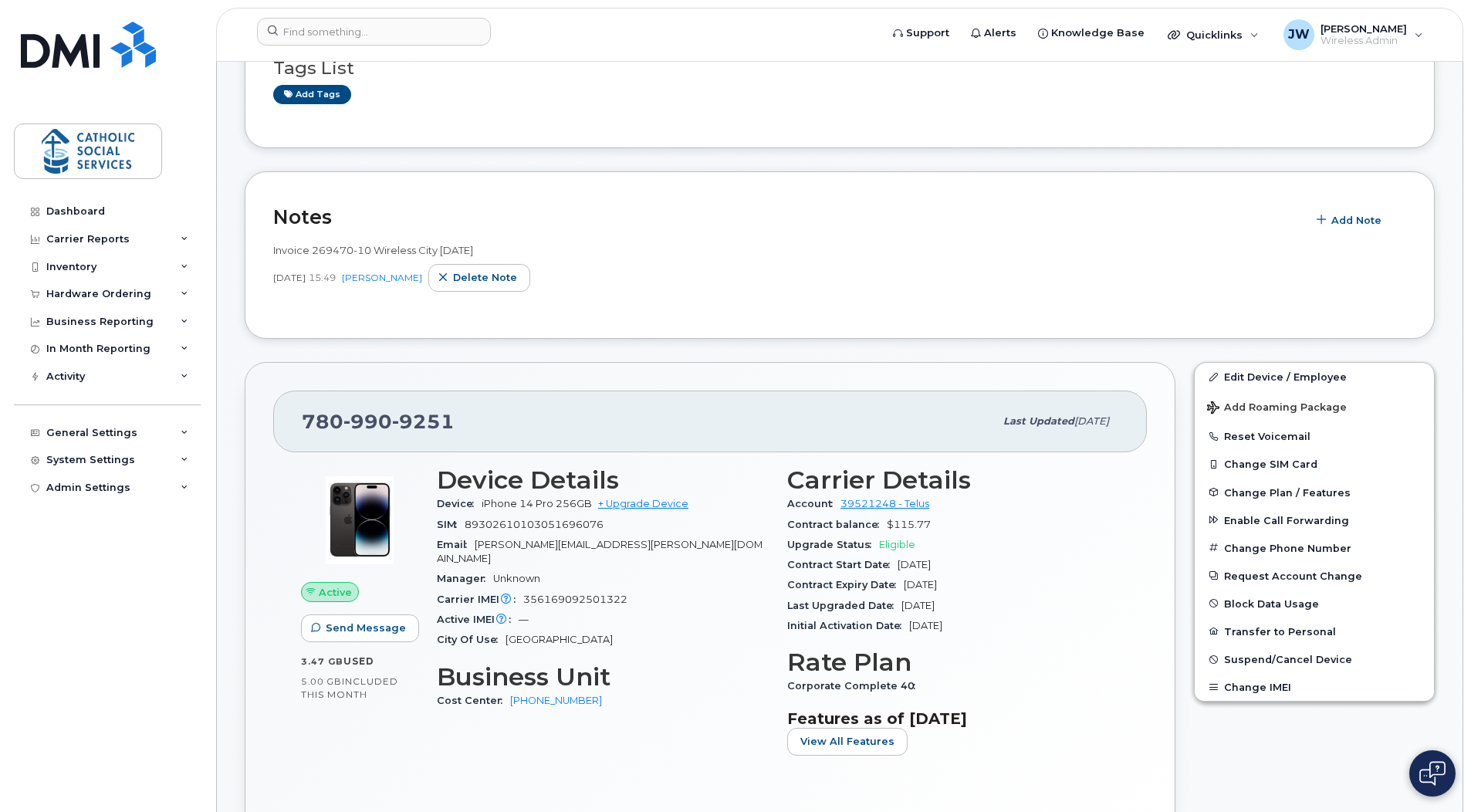
scroll to position [0, 0]
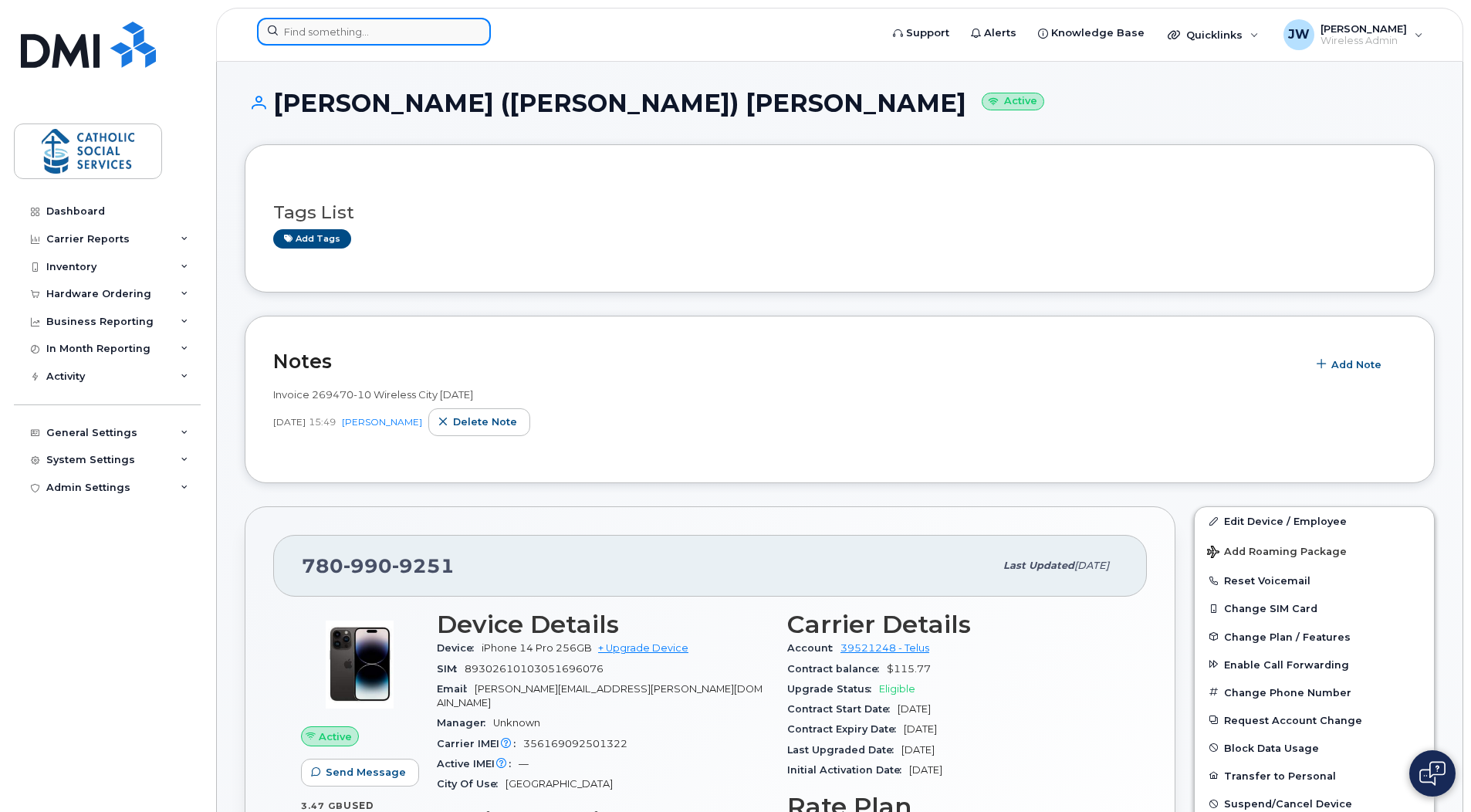
click at [349, 37] on input at bounding box center [374, 32] width 234 height 28
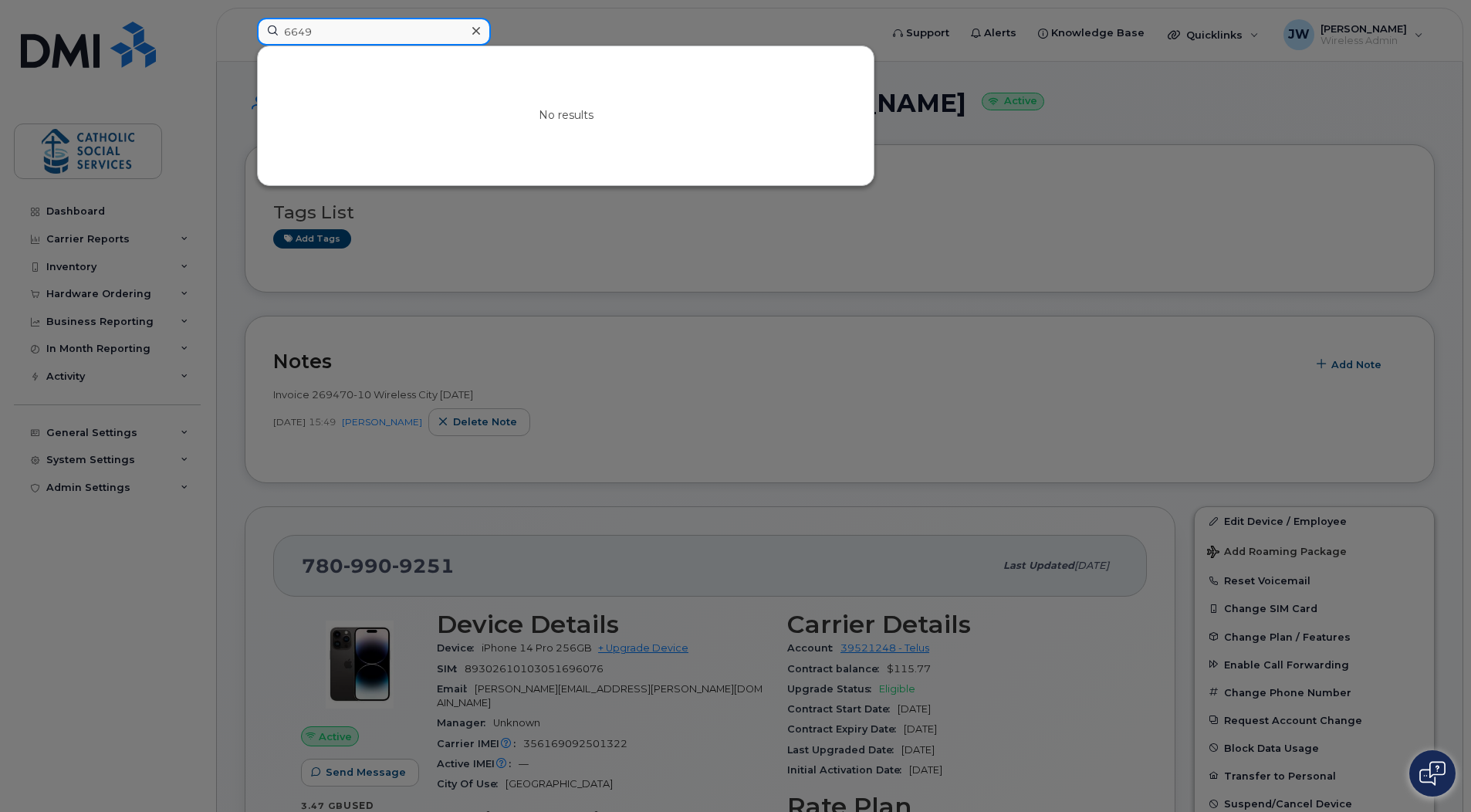
type input "6649"
